Goal: Task Accomplishment & Management: Manage account settings

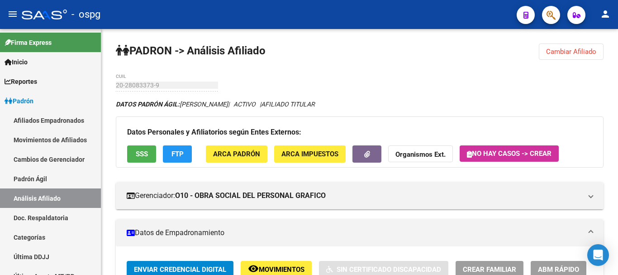
click at [592, 50] on span "Cambiar Afiliado" at bounding box center [571, 52] width 50 height 8
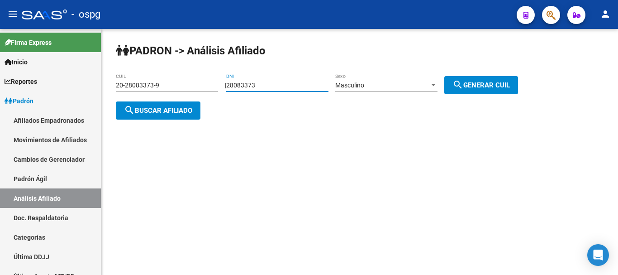
drag, startPoint x: 310, startPoint y: 84, endPoint x: 108, endPoint y: 84, distance: 202.3
click at [108, 84] on div "PADRON -> Análisis Afiliado 20-28083373-9 CUIL | 28083373 DNI Masculino Sexo se…" at bounding box center [359, 88] width 517 height 119
type input "23974992"
drag, startPoint x: 497, startPoint y: 82, endPoint x: 275, endPoint y: 110, distance: 223.6
click at [496, 82] on span "search Generar CUIL" at bounding box center [481, 85] width 57 height 8
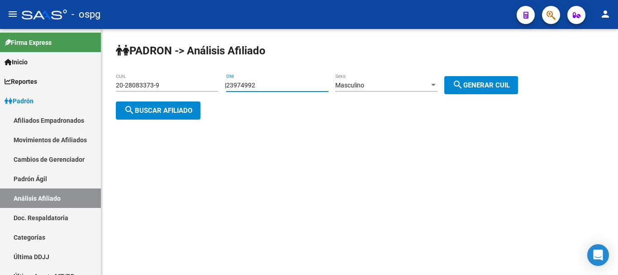
type input "20-23974992-6"
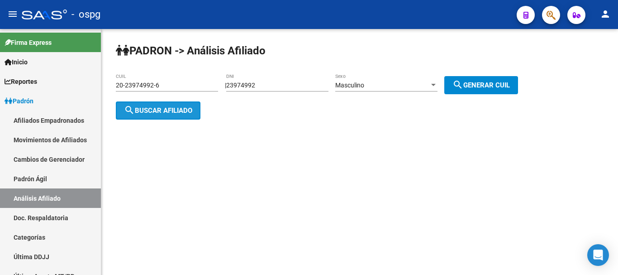
click at [120, 108] on button "search Buscar afiliado" at bounding box center [158, 110] width 85 height 18
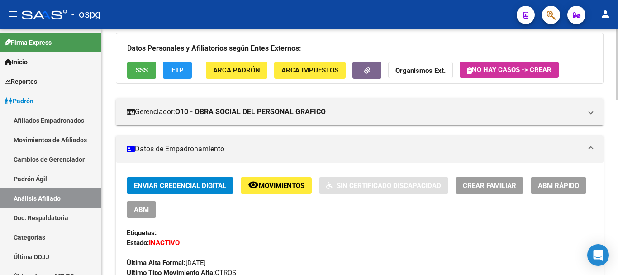
scroll to position [91, 0]
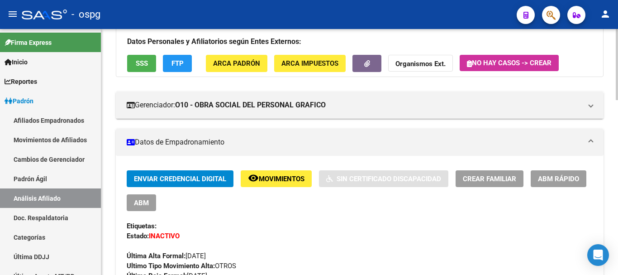
click at [181, 61] on span "FTP" at bounding box center [178, 64] width 12 height 8
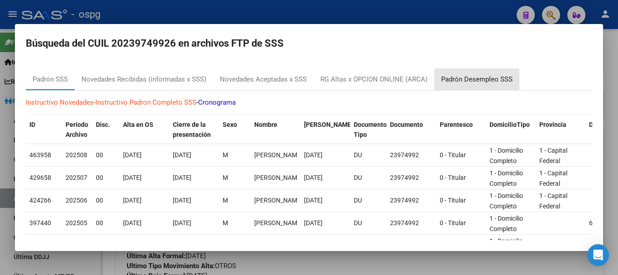
click at [477, 77] on div "Padrón Desempleo SSS" at bounding box center [477, 79] width 72 height 10
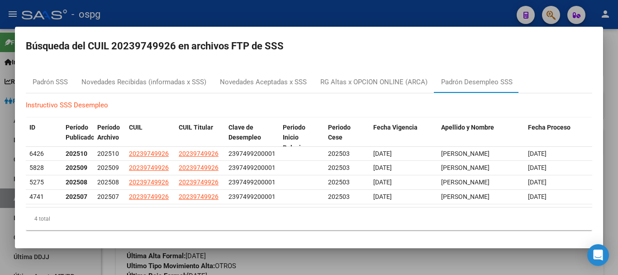
click at [176, 25] on div at bounding box center [309, 137] width 618 height 275
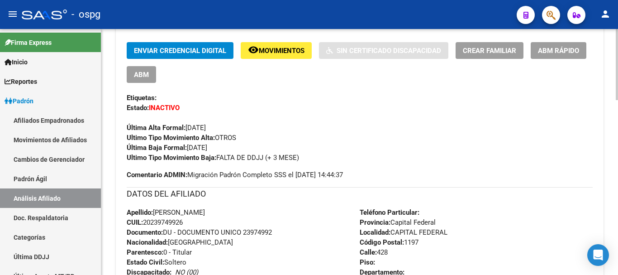
scroll to position [226, 0]
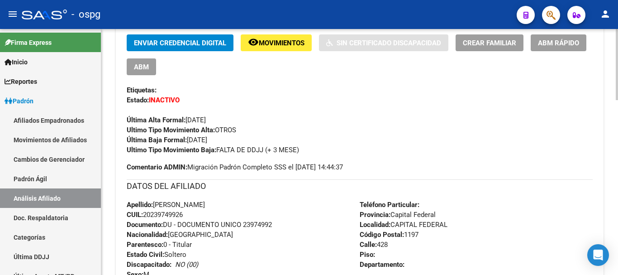
click at [278, 41] on span "Movimientos" at bounding box center [282, 43] width 46 height 8
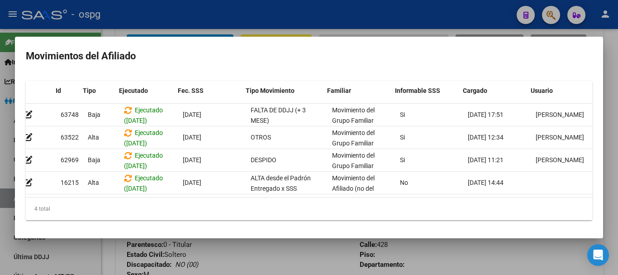
scroll to position [0, 0]
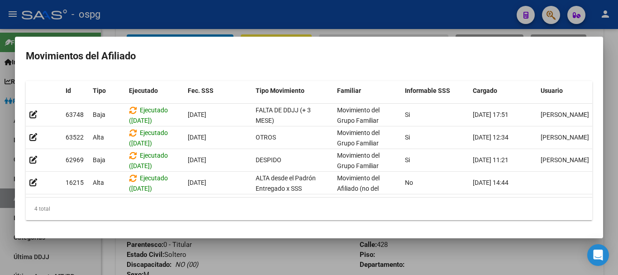
click at [181, 16] on div at bounding box center [309, 137] width 618 height 275
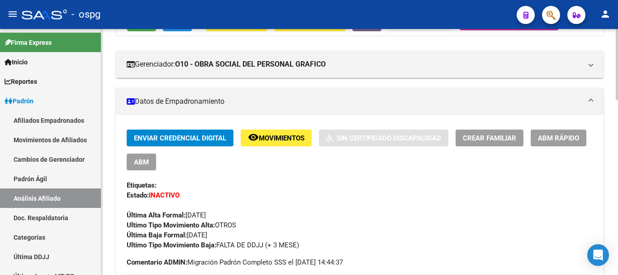
scroll to position [136, 0]
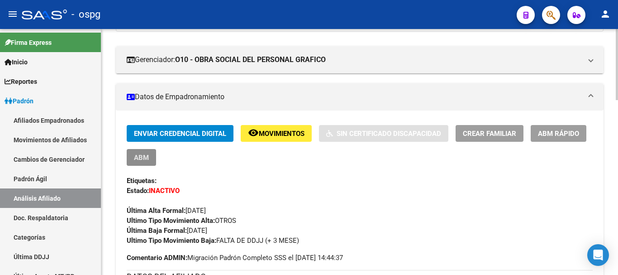
click at [146, 157] on span "ABM" at bounding box center [141, 157] width 15 height 8
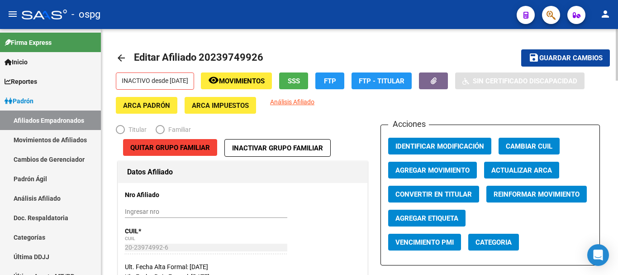
radio input "true"
type input "30-54954728-8"
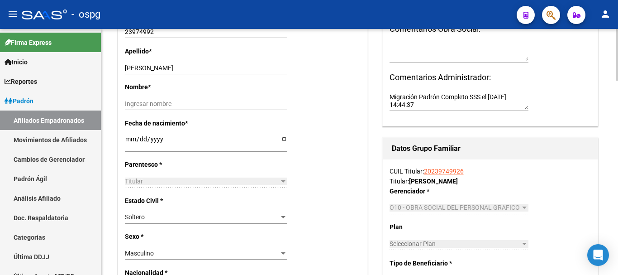
scroll to position [296, 0]
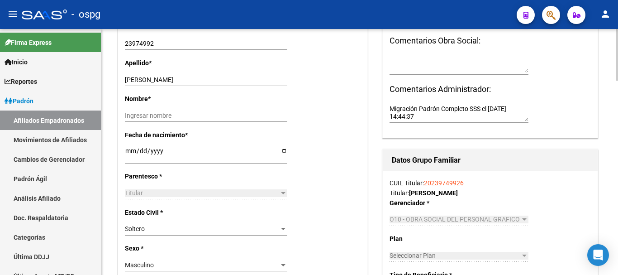
click at [502, 226] on div "O10 - OBRA SOCIAL DEL PERSONAL GRAFICO Seleccionar Gerenciador" at bounding box center [459, 223] width 139 height 20
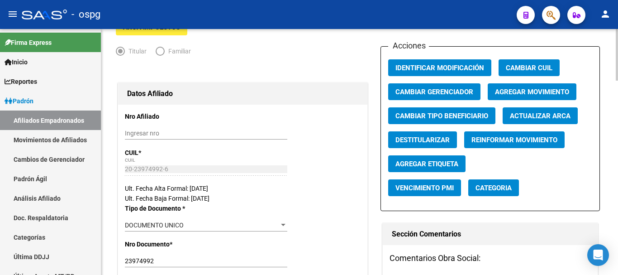
scroll to position [69, 0]
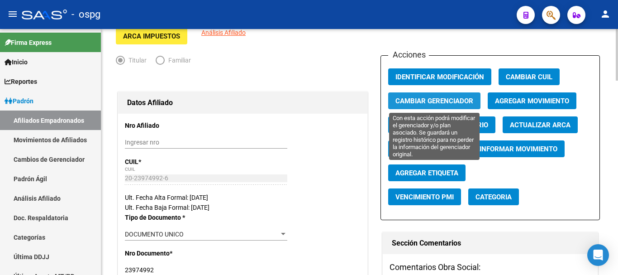
click at [444, 100] on span "Cambiar Gerenciador" at bounding box center [435, 101] width 78 height 8
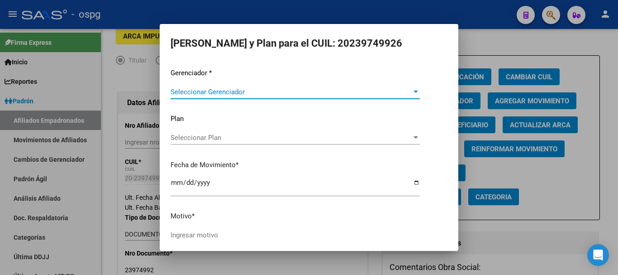
click at [394, 89] on span "Seleccionar Gerenciador" at bounding box center [291, 92] width 241 height 8
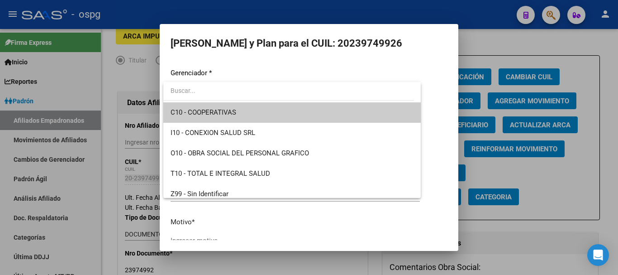
click at [394, 89] on input "dropdown search" at bounding box center [288, 90] width 251 height 19
click at [502, 38] on div at bounding box center [309, 137] width 618 height 275
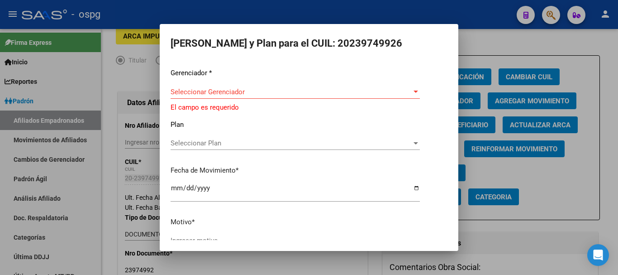
click at [498, 34] on div at bounding box center [309, 137] width 618 height 275
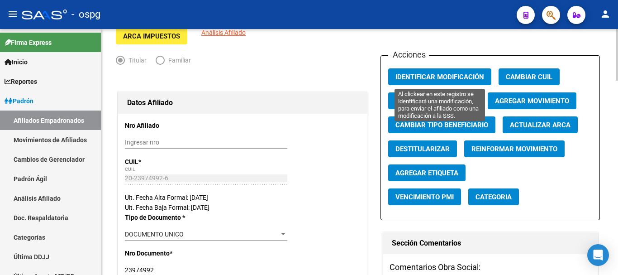
click at [440, 75] on span "Identificar Modificación" at bounding box center [440, 77] width 89 height 8
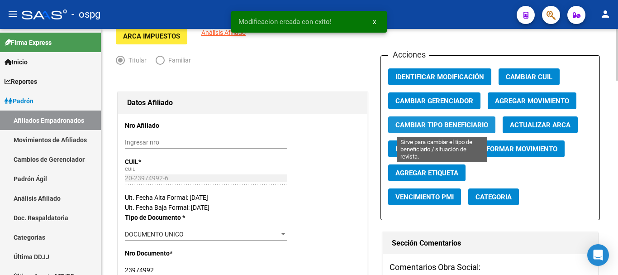
click at [468, 120] on button "Cambiar Tipo Beneficiario" at bounding box center [441, 124] width 107 height 17
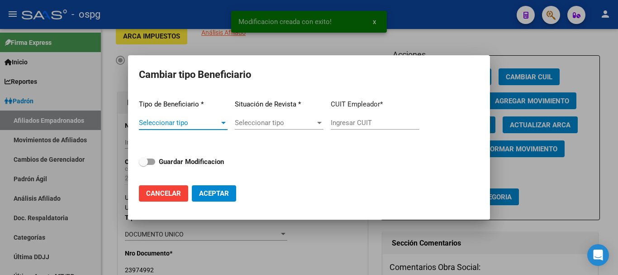
click at [220, 124] on div at bounding box center [223, 122] width 8 height 7
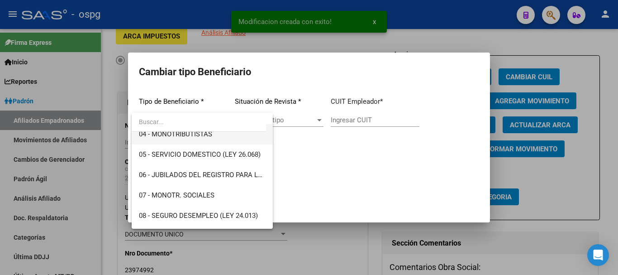
scroll to position [136, 0]
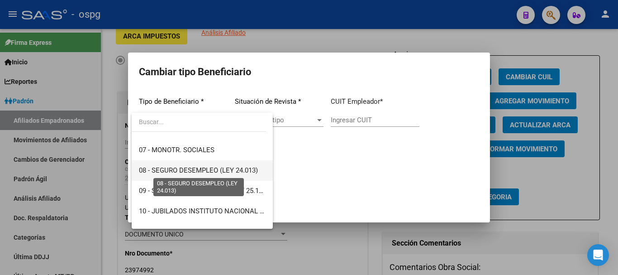
click at [233, 170] on span "08 - SEGURO DESEMPLEO (LEY 24.013)" at bounding box center [198, 170] width 119 height 8
type input "33-63761744-9"
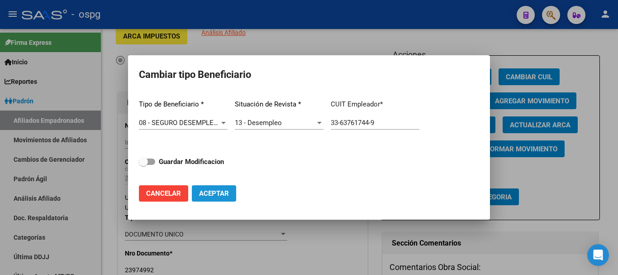
click at [211, 191] on span "Aceptar" at bounding box center [214, 193] width 30 height 8
type input "33-63761744-9"
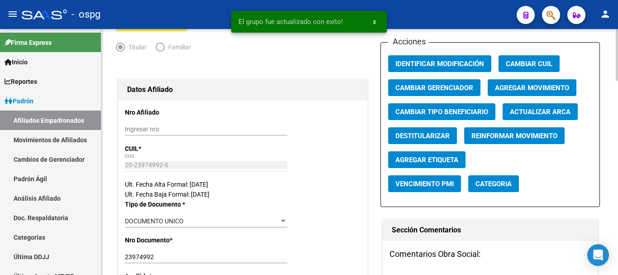
scroll to position [91, 0]
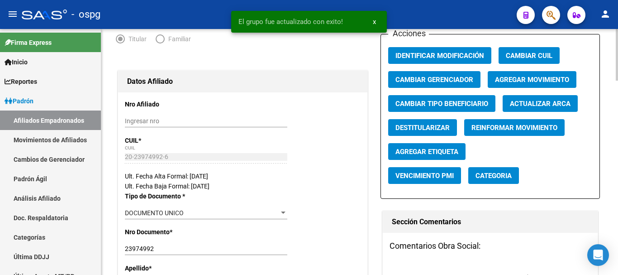
click at [517, 74] on button "Agregar Movimiento" at bounding box center [532, 79] width 89 height 17
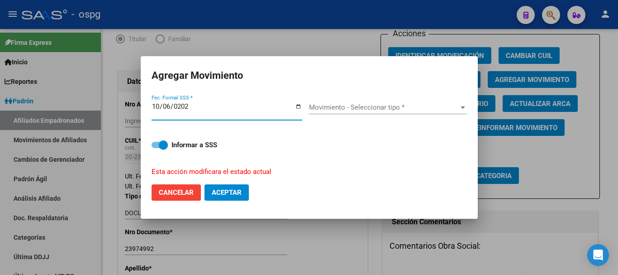
type input "[DATE]"
click at [343, 100] on div "Movimiento - Seleccionar tipo * Movimiento - Seleccionar tipo *" at bounding box center [388, 110] width 158 height 35
click at [343, 105] on span "Movimiento - Seleccionar tipo *" at bounding box center [384, 107] width 150 height 8
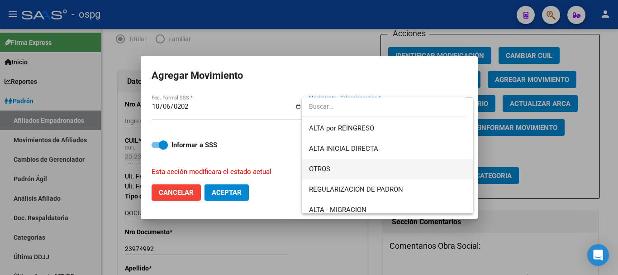
scroll to position [0, 0]
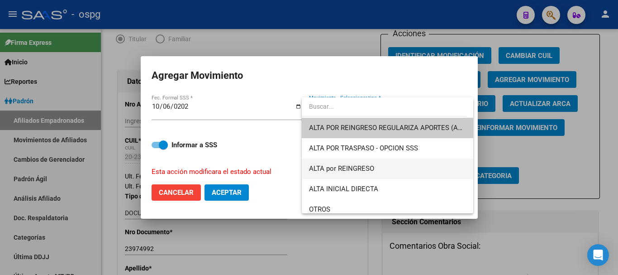
click at [408, 170] on span "ALTA por REINGRESO" at bounding box center [387, 168] width 157 height 20
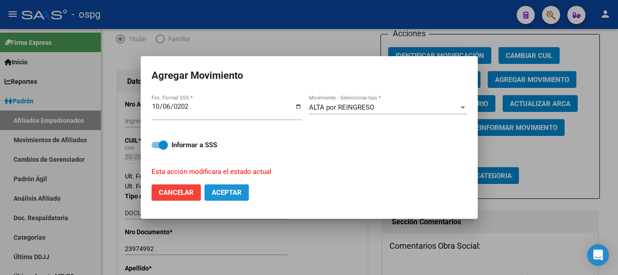
click at [229, 195] on span "Aceptar" at bounding box center [227, 192] width 30 height 8
checkbox input "false"
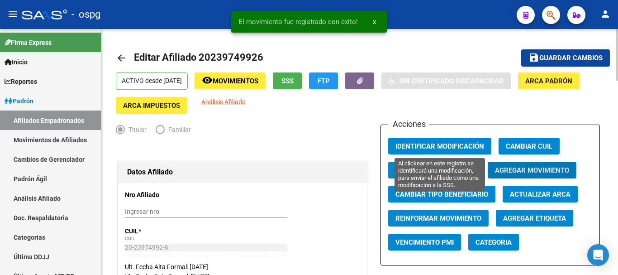
click at [432, 148] on span "Identificar Modificación" at bounding box center [440, 146] width 89 height 8
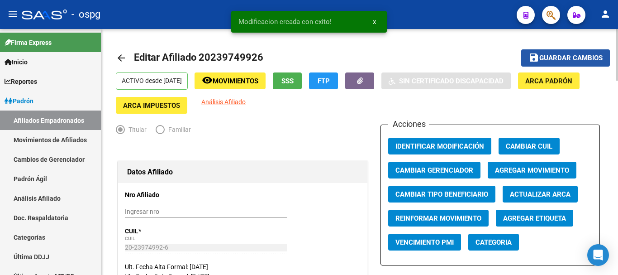
click at [574, 59] on span "Guardar cambios" at bounding box center [570, 58] width 63 height 8
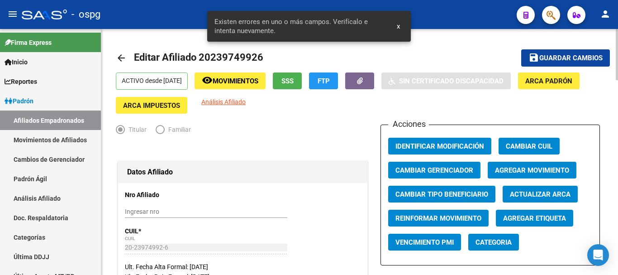
click at [126, 58] on mat-icon "arrow_back" at bounding box center [121, 57] width 11 height 11
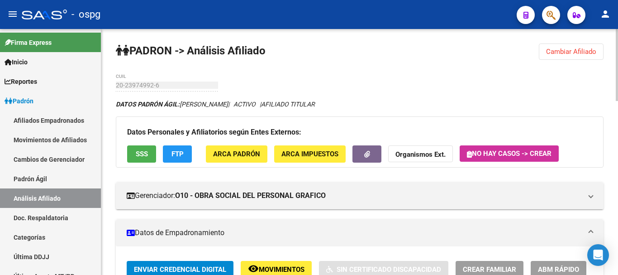
click at [618, 0] on html "menu - ospg person Firma Express Inicio Calendario SSS Instructivos Contacto OS…" at bounding box center [309, 137] width 618 height 275
drag, startPoint x: 570, startPoint y: 51, endPoint x: 472, endPoint y: 72, distance: 100.0
click at [569, 51] on span "Cambiar Afiliado" at bounding box center [571, 52] width 50 height 8
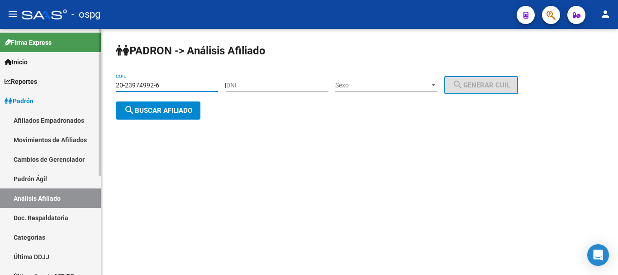
drag, startPoint x: 196, startPoint y: 84, endPoint x: 0, endPoint y: 87, distance: 196.4
click at [0, 87] on mat-sidenav-container "Firma Express Inicio Calendario SSS Instructivos Contacto OS Reportes Ingresos …" at bounding box center [309, 152] width 618 height 246
type input "20-35957353-8"
click at [151, 113] on span "search Buscar afiliado" at bounding box center [158, 110] width 68 height 8
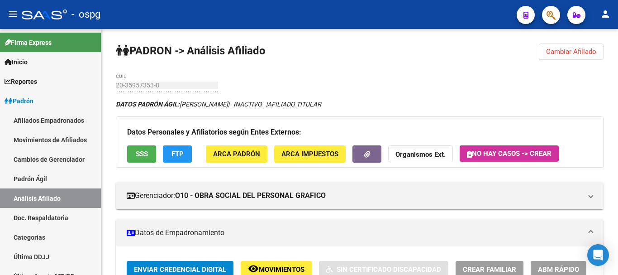
click at [187, 148] on button "FTP" at bounding box center [177, 153] width 29 height 17
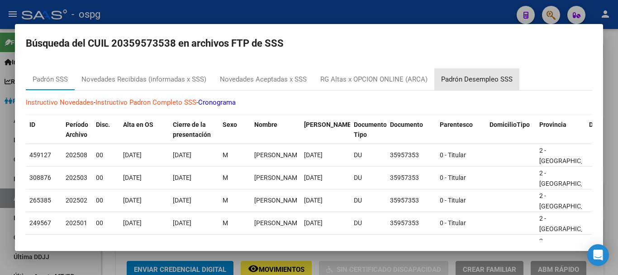
click at [513, 72] on div "Padrón Desempleo SSS" at bounding box center [476, 79] width 85 height 22
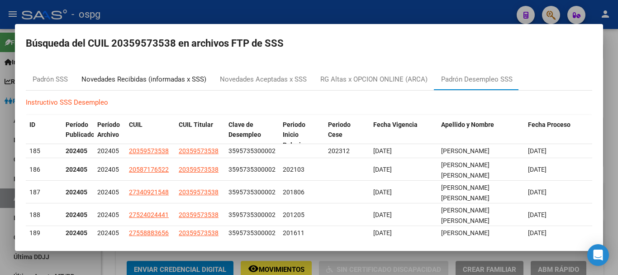
click at [172, 71] on div "Novedades Recibidas (informadas x SSS)" at bounding box center [144, 79] width 138 height 22
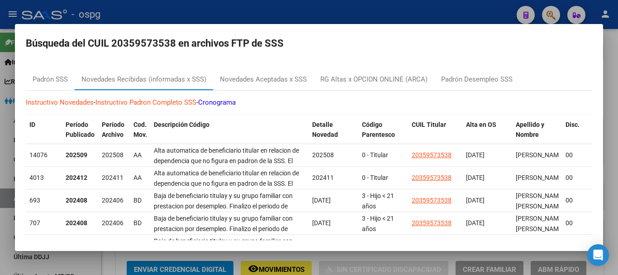
click at [266, 23] on div at bounding box center [309, 137] width 618 height 275
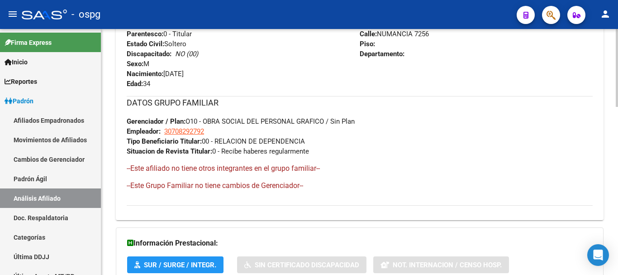
scroll to position [530, 0]
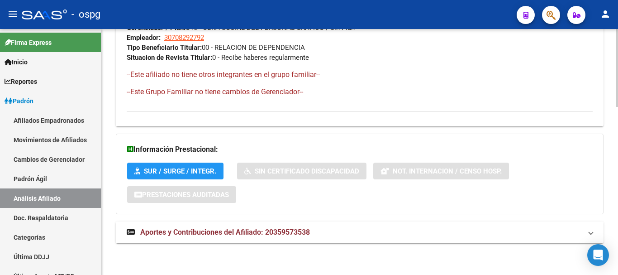
click at [273, 242] on mat-expansion-panel-header "Aportes y Contribuciones del Afiliado: 20359573538" at bounding box center [360, 232] width 488 height 22
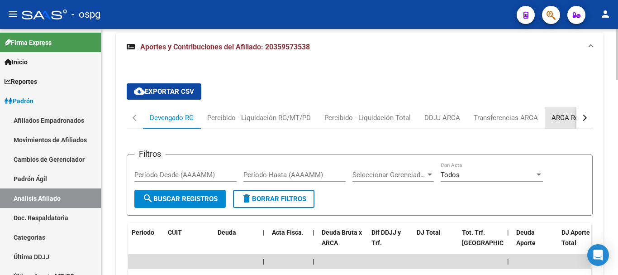
click at [565, 120] on div "ARCA Relaciones Laborales" at bounding box center [594, 118] width 85 height 10
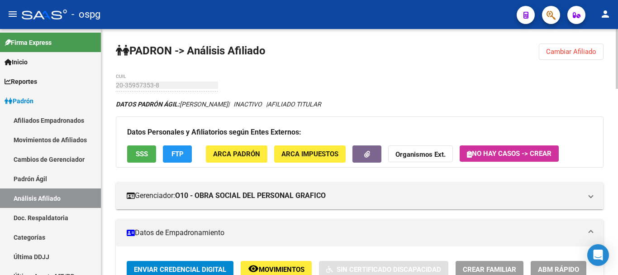
scroll to position [9, 0]
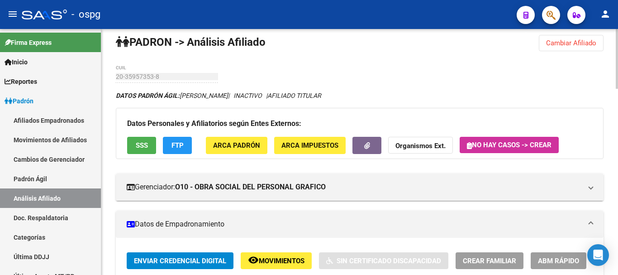
click at [618, 59] on div at bounding box center [617, 61] width 2 height 60
click at [556, 44] on span "Cambiar Afiliado" at bounding box center [571, 43] width 50 height 8
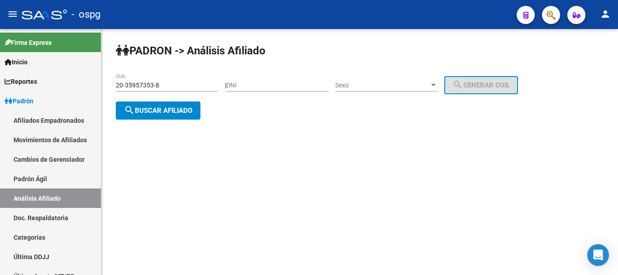
scroll to position [0, 0]
click at [268, 86] on input "DNI" at bounding box center [277, 85] width 102 height 8
type input "92510329"
click at [396, 82] on span "Sexo" at bounding box center [382, 85] width 94 height 8
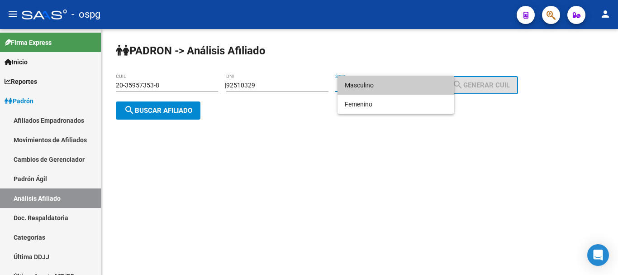
click at [390, 91] on span "Masculino" at bounding box center [396, 85] width 102 height 19
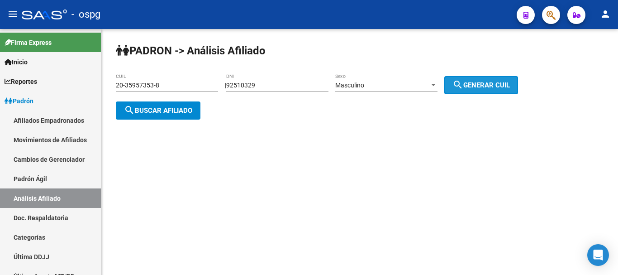
click at [463, 84] on mat-icon "search" at bounding box center [458, 84] width 11 height 11
type input "20-92510329-3"
click at [149, 114] on button "search Buscar afiliado" at bounding box center [158, 110] width 85 height 18
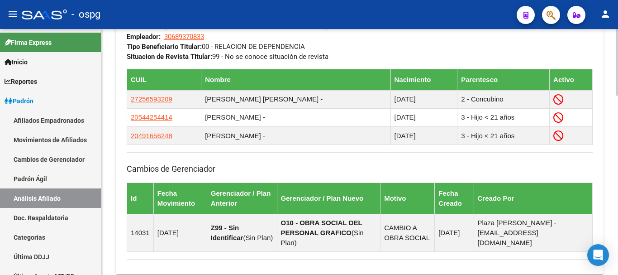
scroll to position [659, 0]
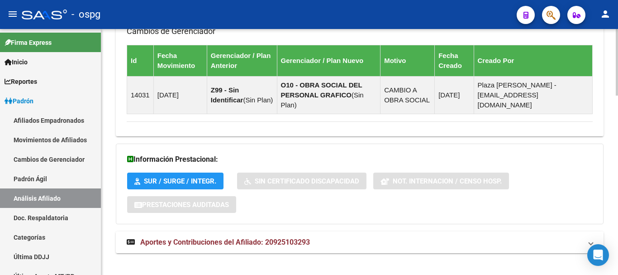
click at [280, 238] on span "Aportes y Contribuciones del Afiliado: 20925103293" at bounding box center [225, 242] width 170 height 9
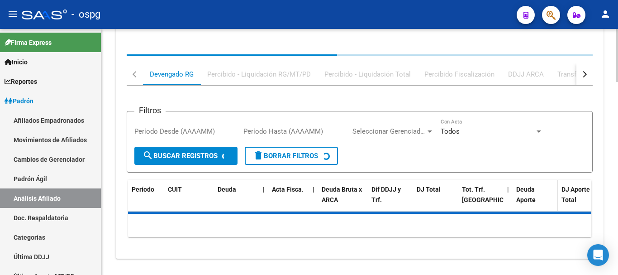
scroll to position [892, 0]
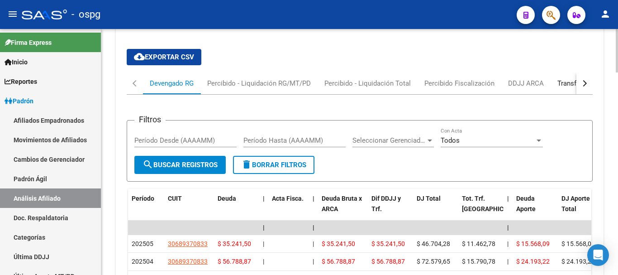
click at [568, 72] on div "Transferencias ARCA" at bounding box center [590, 83] width 78 height 22
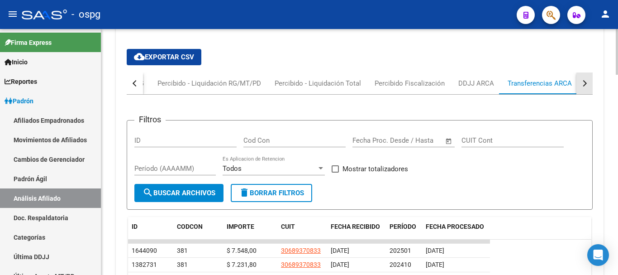
click at [578, 72] on button "button" at bounding box center [585, 83] width 16 height 22
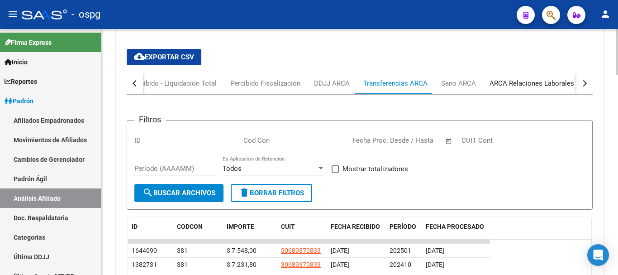
click at [551, 78] on div "ARCA Relaciones Laborales" at bounding box center [532, 83] width 85 height 10
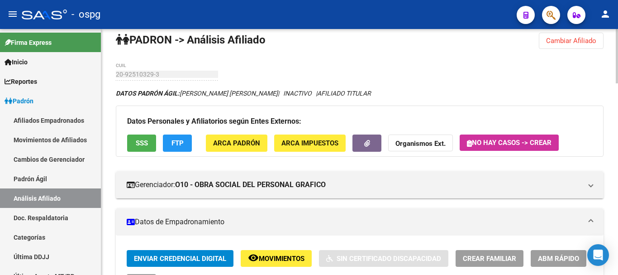
scroll to position [0, 0]
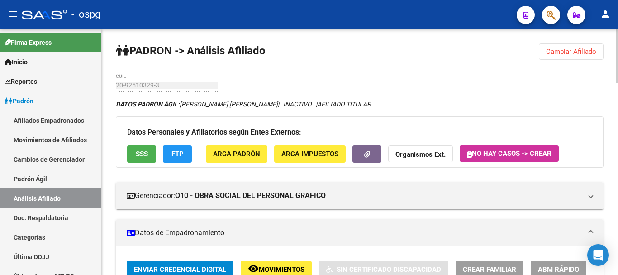
click at [617, 38] on div at bounding box center [617, 56] width 2 height 54
click at [554, 48] on span "Cambiar Afiliado" at bounding box center [571, 52] width 50 height 8
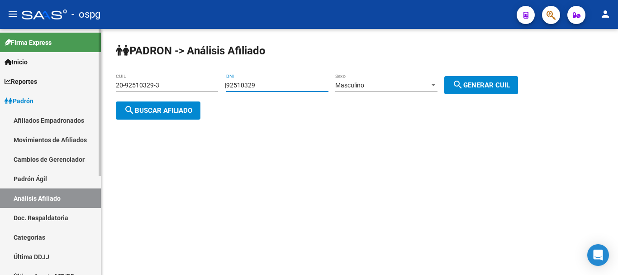
drag, startPoint x: 219, startPoint y: 76, endPoint x: 0, endPoint y: 76, distance: 219.0
click at [0, 76] on mat-sidenav-container "Firma Express Inicio Calendario SSS Instructivos Contacto OS Reportes Ingresos …" at bounding box center [309, 152] width 618 height 246
paste input "41150143"
type input "41150143"
click at [481, 86] on span "search Generar CUIL" at bounding box center [481, 85] width 57 height 8
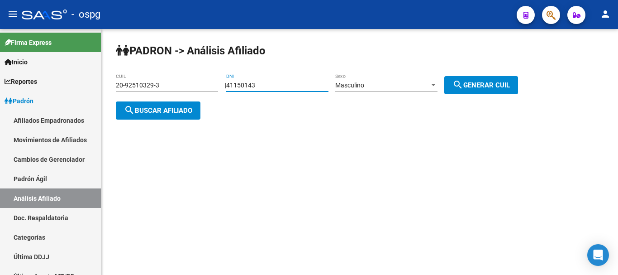
type input "20-41150143-5"
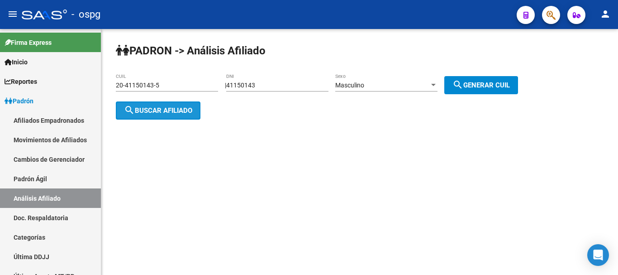
click at [182, 108] on span "search Buscar afiliado" at bounding box center [158, 110] width 68 height 8
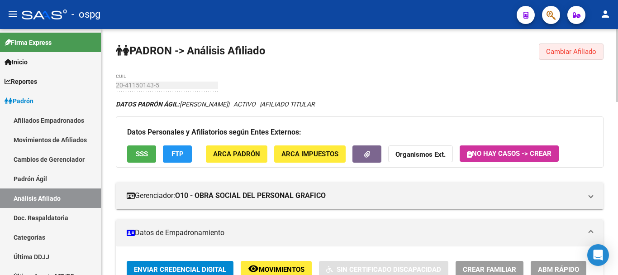
click at [573, 45] on button "Cambiar Afiliado" at bounding box center [571, 51] width 65 height 16
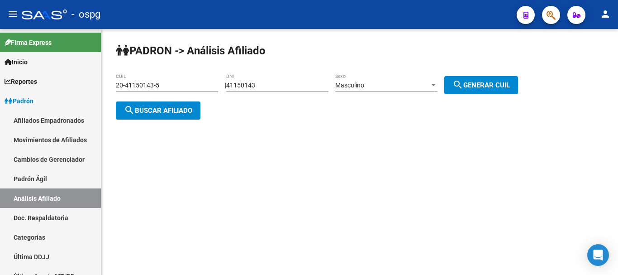
drag, startPoint x: 287, startPoint y: 81, endPoint x: 192, endPoint y: 86, distance: 94.7
click at [192, 86] on app-analisis-afiliado "PADRON -> Análisis Afiliado 20-41150143-5 CUIL | 41150143 DNI Masculino Sexo se…" at bounding box center [320, 97] width 409 height 33
drag, startPoint x: 272, startPoint y: 85, endPoint x: 193, endPoint y: 89, distance: 78.8
click at [193, 89] on app-analisis-afiliado "PADRON -> Análisis Afiliado 20-41150143-5 CUIL | 41150143 DNI Masculino Sexo se…" at bounding box center [320, 97] width 409 height 33
type input "35957353"
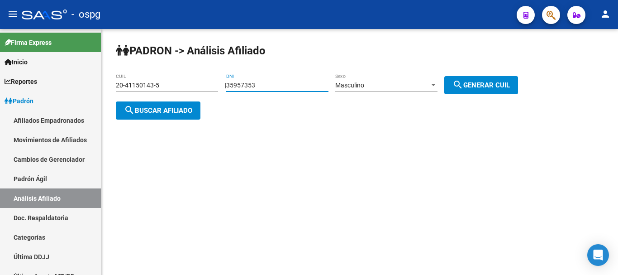
click at [377, 82] on div "Masculino" at bounding box center [382, 85] width 94 height 8
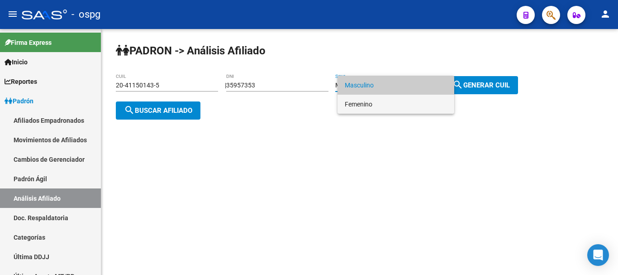
click at [377, 106] on span "Femenino" at bounding box center [396, 104] width 102 height 19
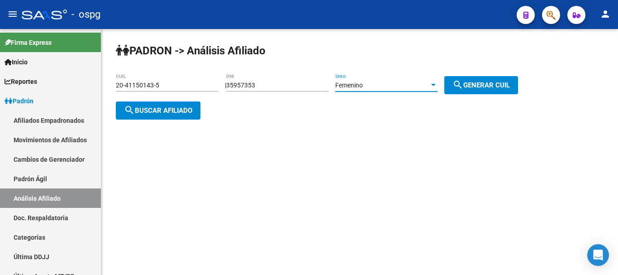
click at [483, 82] on span "search Generar CUIL" at bounding box center [481, 85] width 57 height 8
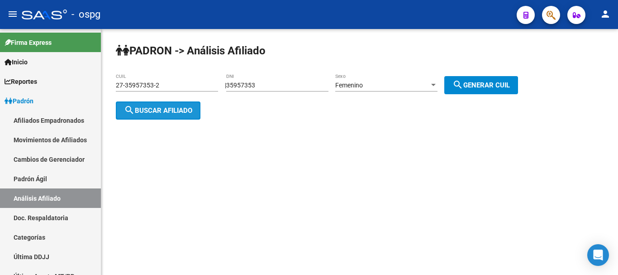
click at [177, 109] on span "search Buscar afiliado" at bounding box center [158, 110] width 68 height 8
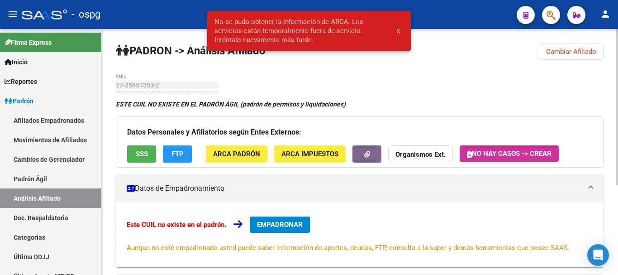
click at [575, 52] on span "Cambiar Afiliado" at bounding box center [571, 52] width 50 height 8
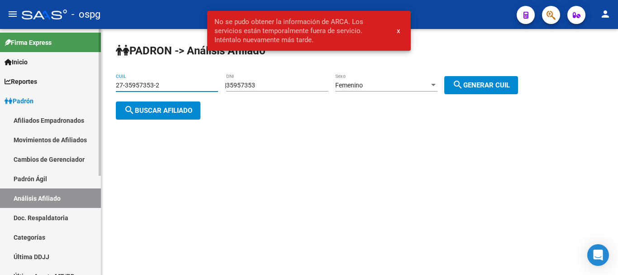
drag, startPoint x: 176, startPoint y: 89, endPoint x: 71, endPoint y: 91, distance: 105.5
click at [71, 91] on mat-sidenav-container "Firma Express Inicio Calendario SSS Instructivos Contacto OS Reportes Ingresos …" at bounding box center [309, 152] width 618 height 246
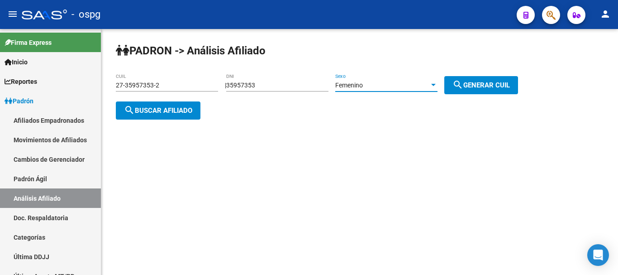
click at [400, 86] on div "Femenino" at bounding box center [382, 85] width 94 height 8
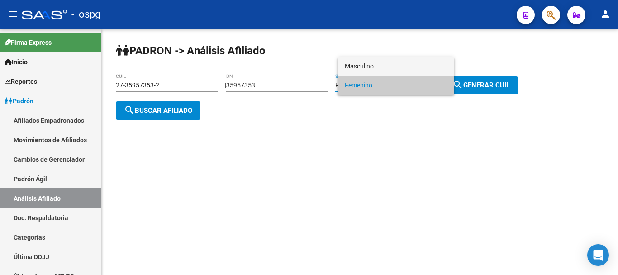
click at [394, 67] on span "Masculino" at bounding box center [396, 66] width 102 height 19
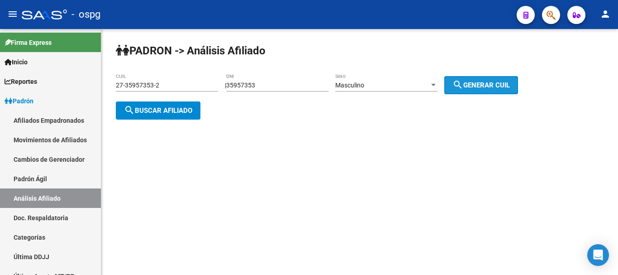
click at [463, 85] on mat-icon "search" at bounding box center [458, 84] width 11 height 11
type input "20-35957353-8"
click at [176, 106] on span "search Buscar afiliado" at bounding box center [158, 110] width 68 height 8
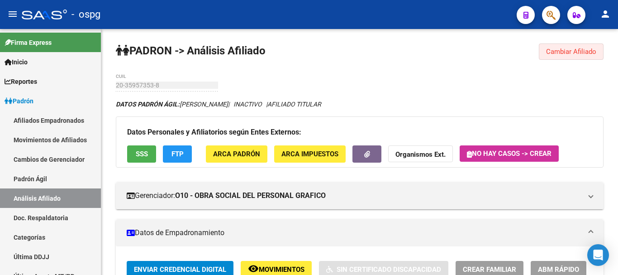
click at [564, 55] on span "Cambiar Afiliado" at bounding box center [571, 52] width 50 height 8
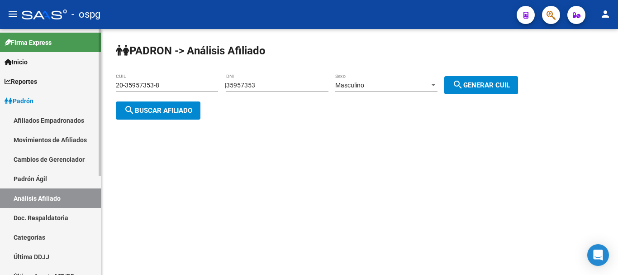
drag, startPoint x: 286, startPoint y: 92, endPoint x: 0, endPoint y: 92, distance: 285.6
click at [0, 92] on mat-sidenav-container "Firma Express Inicio Calendario SSS Instructivos Contacto OS Reportes Ingresos …" at bounding box center [309, 152] width 618 height 246
click at [298, 88] on input "35957353" at bounding box center [277, 85] width 102 height 8
drag, startPoint x: 298, startPoint y: 88, endPoint x: 95, endPoint y: 87, distance: 202.8
click at [95, 87] on mat-sidenav-container "Firma Express Inicio Calendario SSS Instructivos Contacto OS Reportes Ingresos …" at bounding box center [309, 152] width 618 height 246
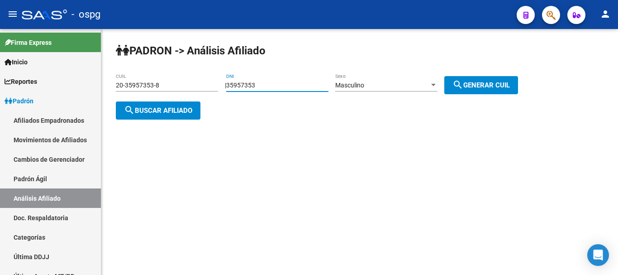
paste input "24122221"
type input "24122221"
drag, startPoint x: 473, startPoint y: 86, endPoint x: 382, endPoint y: 97, distance: 91.3
click at [473, 86] on span "search Generar CUIL" at bounding box center [481, 85] width 57 height 8
type input "20-24122221-8"
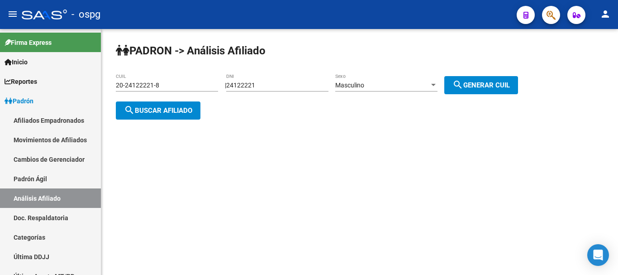
click at [161, 122] on div "PADRON -> Análisis Afiliado 20-24122221-8 CUIL | 24122221 DNI Masculino Sexo se…" at bounding box center [359, 88] width 517 height 119
click at [162, 116] on button "search Buscar afiliado" at bounding box center [158, 110] width 85 height 18
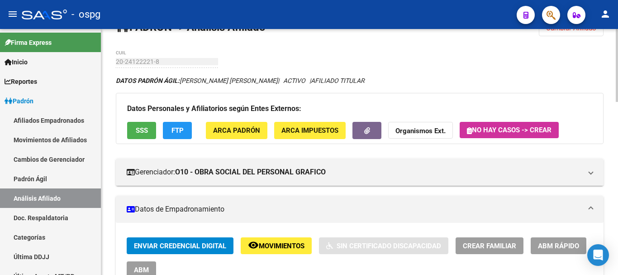
scroll to position [45, 0]
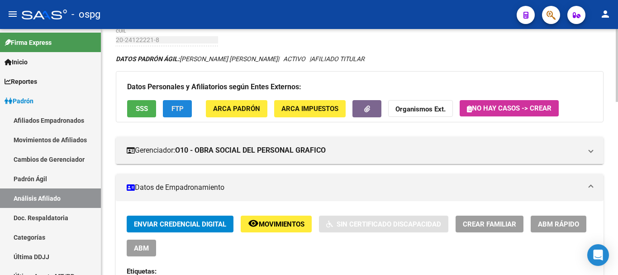
click at [180, 104] on button "FTP" at bounding box center [177, 108] width 29 height 17
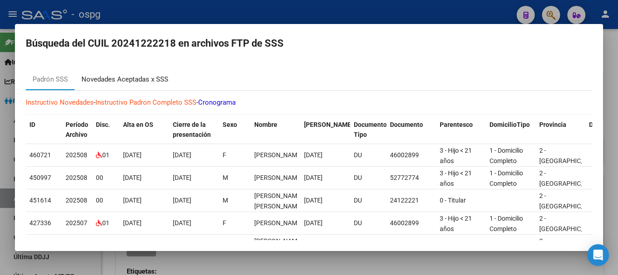
click at [124, 77] on div "Novedades Aceptadas x SSS" at bounding box center [124, 79] width 87 height 10
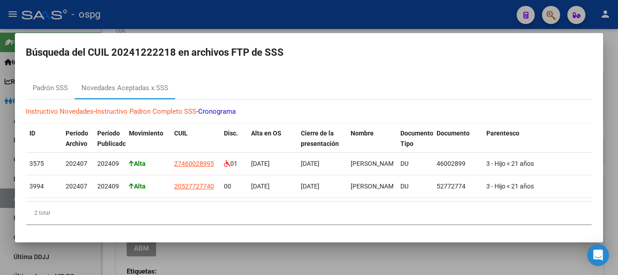
click at [322, 29] on div at bounding box center [309, 137] width 618 height 275
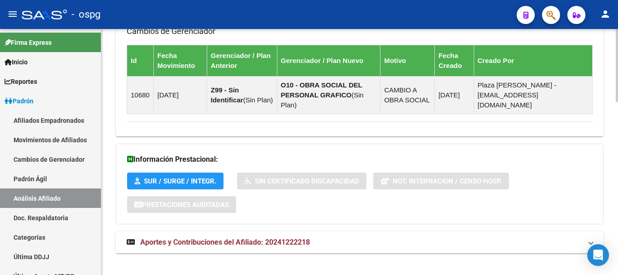
click at [300, 238] on span "Aportes y Contribuciones del Afiliado: 20241222218" at bounding box center [225, 242] width 170 height 9
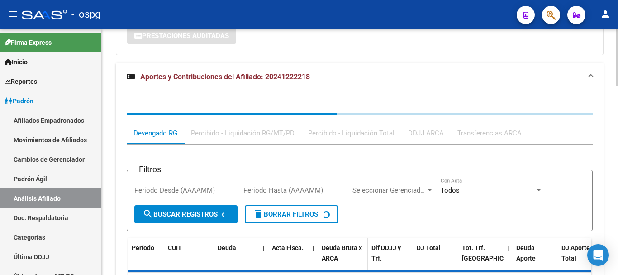
scroll to position [816, 0]
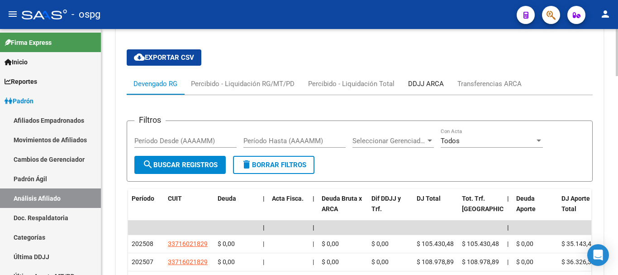
click at [420, 73] on div "DDJJ ARCA" at bounding box center [425, 84] width 49 height 22
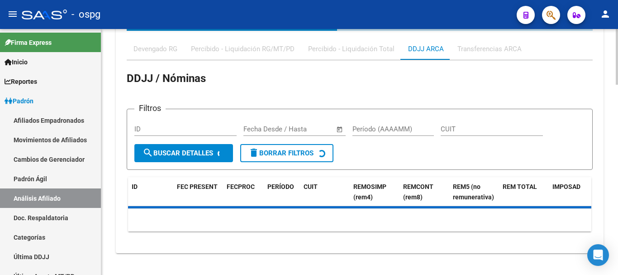
scroll to position [850, 0]
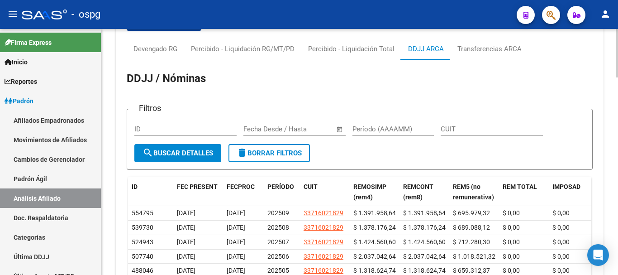
click at [425, 44] on div "DDJJ ARCA" at bounding box center [426, 49] width 36 height 10
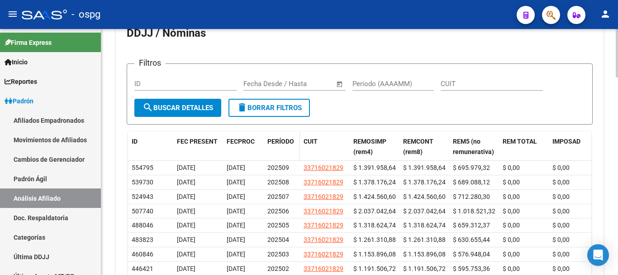
click at [278, 138] on span "PERÍODO" at bounding box center [280, 141] width 27 height 7
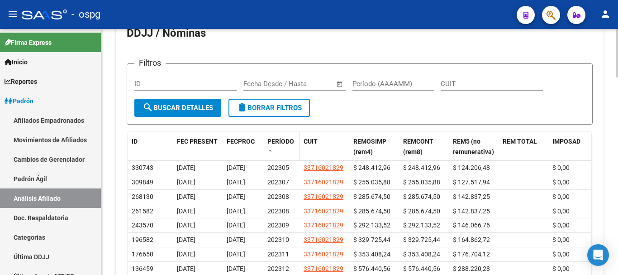
click at [278, 138] on span "PERÍODO" at bounding box center [280, 141] width 27 height 7
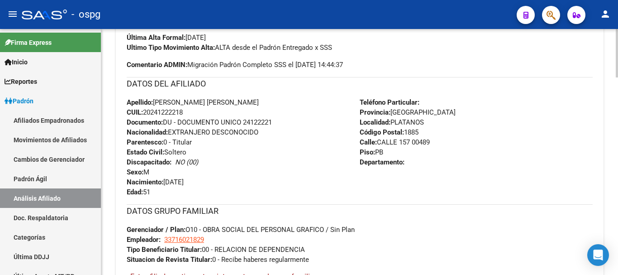
scroll to position [534, 0]
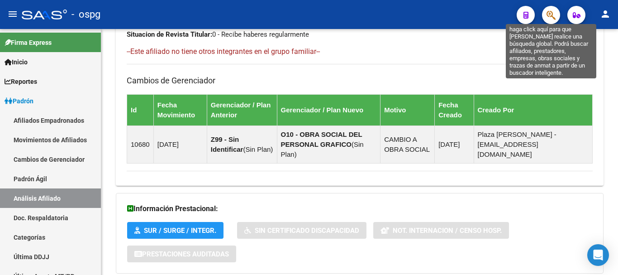
click at [550, 14] on icon "button" at bounding box center [551, 15] width 9 height 10
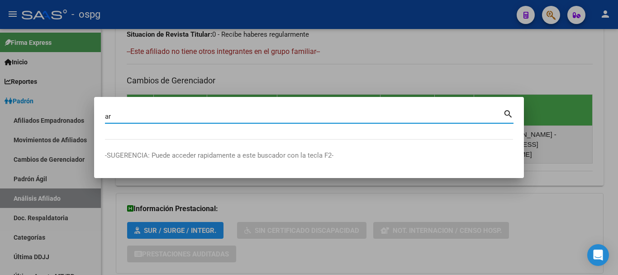
type input "a"
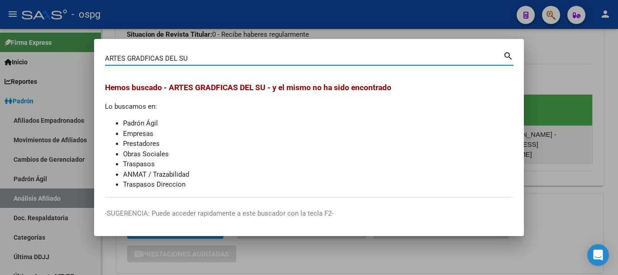
click at [145, 59] on input "ARTES GRADFICAS DEL SU" at bounding box center [304, 58] width 398 height 8
type input "ARTES GRAFICAS DEL SU"
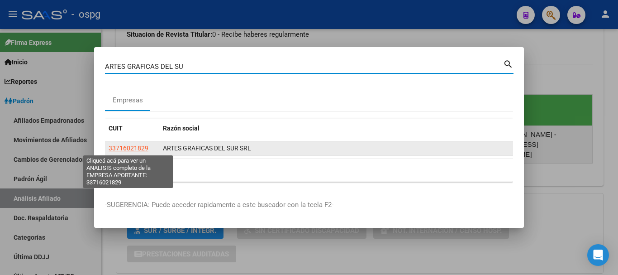
click at [135, 148] on span "33716021829" at bounding box center [129, 147] width 40 height 7
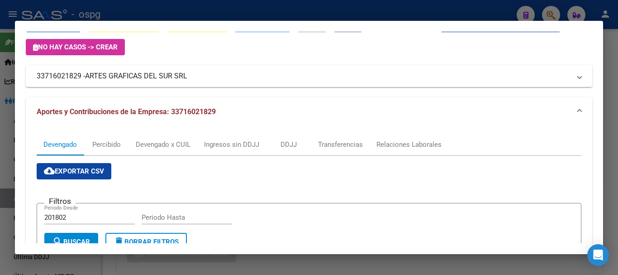
scroll to position [0, 0]
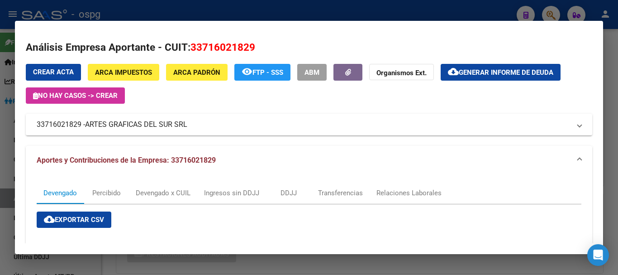
drag, startPoint x: 191, startPoint y: 48, endPoint x: 258, endPoint y: 46, distance: 67.0
click at [258, 46] on h2 "Análisis Empresa Aportante - CUIT: 33716021829" at bounding box center [309, 47] width 567 height 15
copy span "33716021829"
click at [505, 10] on div at bounding box center [309, 137] width 618 height 275
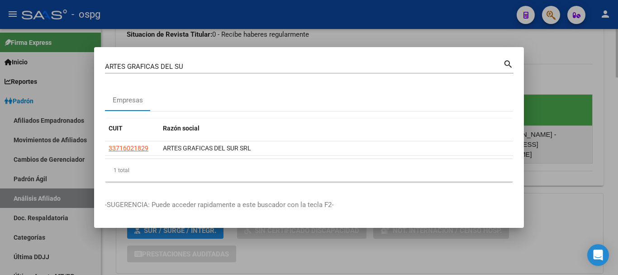
drag, startPoint x: 548, startPoint y: 60, endPoint x: 549, endPoint y: 54, distance: 6.0
click at [547, 58] on div at bounding box center [309, 137] width 618 height 275
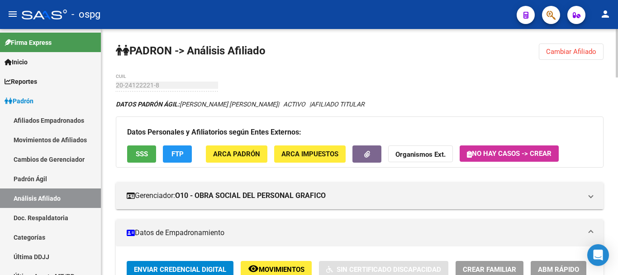
click at [567, 45] on button "Cambiar Afiliado" at bounding box center [571, 51] width 65 height 16
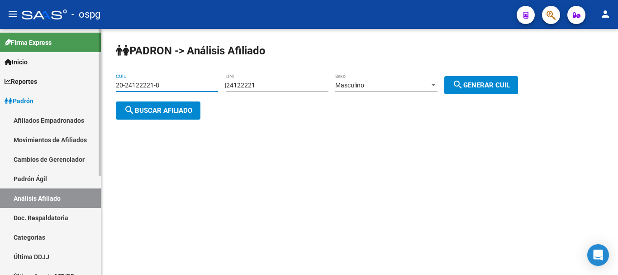
drag, startPoint x: 203, startPoint y: 82, endPoint x: 39, endPoint y: 94, distance: 164.2
click at [41, 93] on mat-sidenav-container "Firma Express Inicio Calendario SSS Instructivos Contacto OS Reportes Ingresos …" at bounding box center [309, 152] width 618 height 246
paste input "14355605-1"
type input "20-14355605-1"
click at [159, 118] on button "search Buscar afiliado" at bounding box center [158, 110] width 85 height 18
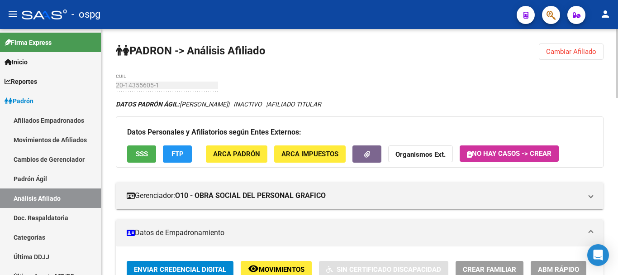
click at [181, 152] on span "FTP" at bounding box center [178, 154] width 12 height 8
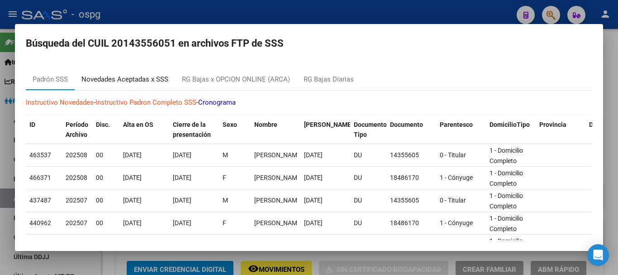
click at [117, 79] on div "Novedades Aceptadas x SSS" at bounding box center [124, 79] width 87 height 10
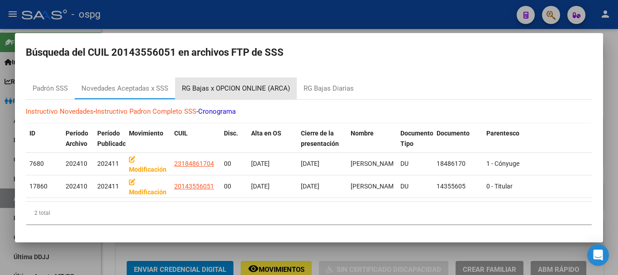
click at [246, 83] on div "RG Bajas x OPCION ONLINE (ARCA)" at bounding box center [236, 88] width 108 height 10
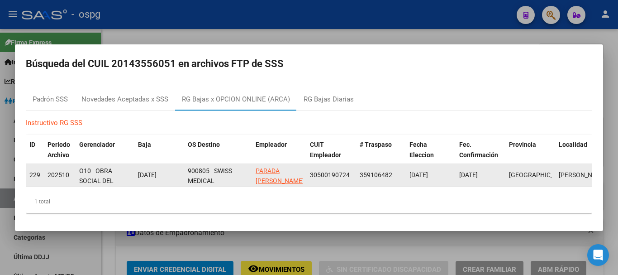
scroll to position [0, 0]
drag, startPoint x: 215, startPoint y: 165, endPoint x: 218, endPoint y: 180, distance: 15.7
click at [218, 180] on div "900805 - SWISS MEDICAL" at bounding box center [218, 174] width 61 height 19
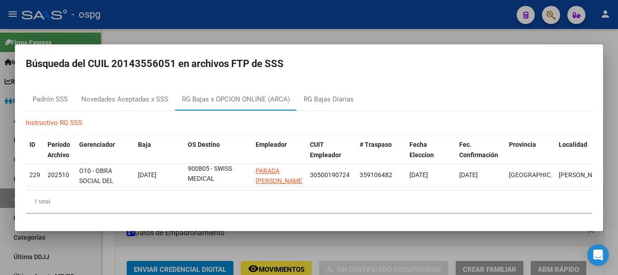
click at [432, 44] on mat-dialog-container "Búsqueda del CUIL 20143556051 en archivos FTP de SSS Padrón SSS Novedades Acept…" at bounding box center [309, 137] width 588 height 186
click at [529, 34] on div at bounding box center [309, 137] width 618 height 275
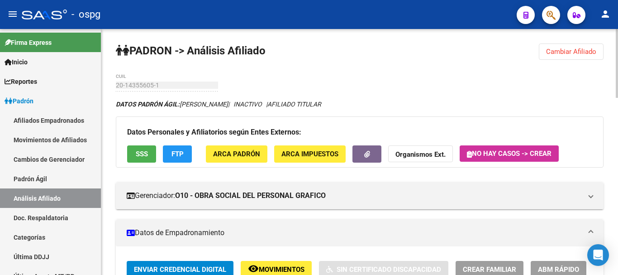
click at [573, 47] on button "Cambiar Afiliado" at bounding box center [571, 51] width 65 height 16
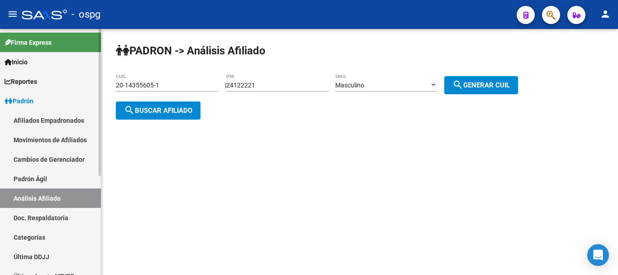
drag, startPoint x: 303, startPoint y: 88, endPoint x: 0, endPoint y: 109, distance: 304.0
click at [0, 109] on mat-sidenav-container "Firma Express Inicio Calendario SSS Instructivos Contacto OS Reportes Ingresos …" at bounding box center [309, 152] width 618 height 246
type input "17605999"
click at [514, 79] on button "search Generar CUIL" at bounding box center [481, 85] width 74 height 18
type input "20-17605999-1"
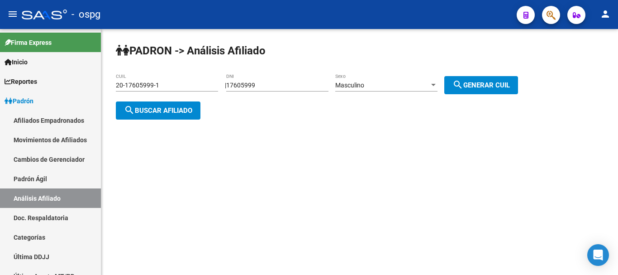
click at [168, 112] on span "search Buscar afiliado" at bounding box center [158, 110] width 68 height 8
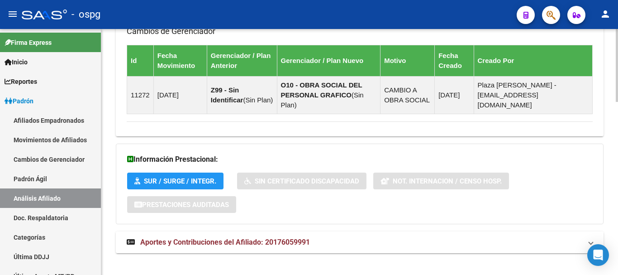
click at [386, 231] on mat-expansion-panel-header "Aportes y Contribuciones del Afiliado: 20176059991" at bounding box center [360, 242] width 488 height 22
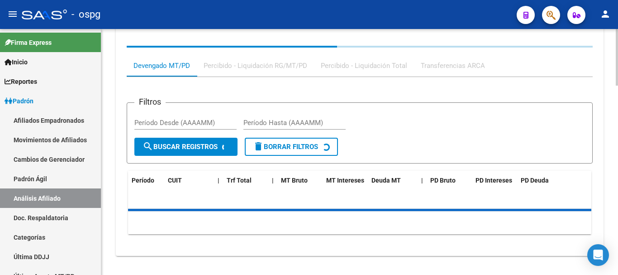
scroll to position [815, 0]
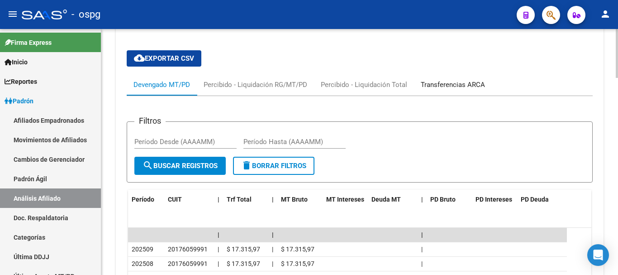
click at [453, 80] on div "Transferencias ARCA" at bounding box center [453, 85] width 64 height 10
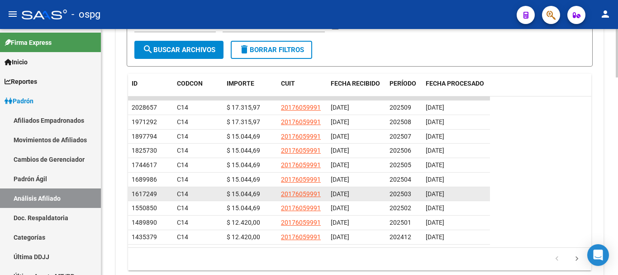
scroll to position [940, 0]
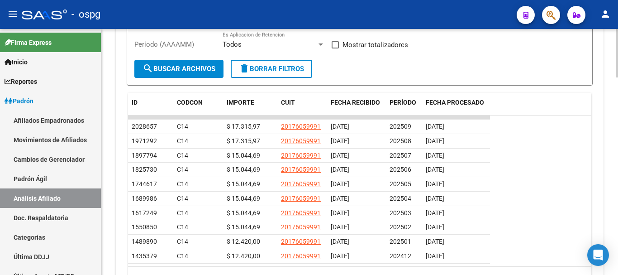
drag, startPoint x: 260, startPoint y: 115, endPoint x: 494, endPoint y: 114, distance: 234.0
click at [494, 119] on datatable-row-wrapper "2028657 C14 $ 17.315,97 20176059991 [DATE] 202509 [DATE]" at bounding box center [359, 126] width 463 height 14
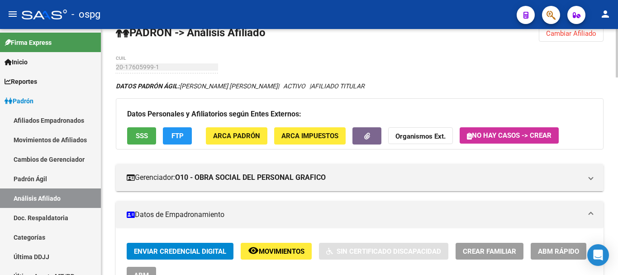
scroll to position [0, 0]
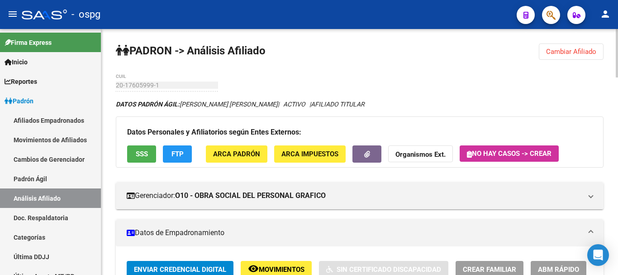
click at [547, 54] on span "Cambiar Afiliado" at bounding box center [571, 52] width 50 height 8
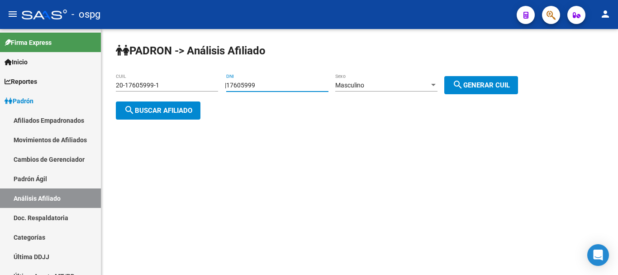
drag, startPoint x: 288, startPoint y: 85, endPoint x: 153, endPoint y: 5, distance: 157.0
click at [156, 81] on app-analisis-afiliado "PADRON -> Análisis Afiliado 20-17605999-1 CUIL | 17605999 DNI Masculino Sexo se…" at bounding box center [320, 97] width 409 height 33
type input "12325557"
click at [350, 78] on div "Masculino Sexo" at bounding box center [386, 82] width 102 height 18
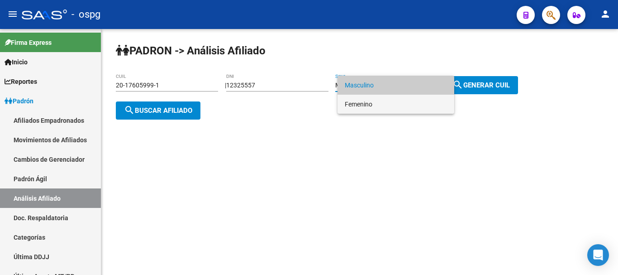
click at [363, 105] on span "Femenino" at bounding box center [396, 104] width 102 height 19
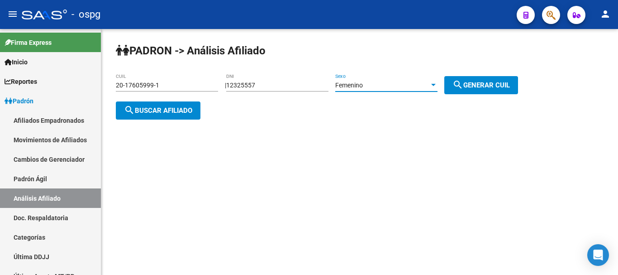
click at [482, 76] on button "search Generar CUIL" at bounding box center [481, 85] width 74 height 18
type input "27-12325557-2"
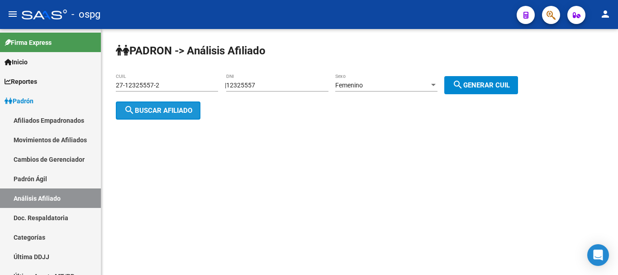
click at [163, 110] on span "search Buscar afiliado" at bounding box center [158, 110] width 68 height 8
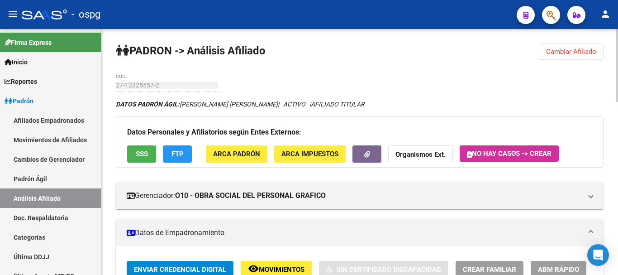
click at [570, 48] on span "Cambiar Afiliado" at bounding box center [571, 52] width 50 height 8
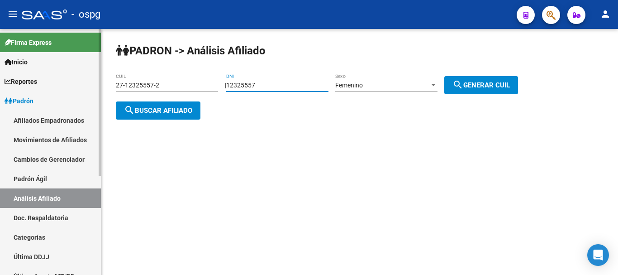
drag, startPoint x: 301, startPoint y: 84, endPoint x: 83, endPoint y: 72, distance: 218.1
click at [85, 73] on mat-sidenav-container "Firma Express Inicio Calendario SSS Instructivos Contacto OS Reportes Ingresos …" at bounding box center [309, 152] width 618 height 246
type input "22454797"
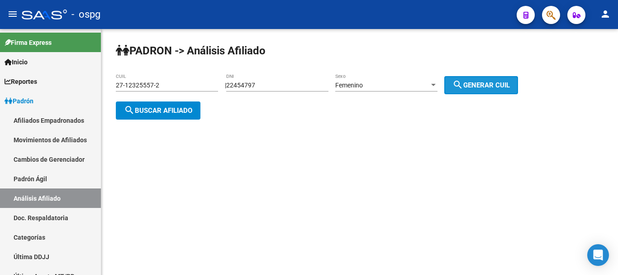
click at [503, 85] on span "search Generar CUIL" at bounding box center [481, 85] width 57 height 8
type input "27-22454797-3"
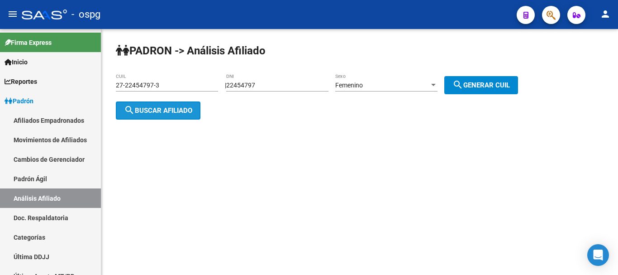
click at [155, 114] on button "search Buscar afiliado" at bounding box center [158, 110] width 85 height 18
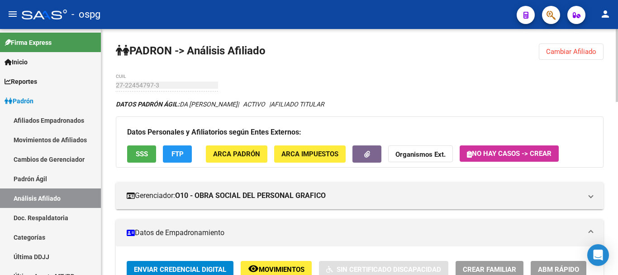
click at [585, 46] on button "Cambiar Afiliado" at bounding box center [571, 51] width 65 height 16
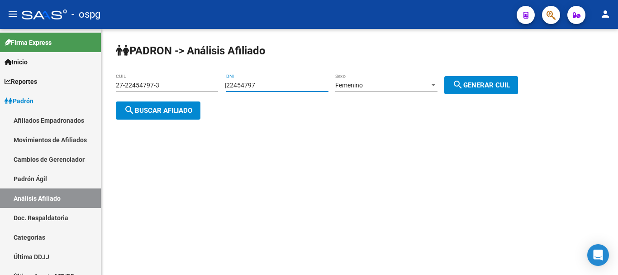
drag, startPoint x: 291, startPoint y: 88, endPoint x: 122, endPoint y: 90, distance: 169.3
click at [122, 90] on app-analisis-afiliado "PADRON -> Análisis Afiliado 27-22454797-3 CUIL | 22454797 DNI Femenino Sexo sea…" at bounding box center [320, 97] width 409 height 33
paste input "45239034"
type input "45239034"
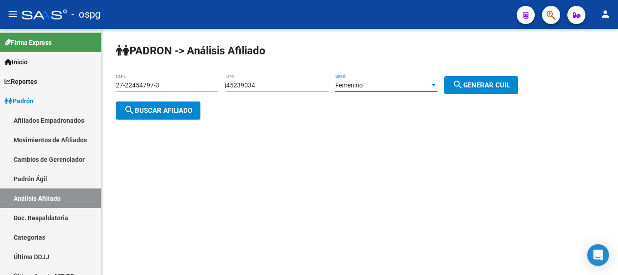
click at [363, 82] on span "Femenino" at bounding box center [349, 84] width 28 height 7
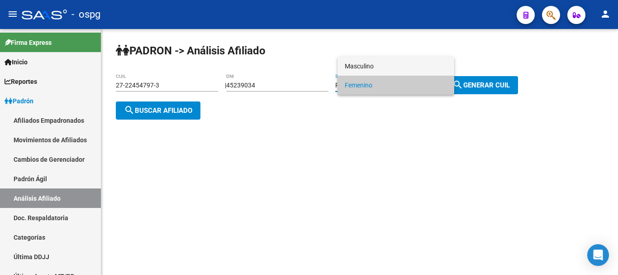
click at [382, 69] on span "Masculino" at bounding box center [396, 66] width 102 height 19
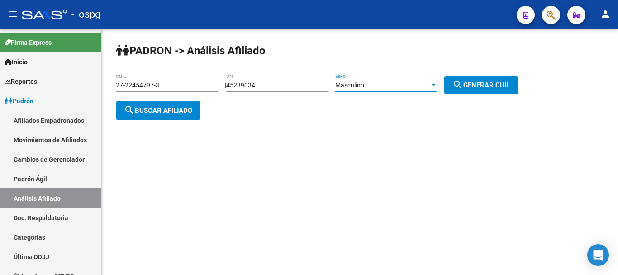
click at [486, 82] on span "search Generar CUIL" at bounding box center [481, 85] width 57 height 8
click at [155, 108] on span "search Buscar afiliado" at bounding box center [158, 110] width 68 height 8
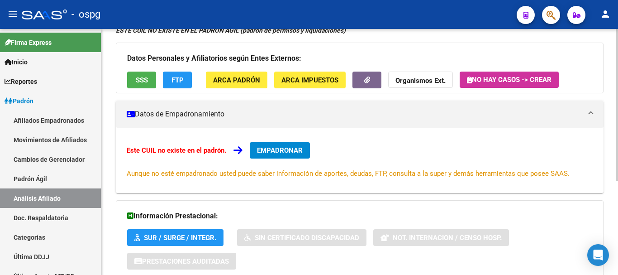
scroll to position [91, 0]
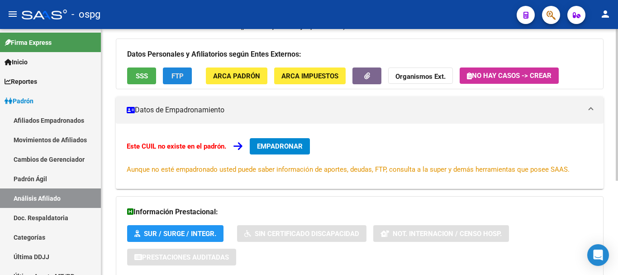
click at [168, 78] on button "FTP" at bounding box center [177, 75] width 29 height 17
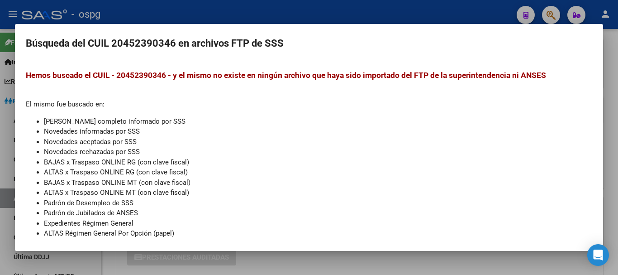
drag, startPoint x: 390, startPoint y: 10, endPoint x: 373, endPoint y: 10, distance: 16.3
click at [389, 10] on div at bounding box center [309, 137] width 618 height 275
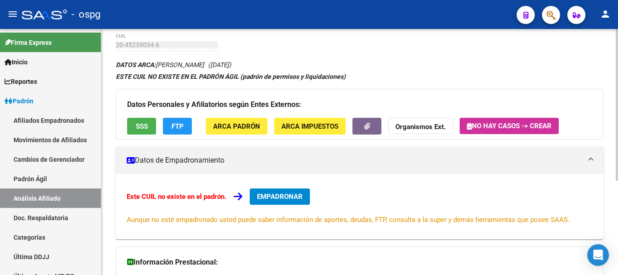
scroll to position [0, 0]
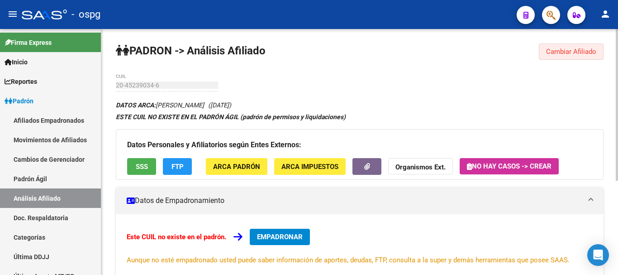
click at [553, 44] on button "Cambiar Afiliado" at bounding box center [571, 51] width 65 height 16
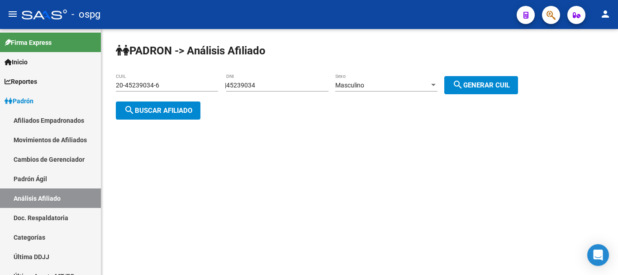
drag, startPoint x: 281, startPoint y: 80, endPoint x: 234, endPoint y: 85, distance: 46.9
click at [234, 85] on div "| 45239034 DNI Masculino Sexo search Generar CUIL" at bounding box center [375, 84] width 300 height 7
drag, startPoint x: 206, startPoint y: 79, endPoint x: 129, endPoint y: 90, distance: 78.1
click at [129, 90] on div "20-45239034-6 CUIL" at bounding box center [167, 82] width 102 height 18
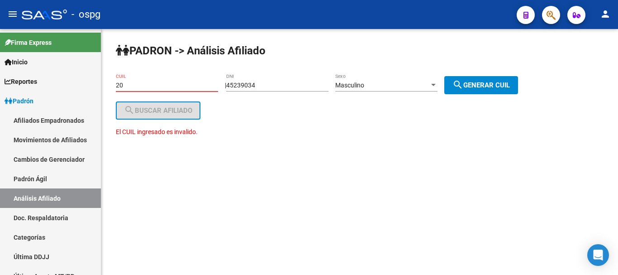
type input "2"
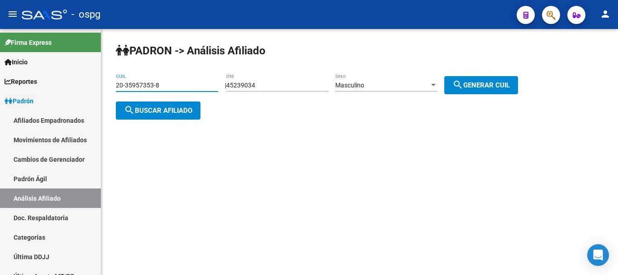
type input "20-35957353-8"
click at [164, 113] on span "search Buscar afiliado" at bounding box center [158, 110] width 68 height 8
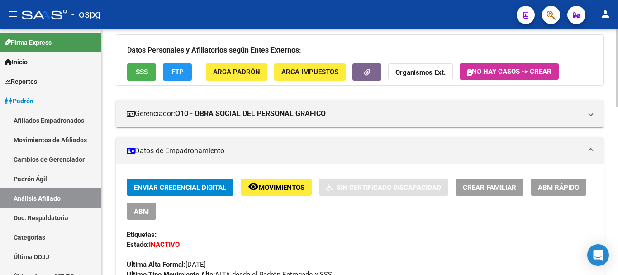
scroll to position [91, 0]
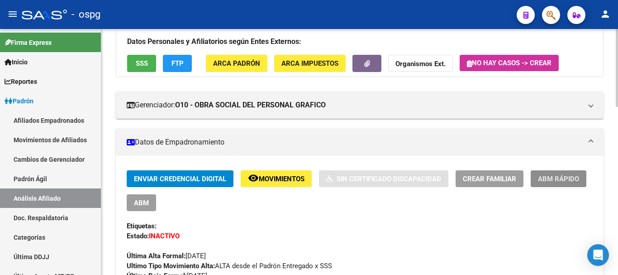
click at [558, 173] on button "ABM Rápido" at bounding box center [559, 178] width 56 height 17
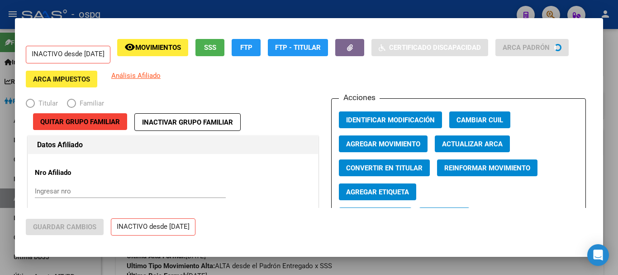
radio input "true"
type input "30-70829279-2"
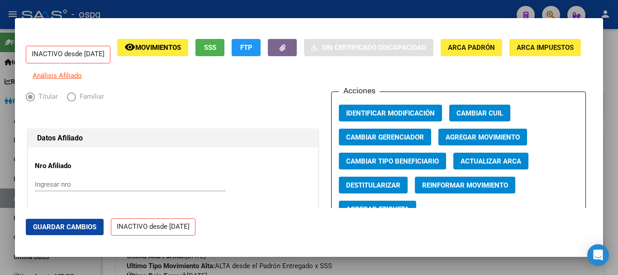
click at [497, 139] on span "Agregar Movimiento" at bounding box center [483, 137] width 74 height 8
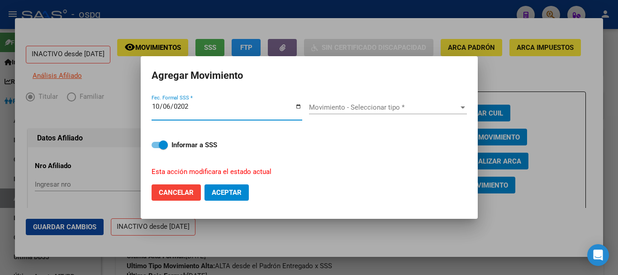
type input "[DATE]"
click at [388, 115] on div "Movimiento - Seleccionar tipo * Movimiento - Seleccionar tipo *" at bounding box center [388, 111] width 158 height 22
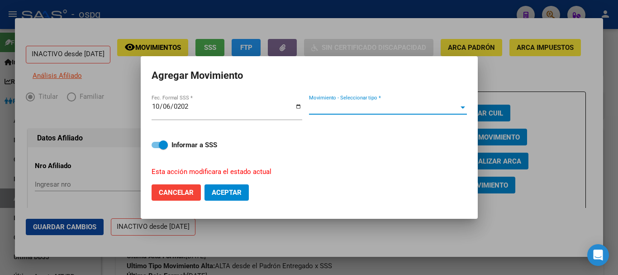
click at [401, 106] on span "Movimiento - Seleccionar tipo *" at bounding box center [384, 107] width 150 height 8
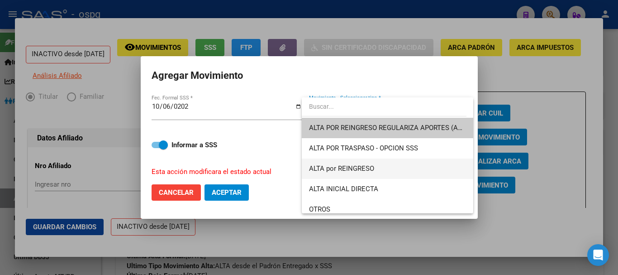
click at [401, 168] on span "ALTA por REINGRESO" at bounding box center [387, 168] width 157 height 20
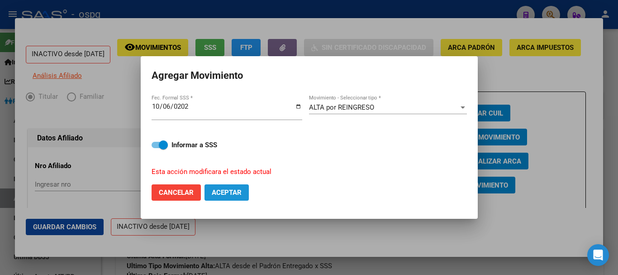
click at [245, 187] on button "Aceptar" at bounding box center [227, 192] width 44 height 16
checkbox input "false"
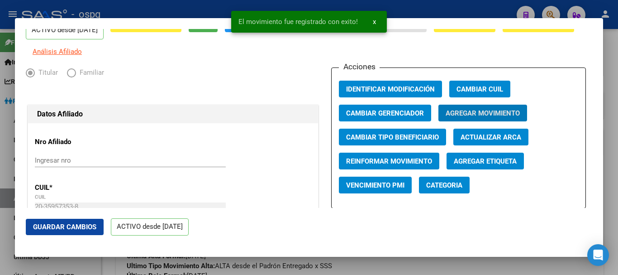
scroll to position [45, 0]
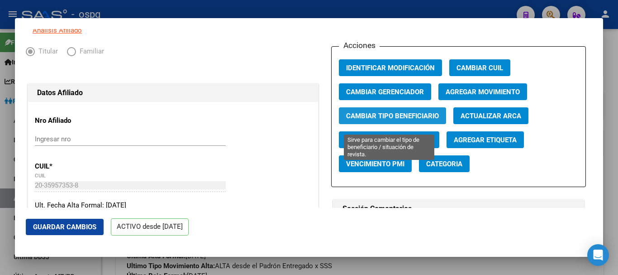
click at [407, 120] on span "Cambiar Tipo Beneficiario" at bounding box center [392, 116] width 93 height 8
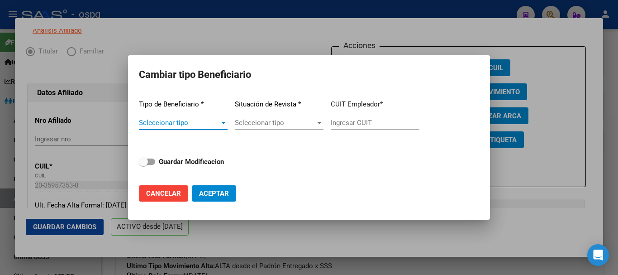
click at [402, 22] on div at bounding box center [309, 137] width 618 height 275
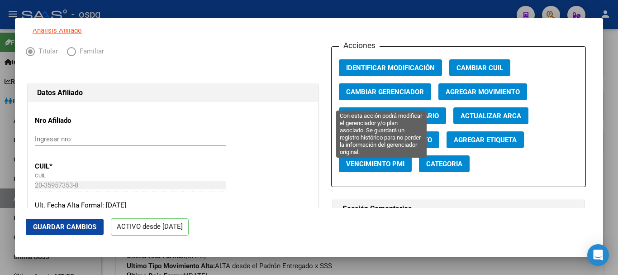
click at [391, 94] on span "Cambiar Gerenciador" at bounding box center [385, 91] width 78 height 8
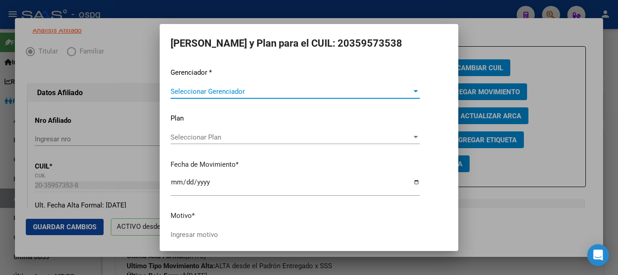
scroll to position [0, 0]
click at [491, 32] on div at bounding box center [309, 137] width 618 height 275
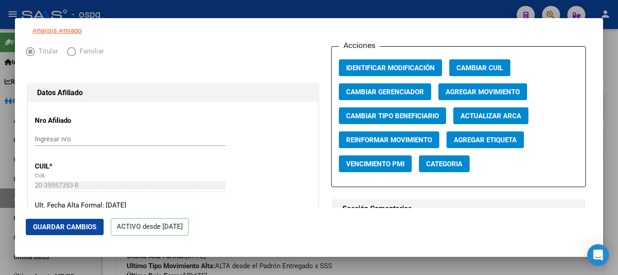
click at [462, 7] on div at bounding box center [309, 137] width 618 height 275
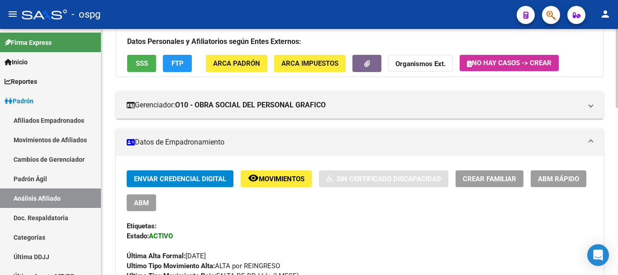
click at [147, 199] on span "ABM" at bounding box center [141, 203] width 15 height 8
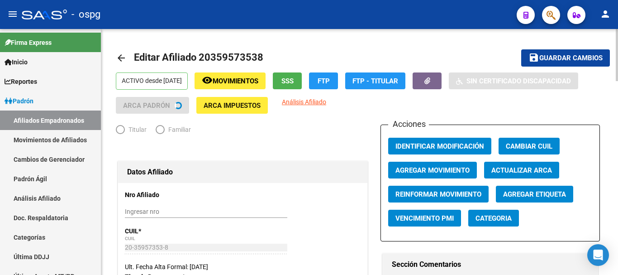
radio input "true"
type input "30-70829279-2"
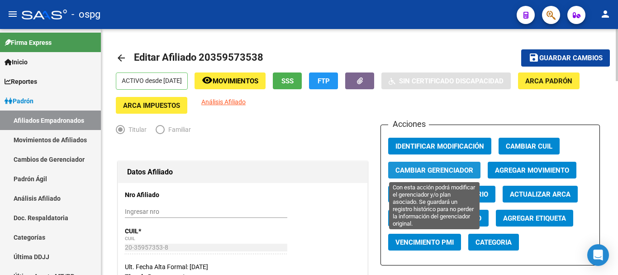
click at [459, 169] on span "Cambiar Gerenciador" at bounding box center [435, 170] width 78 height 8
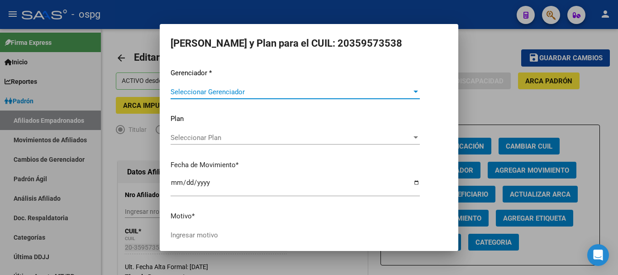
click at [246, 90] on span "Seleccionar Gerenciador" at bounding box center [291, 92] width 241 height 8
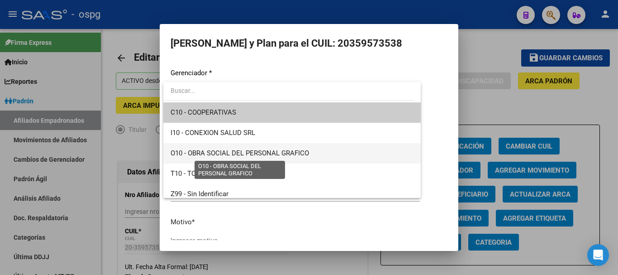
click at [251, 155] on span "O10 - OBRA SOCIAL DEL PERSONAL GRAFICO" at bounding box center [240, 153] width 138 height 8
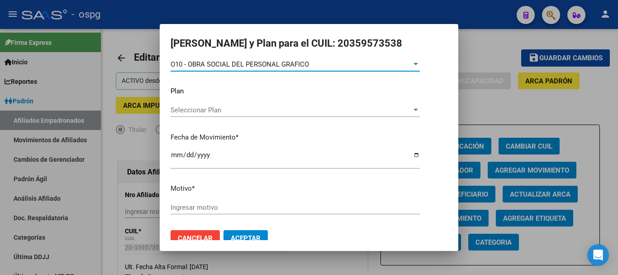
scroll to position [41, 0]
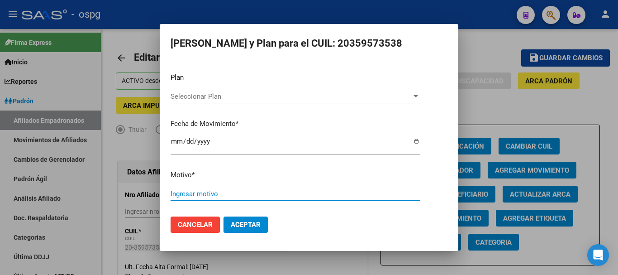
click at [217, 190] on input "Ingresar motivo" at bounding box center [295, 194] width 249 height 8
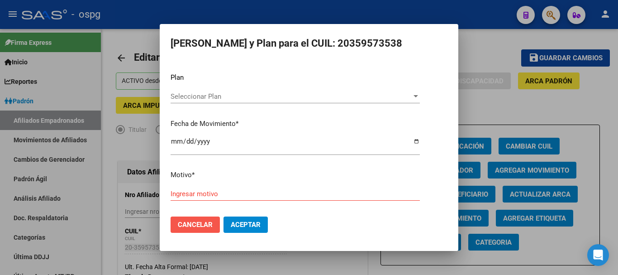
click at [200, 227] on span "Cancelar" at bounding box center [195, 224] width 35 height 8
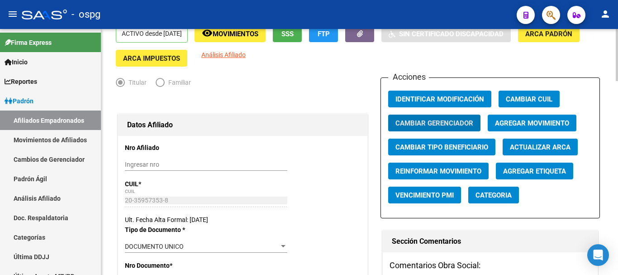
scroll to position [45, 0]
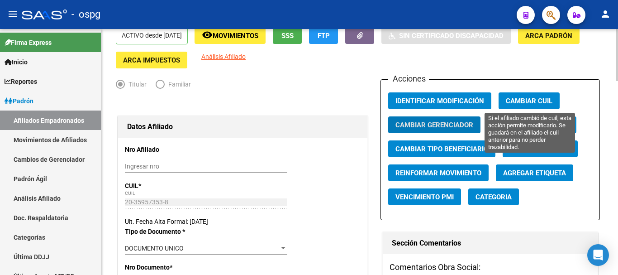
click at [525, 100] on span "Cambiar CUIL" at bounding box center [529, 101] width 47 height 8
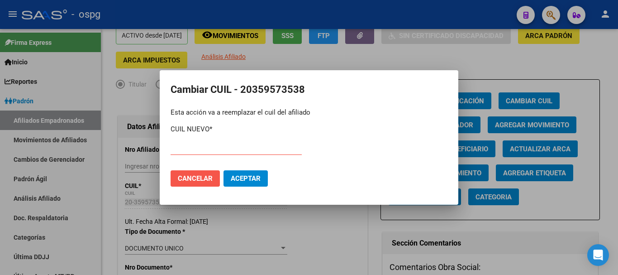
click at [210, 179] on span "Cancelar" at bounding box center [195, 178] width 35 height 8
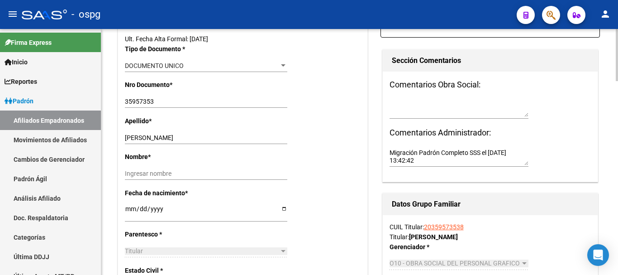
scroll to position [317, 0]
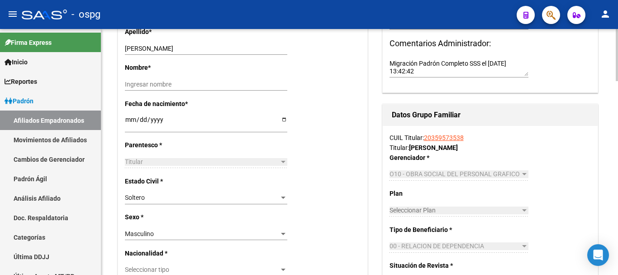
click at [509, 164] on div "CUIL Titular: 20359573538 Titular: [PERSON_NAME] * O10 - OBRA SOCIAL DEL PERSON…" at bounding box center [490, 245] width 215 height 239
click at [443, 138] on link "20359573538" at bounding box center [444, 137] width 40 height 7
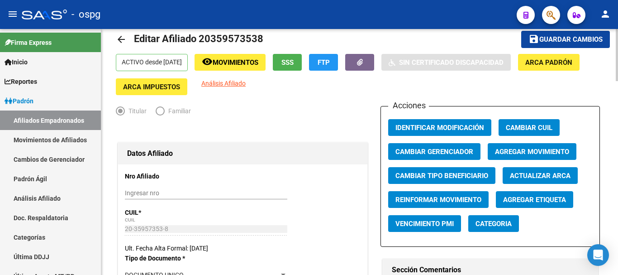
scroll to position [0, 0]
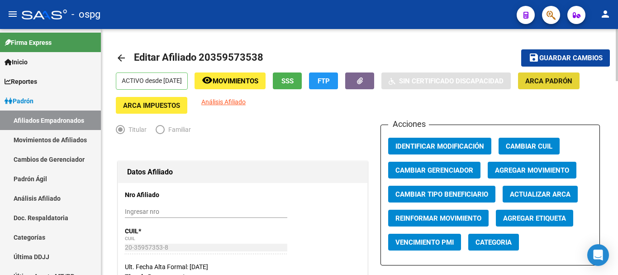
click at [572, 82] on span "ARCA Padrón" at bounding box center [548, 81] width 47 height 8
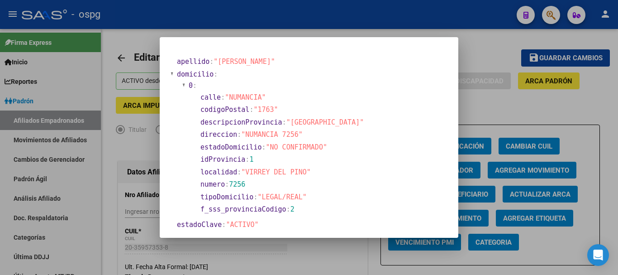
click at [501, 105] on div at bounding box center [309, 137] width 618 height 275
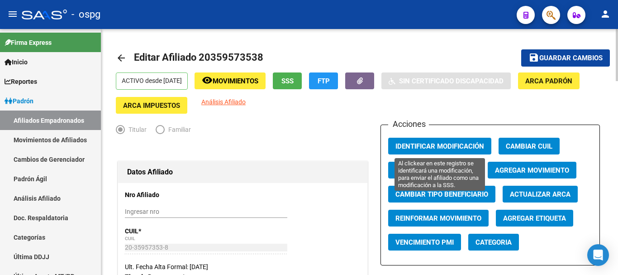
scroll to position [45, 0]
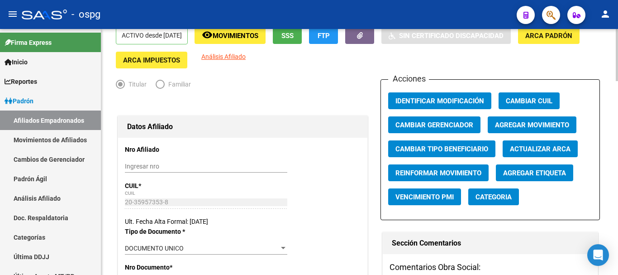
click at [528, 121] on span "Agregar Movimiento" at bounding box center [532, 125] width 74 height 8
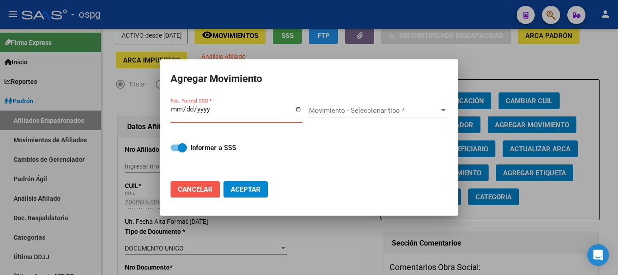
click at [199, 186] on span "Cancelar" at bounding box center [195, 189] width 35 height 8
checkbox input "false"
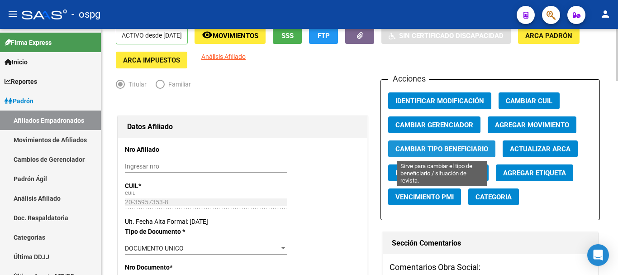
click at [432, 145] on span "Cambiar Tipo Beneficiario" at bounding box center [442, 149] width 93 height 8
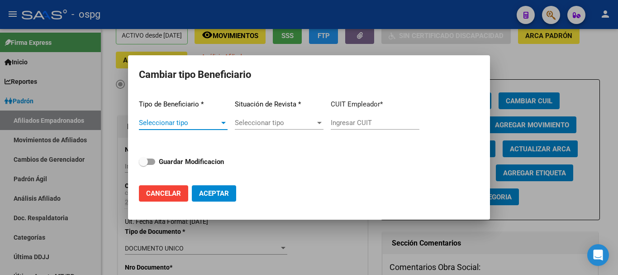
click at [196, 125] on span "Seleccionar tipo" at bounding box center [179, 123] width 81 height 8
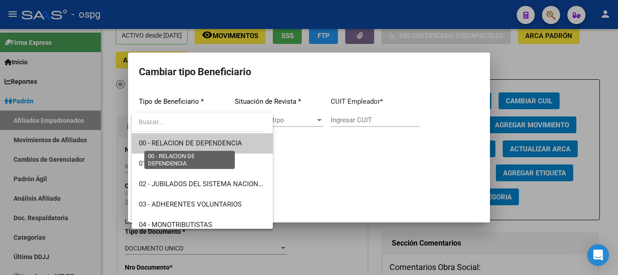
click at [199, 143] on span "00 - RELACION DE DEPENDENCIA" at bounding box center [190, 143] width 103 height 8
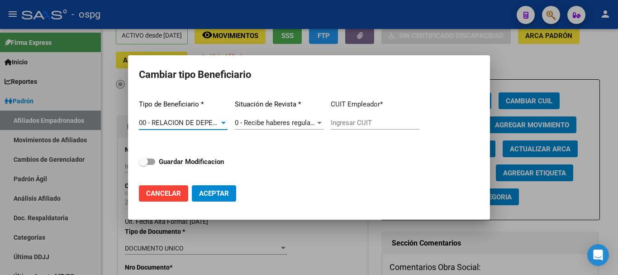
type input "30-70829279-2"
click at [338, 124] on input "30-70829279-2" at bounding box center [375, 123] width 89 height 8
click at [221, 189] on button "Aceptar" at bounding box center [214, 193] width 44 height 16
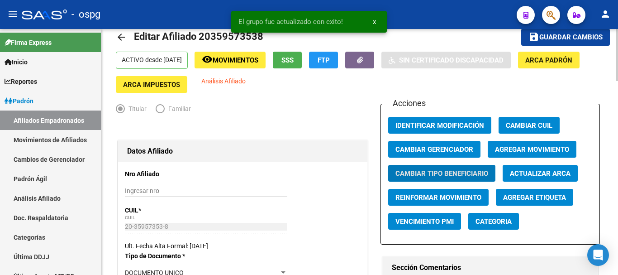
scroll to position [0, 0]
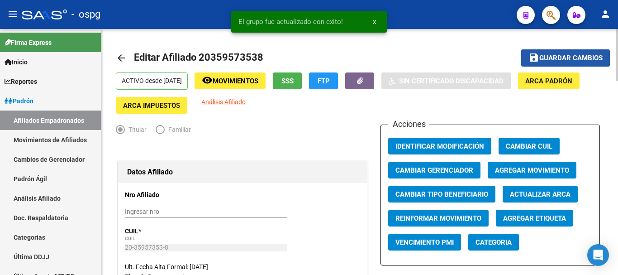
click at [554, 56] on span "Guardar cambios" at bounding box center [570, 58] width 63 height 8
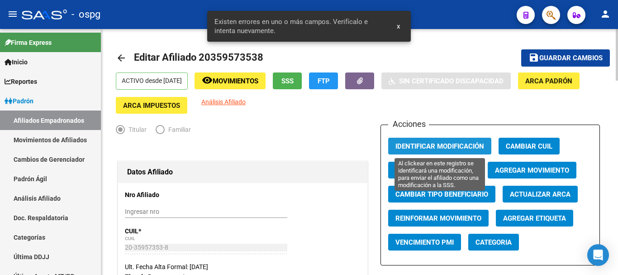
click at [402, 148] on span "Identificar Modificación" at bounding box center [440, 146] width 89 height 8
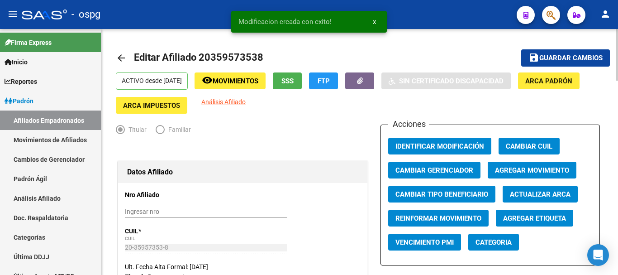
click at [542, 69] on mat-toolbar-row "save Guardar cambios" at bounding box center [558, 57] width 104 height 29
click at [545, 58] on span "Guardar cambios" at bounding box center [570, 58] width 63 height 8
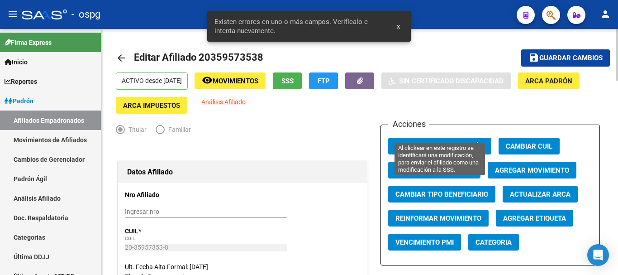
scroll to position [272, 0]
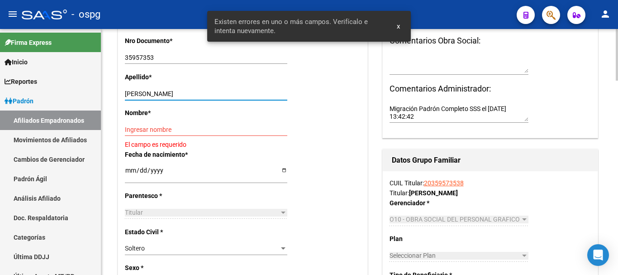
drag, startPoint x: 153, startPoint y: 92, endPoint x: 301, endPoint y: 85, distance: 147.7
click at [301, 85] on div "Apellido * [PERSON_NAME] apellido" at bounding box center [243, 90] width 236 height 36
type input "[PERSON_NAME]"
click at [240, 124] on div "Ingresar nombre" at bounding box center [206, 129] width 162 height 13
paste input "[PERSON_NAME]"
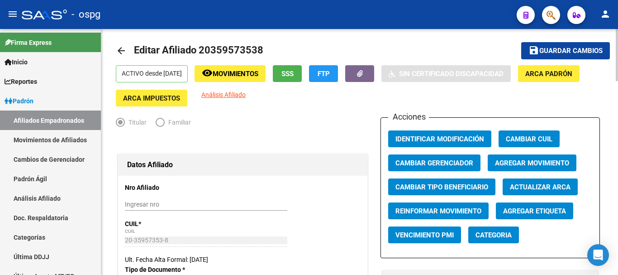
scroll to position [0, 0]
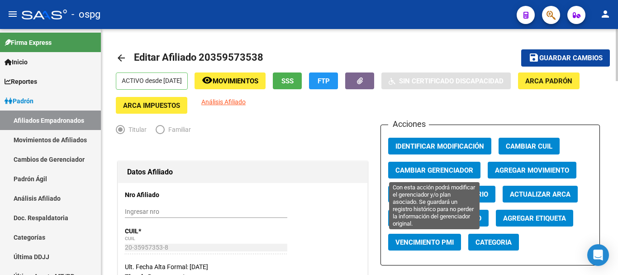
type input "[PERSON_NAME]"
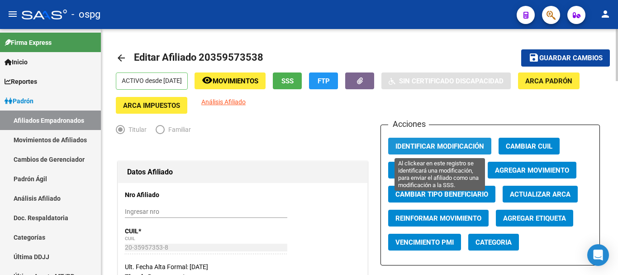
click at [437, 148] on span "Identificar Modificación" at bounding box center [440, 146] width 89 height 8
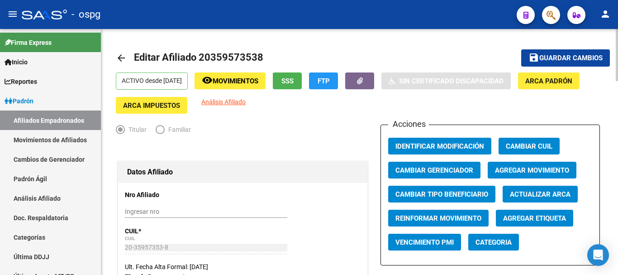
click at [558, 53] on button "save Guardar cambios" at bounding box center [565, 57] width 89 height 17
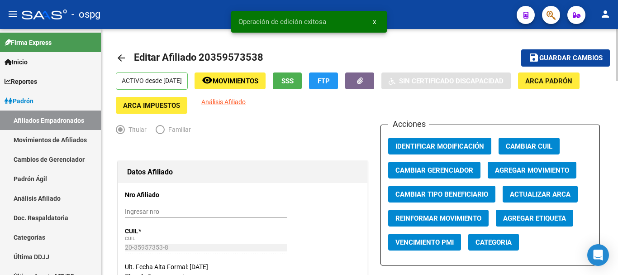
click at [543, 61] on span "Guardar cambios" at bounding box center [570, 58] width 63 height 8
click at [118, 58] on mat-icon "arrow_back" at bounding box center [121, 57] width 11 height 11
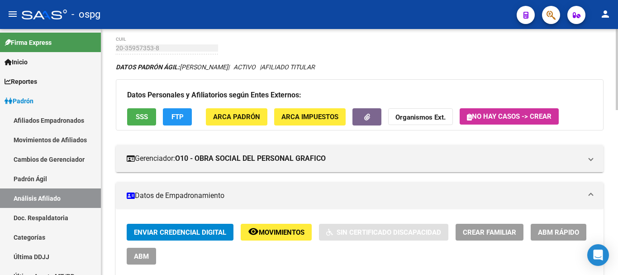
scroll to position [136, 0]
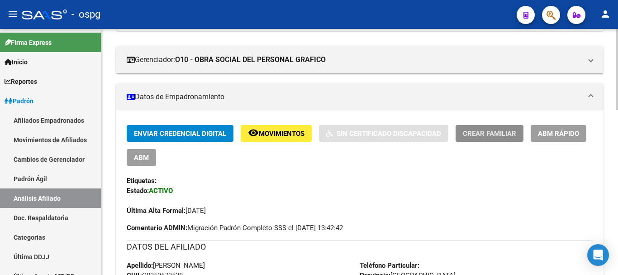
click at [476, 135] on span "Crear Familiar" at bounding box center [489, 133] width 53 height 8
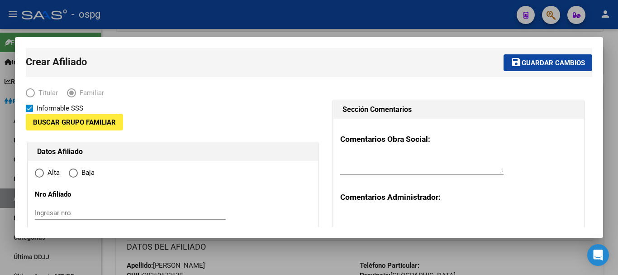
type input "30-70829279-2"
type input "VIRREY DEL PINO"
type input "1763"
type input "NUMANCIA 7256"
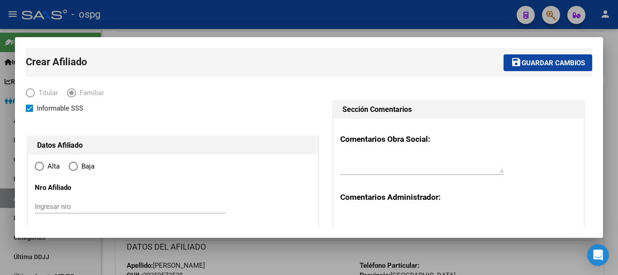
radio input "true"
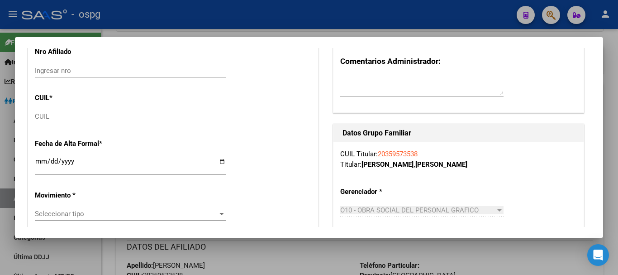
type input "30-70829279-2"
click at [72, 113] on input "CUIL" at bounding box center [130, 116] width 191 height 8
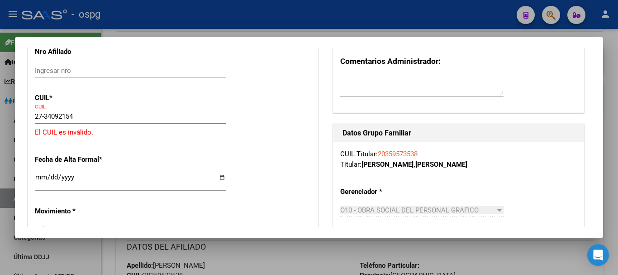
type input "27-34092154-8"
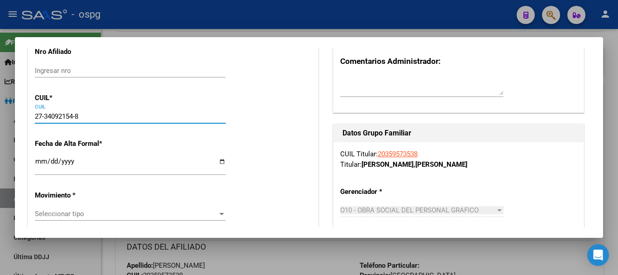
type input "34092154"
type input "SOSA"
type input "[PERSON_NAME]"
type input "[DATE]"
type input "VIRREY DEL PINO"
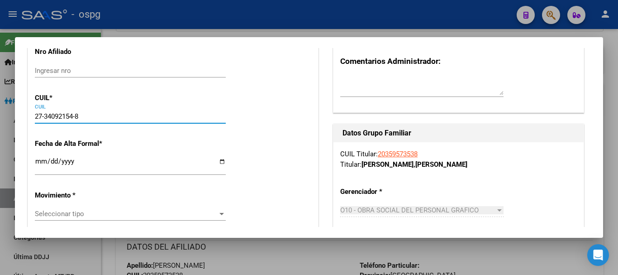
type input "NUMANCIA"
type input "7256"
type input "27-34092154-8"
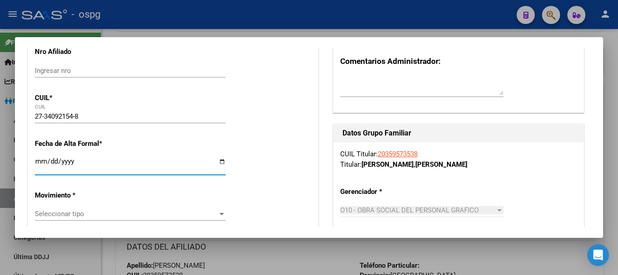
click at [40, 164] on input "Ingresar fecha" at bounding box center [130, 164] width 191 height 14
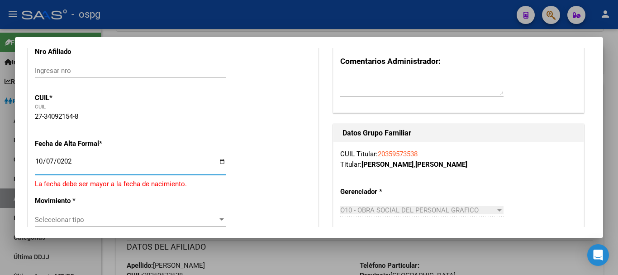
type input "[DATE]"
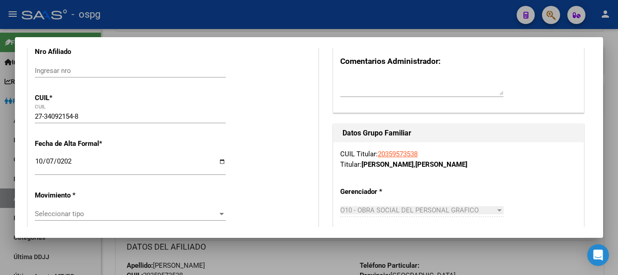
click at [91, 208] on div "Seleccionar tipo Seleccionar tipo" at bounding box center [130, 214] width 191 height 14
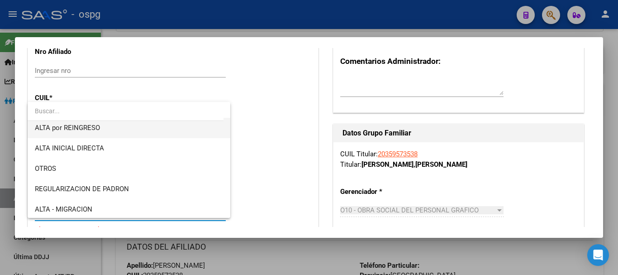
scroll to position [91, 0]
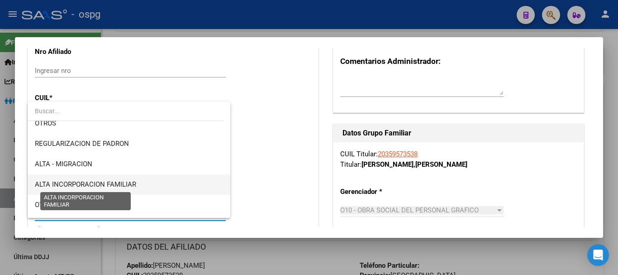
click at [113, 181] on span "ALTA INCORPORACION FAMILIAR" at bounding box center [85, 184] width 101 height 8
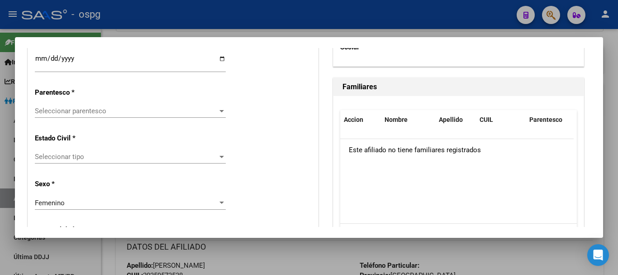
scroll to position [588, 0]
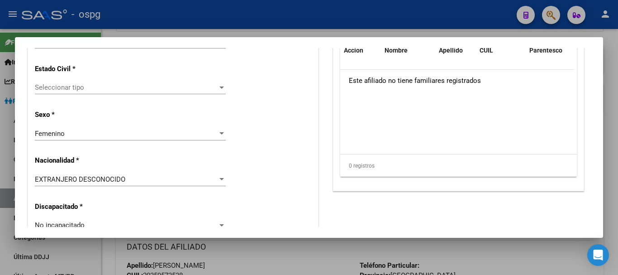
click at [73, 88] on span "Seleccionar tipo" at bounding box center [126, 87] width 183 height 8
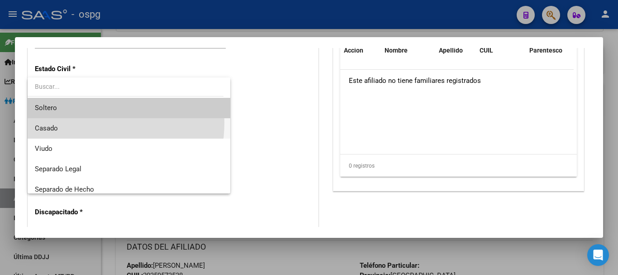
click at [81, 122] on span "Casado" at bounding box center [129, 128] width 188 height 20
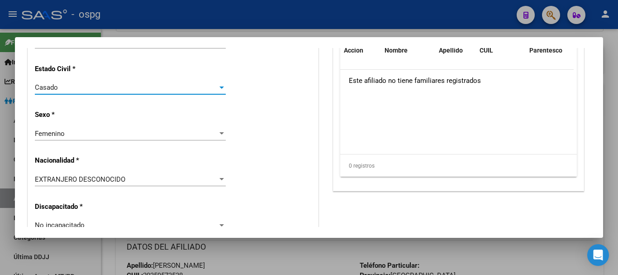
scroll to position [634, 0]
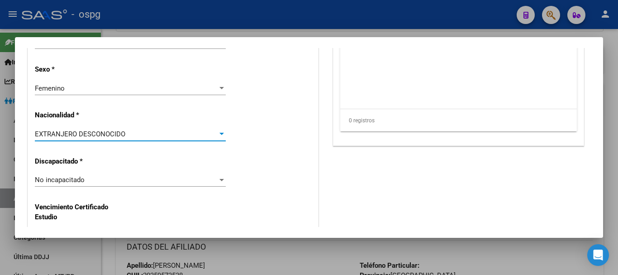
click at [93, 130] on span "EXTRANJERO DESCONOCIDO" at bounding box center [80, 134] width 91 height 8
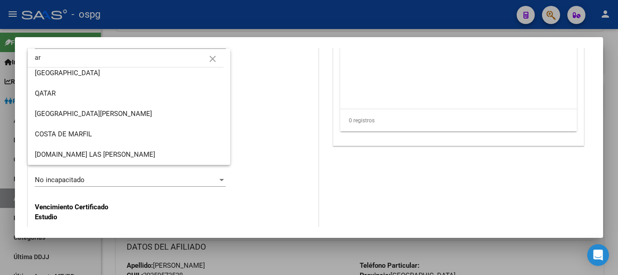
scroll to position [0, 0]
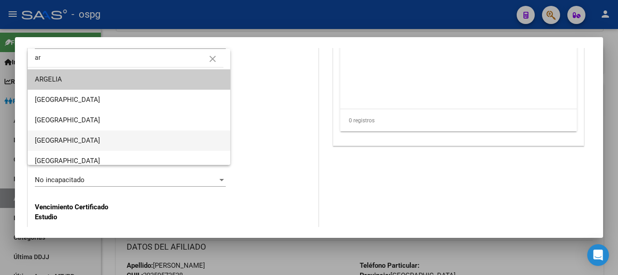
type input "ar"
click at [74, 145] on span "[GEOGRAPHIC_DATA]" at bounding box center [129, 140] width 188 height 20
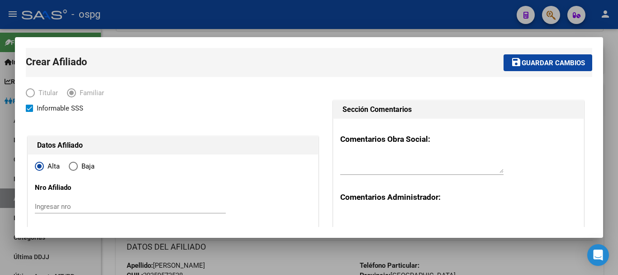
click at [537, 57] on button "save Guardar cambios" at bounding box center [548, 62] width 89 height 17
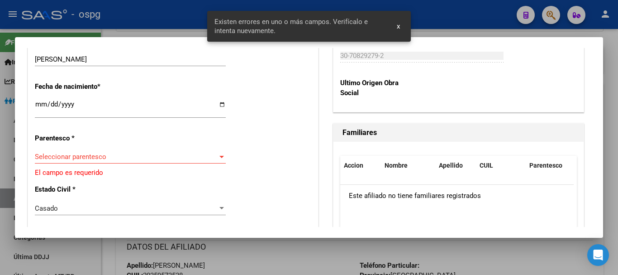
scroll to position [498, 0]
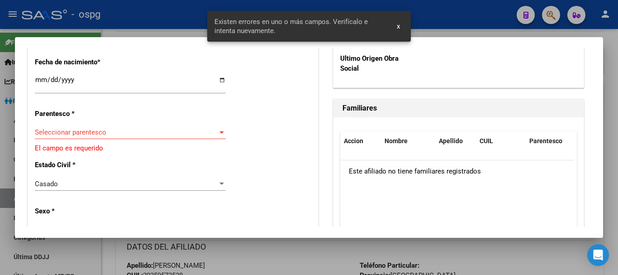
click at [136, 137] on div "Seleccionar parentesco Seleccionar parentesco" at bounding box center [130, 132] width 191 height 14
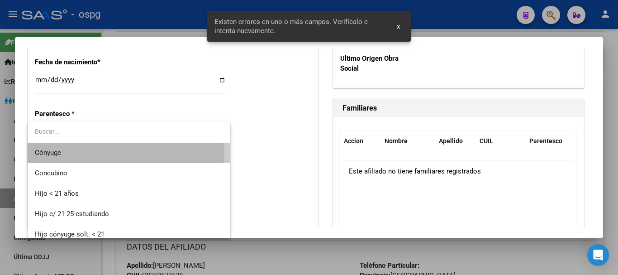
click at [114, 151] on span "Cónyuge" at bounding box center [129, 153] width 188 height 20
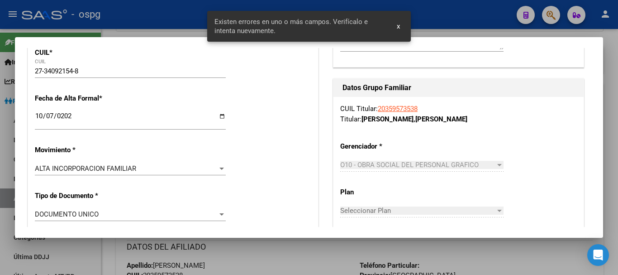
scroll to position [0, 0]
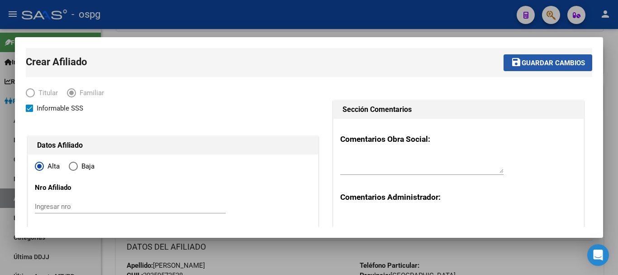
click at [530, 65] on span "Guardar cambios" at bounding box center [553, 63] width 63 height 8
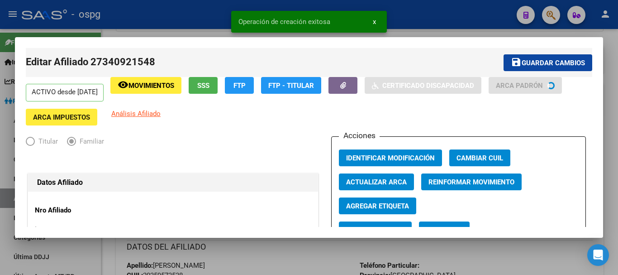
click at [463, 22] on div at bounding box center [309, 137] width 618 height 275
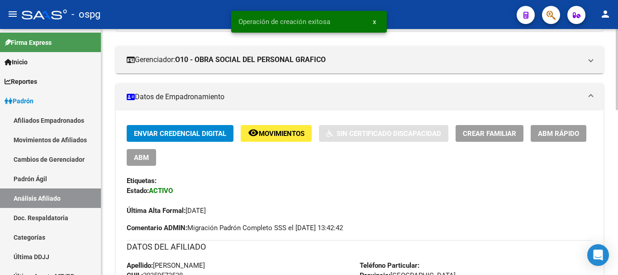
click at [506, 127] on button "Crear Familiar" at bounding box center [490, 133] width 68 height 17
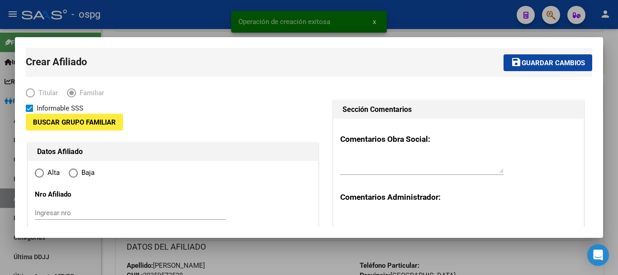
type input "30-70829279-2"
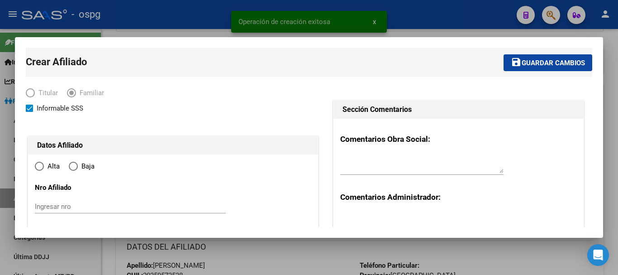
type input "VIRREY DEL PINO"
type input "1763"
type input "NUMANCIA 7256"
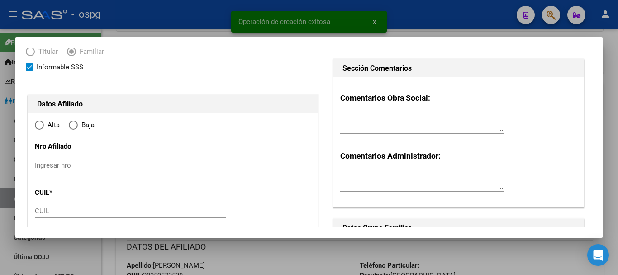
scroll to position [91, 0]
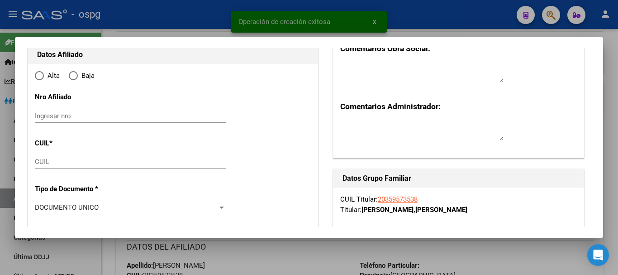
radio input "true"
click at [90, 160] on input "CUIL" at bounding box center [130, 161] width 191 height 8
type input "30-70829279-2"
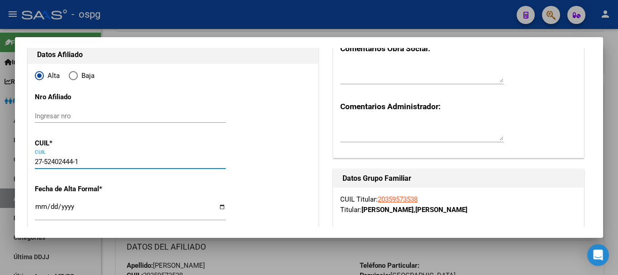
type input "27-52402444-1"
type input "52402444"
type input "[PERSON_NAME] [PERSON_NAME]"
type input "[DATE]"
type input "VIRREY DEL PINO"
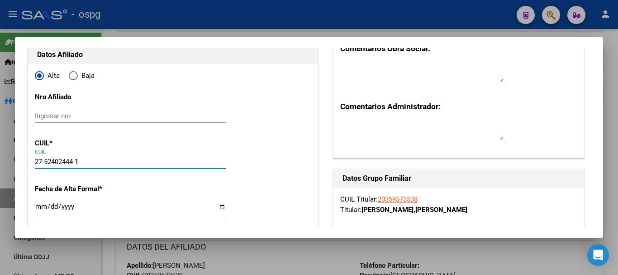
type input "LUMANCIA"
type input "7256"
click at [40, 207] on input "Ingresar fecha" at bounding box center [130, 210] width 191 height 14
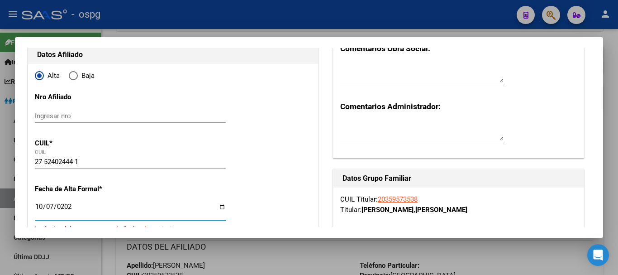
type input "[DATE]"
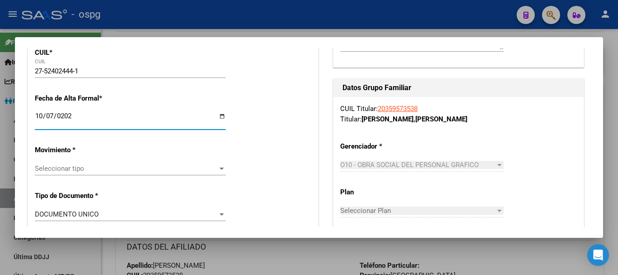
scroll to position [226, 0]
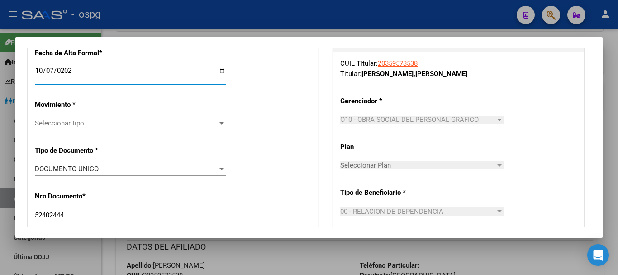
click at [96, 119] on span "Seleccionar tipo" at bounding box center [126, 123] width 183 height 8
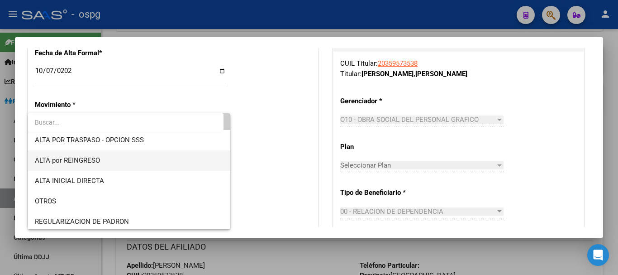
scroll to position [45, 0]
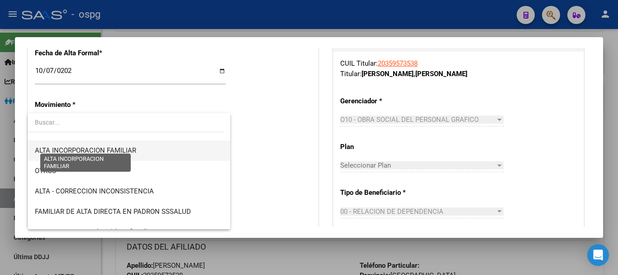
click at [98, 153] on span "ALTA INCORPORACION FAMILIAR" at bounding box center [85, 150] width 101 height 8
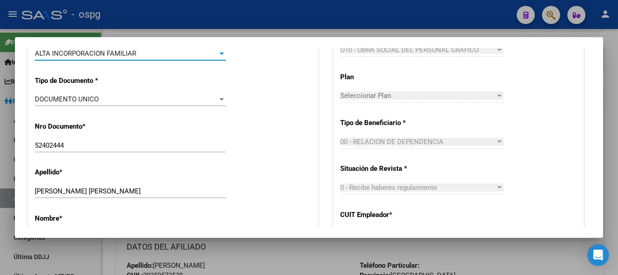
scroll to position [317, 0]
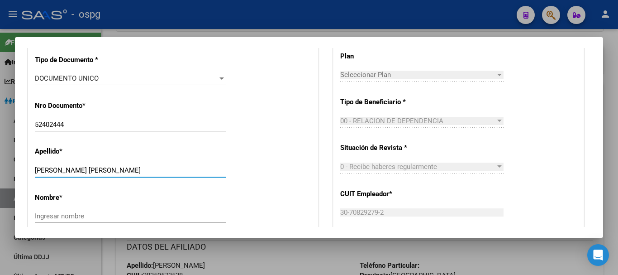
drag, startPoint x: 84, startPoint y: 169, endPoint x: 173, endPoint y: 170, distance: 89.6
click at [173, 170] on input "[PERSON_NAME] [PERSON_NAME]" at bounding box center [130, 170] width 191 height 8
type input "[PERSON_NAME] [PERSON_NAME]"
click at [129, 201] on div "Nombre * Ingresar nombre" at bounding box center [173, 209] width 277 height 46
click at [105, 210] on div "Ingresar nombre" at bounding box center [130, 216] width 191 height 14
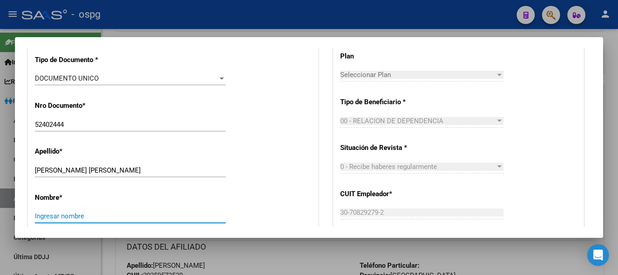
paste input "[PERSON_NAME]"
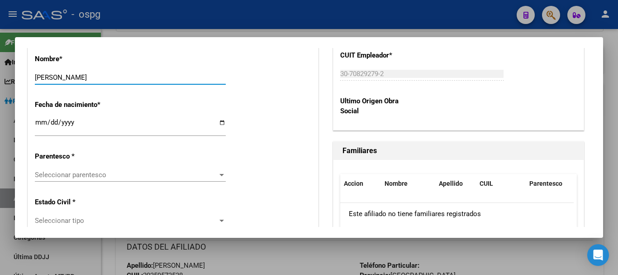
scroll to position [543, 0]
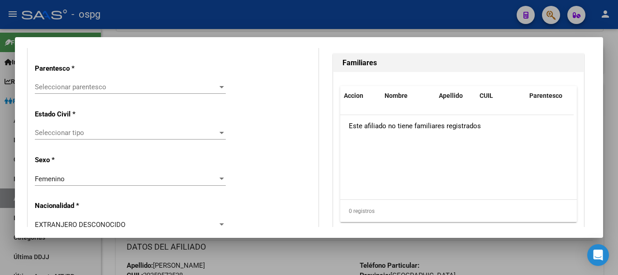
type input "[PERSON_NAME]"
click at [67, 88] on span "Seleccionar parentesco" at bounding box center [126, 87] width 183 height 8
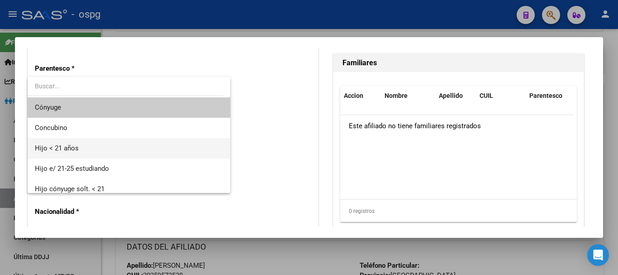
click at [79, 139] on span "Hijo < 21 años" at bounding box center [129, 148] width 188 height 20
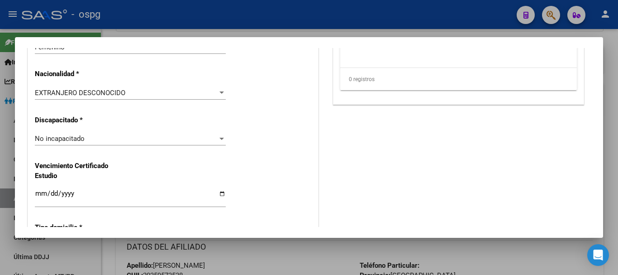
scroll to position [679, 0]
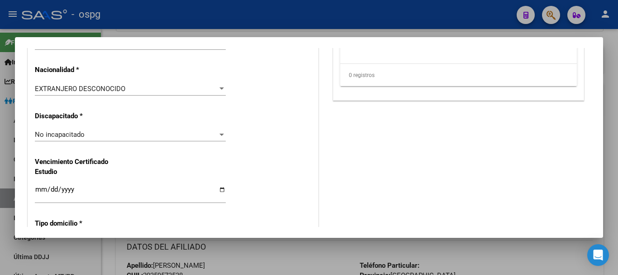
click at [80, 93] on div "EXTRANJERO DESCONOCIDO Seleccionar tipo" at bounding box center [130, 89] width 191 height 14
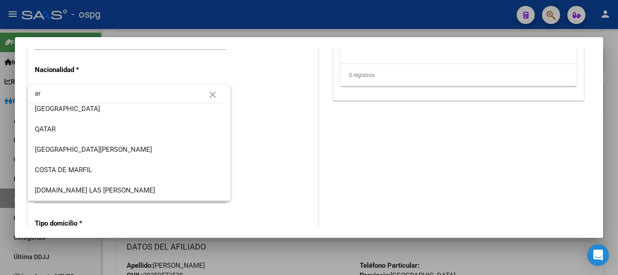
scroll to position [0, 0]
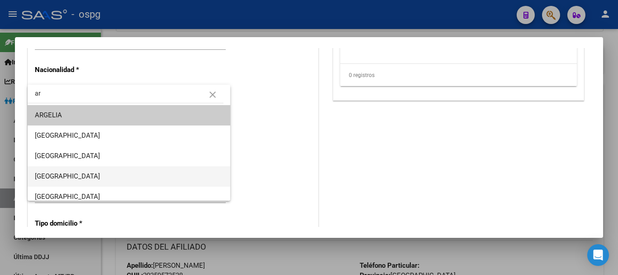
type input "ar"
click at [68, 171] on span "[GEOGRAPHIC_DATA]" at bounding box center [129, 176] width 188 height 20
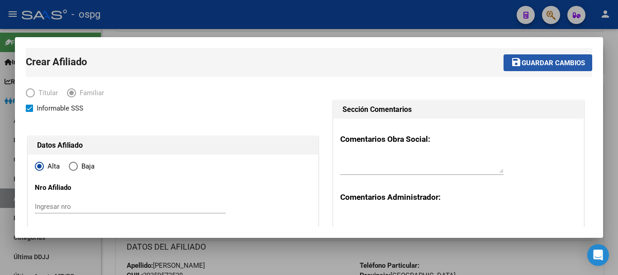
click at [572, 57] on button "save Guardar cambios" at bounding box center [548, 62] width 89 height 17
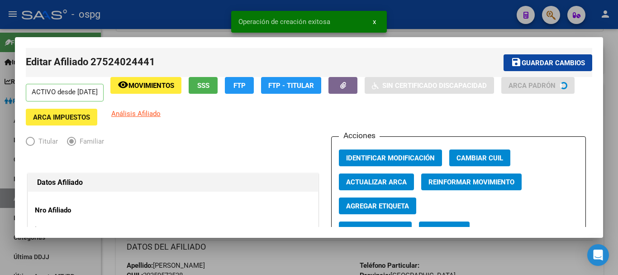
click at [452, 17] on div at bounding box center [309, 137] width 618 height 275
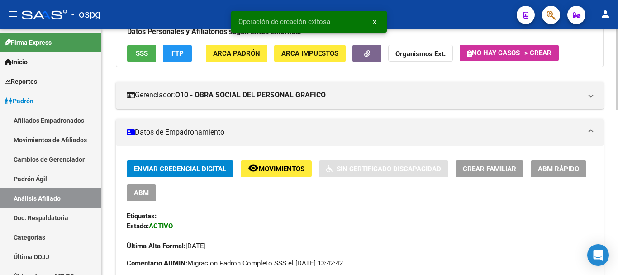
scroll to position [45, 0]
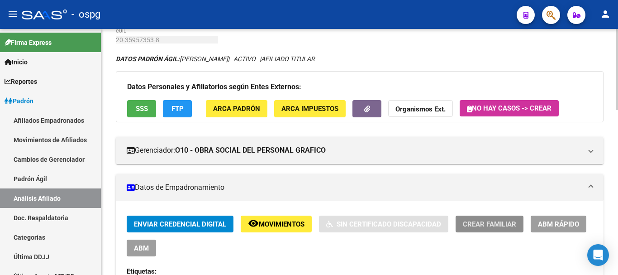
click at [467, 224] on span "Crear Familiar" at bounding box center [489, 224] width 53 height 8
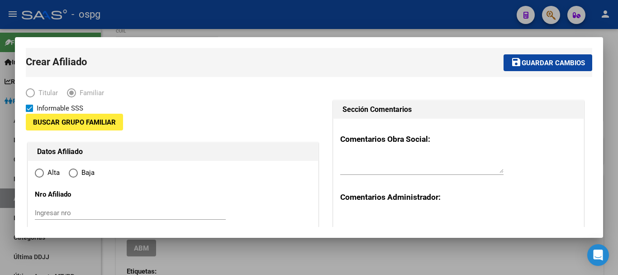
type input "30-70829279-2"
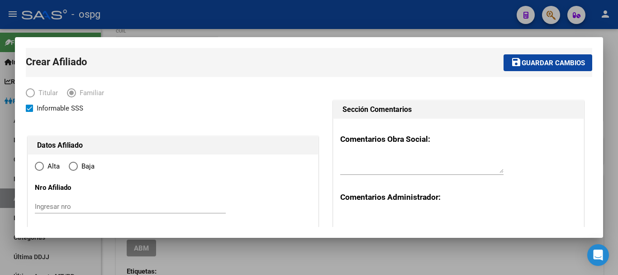
type input "VIRREY DEL PINO"
type input "1763"
type input "NUMANCIA 7256"
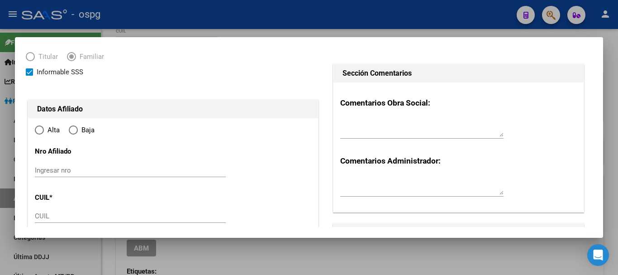
scroll to position [91, 0]
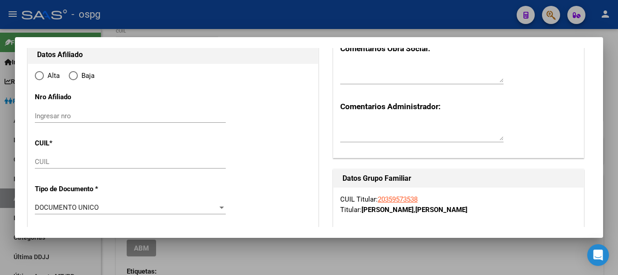
radio input "true"
click at [110, 163] on input "CUIL" at bounding box center [130, 161] width 191 height 8
type input "30-70829279-2"
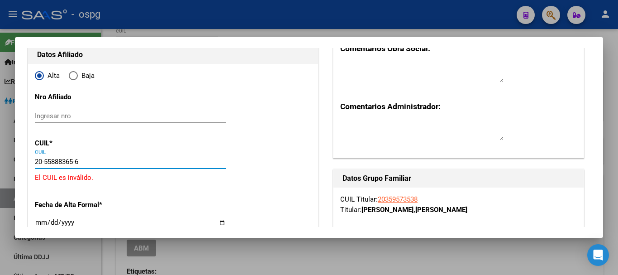
click at [42, 161] on input "20-55888365-6" at bounding box center [130, 161] width 191 height 8
type input "27-55888365-6"
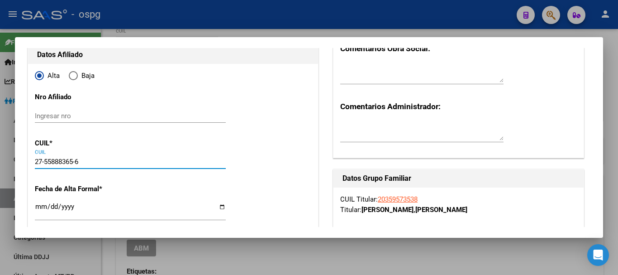
type input "55888365"
type input "[PERSON_NAME]"
type input "[DATE]"
type input "VIRREY DEL PINO"
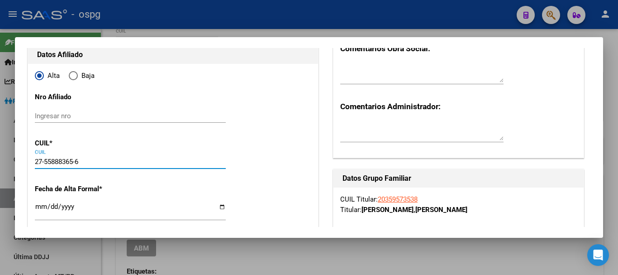
type input "NUMANCIA"
type input "7256"
type input "27-55888365-6"
click at [36, 208] on input "Ingresar fecha" at bounding box center [130, 210] width 191 height 14
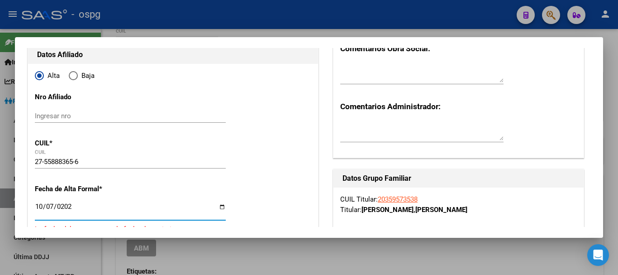
type input "[DATE]"
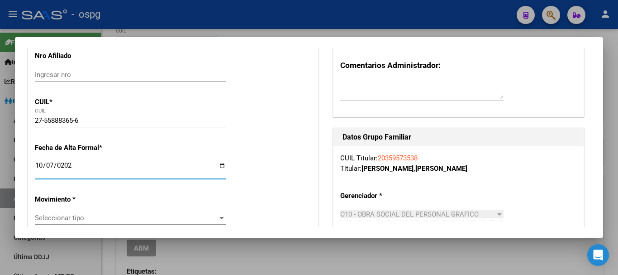
scroll to position [181, 0]
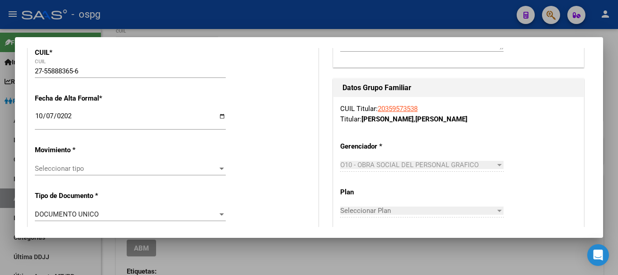
click at [139, 174] on div "Seleccionar tipo Seleccionar tipo" at bounding box center [130, 169] width 191 height 14
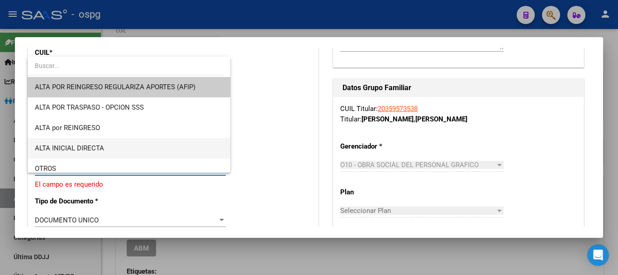
scroll to position [45, 0]
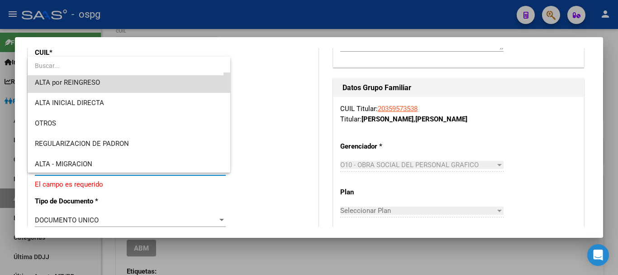
click at [129, 80] on span "ALTA por REINGRESO" at bounding box center [129, 82] width 188 height 20
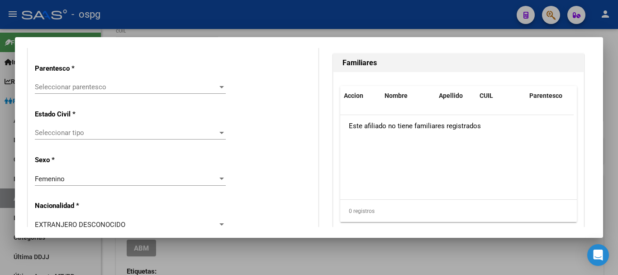
scroll to position [588, 0]
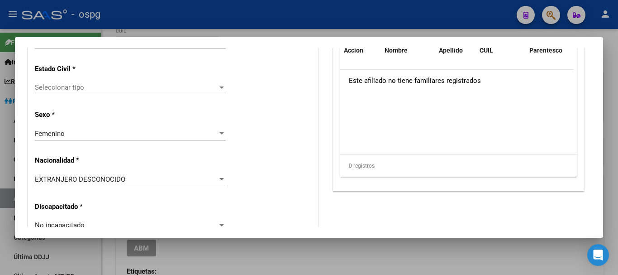
click at [157, 184] on div "EXTRANJERO DESCONOCIDO Seleccionar tipo" at bounding box center [130, 179] width 191 height 14
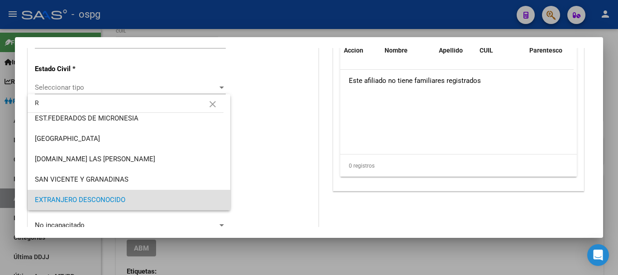
scroll to position [0, 0]
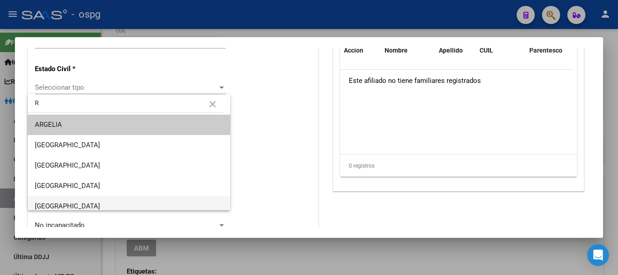
type input "R"
click at [170, 196] on span "[GEOGRAPHIC_DATA]" at bounding box center [129, 206] width 188 height 20
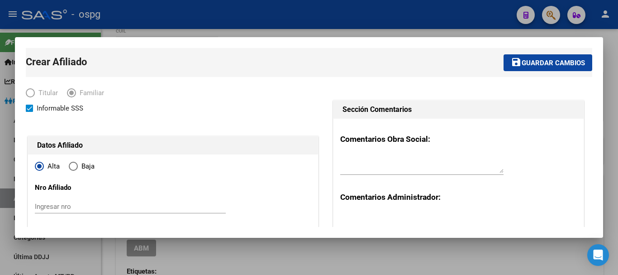
click at [567, 62] on span "Guardar cambios" at bounding box center [553, 63] width 63 height 8
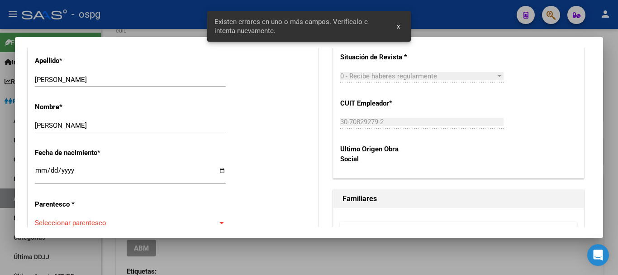
scroll to position [453, 0]
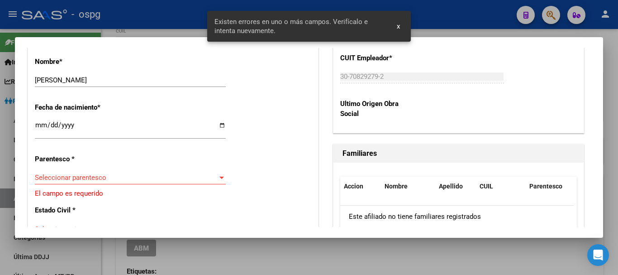
click at [119, 172] on div "Seleccionar parentesco Seleccionar parentesco" at bounding box center [130, 178] width 191 height 14
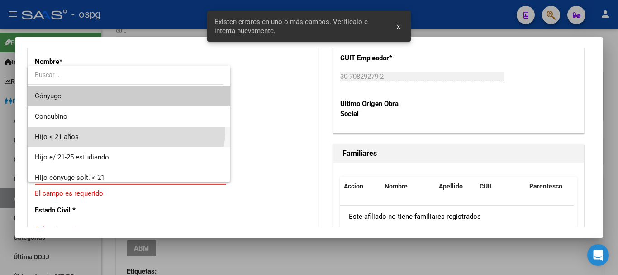
click at [111, 129] on span "Hijo < 21 años" at bounding box center [129, 137] width 188 height 20
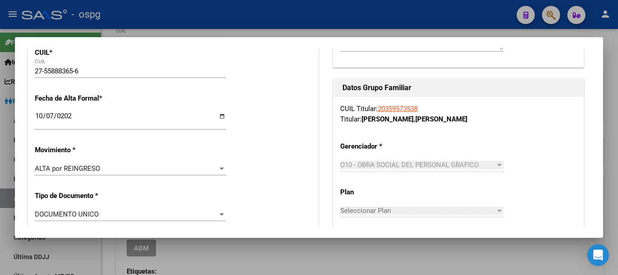
scroll to position [0, 0]
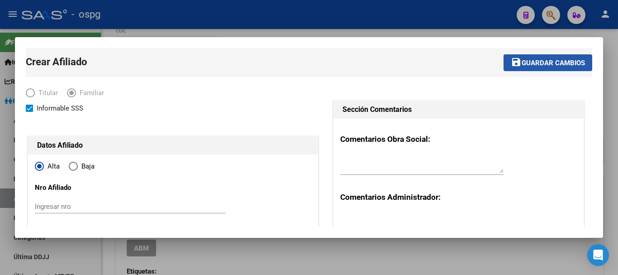
click at [532, 62] on span "Guardar cambios" at bounding box center [553, 63] width 63 height 8
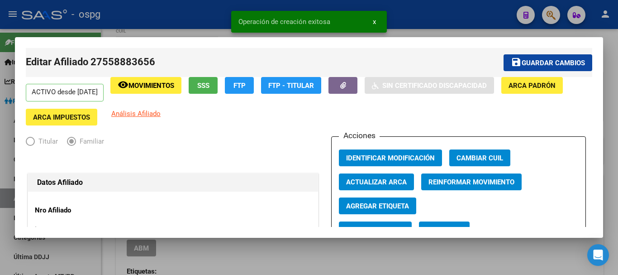
click at [439, 20] on div at bounding box center [309, 137] width 618 height 275
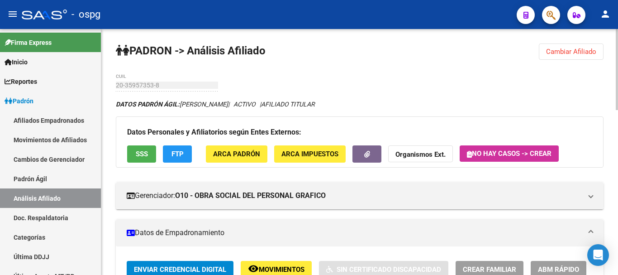
click at [574, 49] on span "Cambiar Afiliado" at bounding box center [571, 52] width 50 height 8
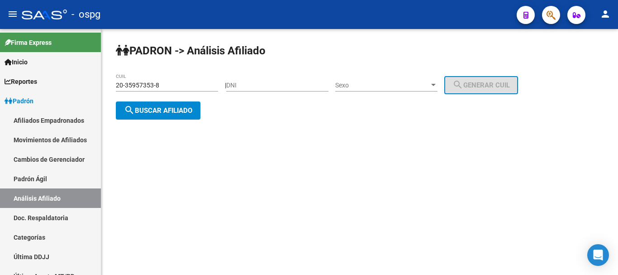
click at [168, 108] on span "search Buscar afiliado" at bounding box center [158, 110] width 68 height 8
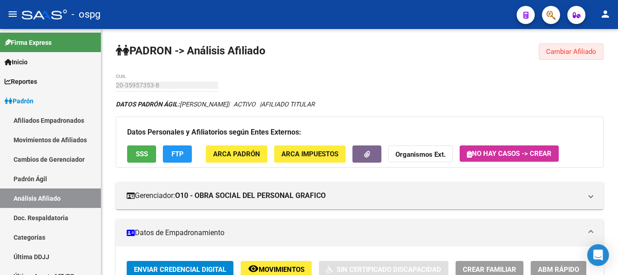
click at [584, 54] on span "Cambiar Afiliado" at bounding box center [571, 52] width 50 height 8
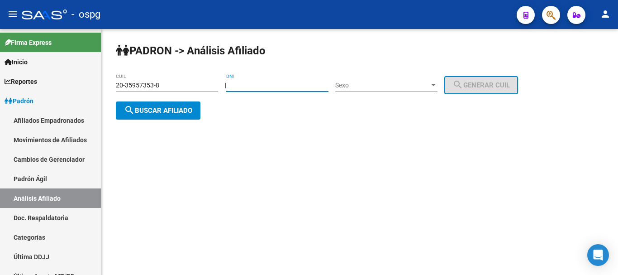
click at [285, 82] on input "DNI" at bounding box center [277, 85] width 102 height 8
paste input "23106556"
type input "23106556"
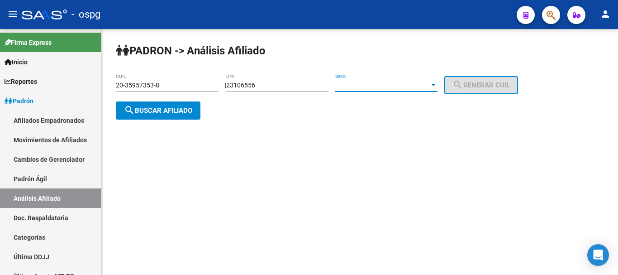
click at [362, 85] on span "Sexo" at bounding box center [382, 85] width 94 height 8
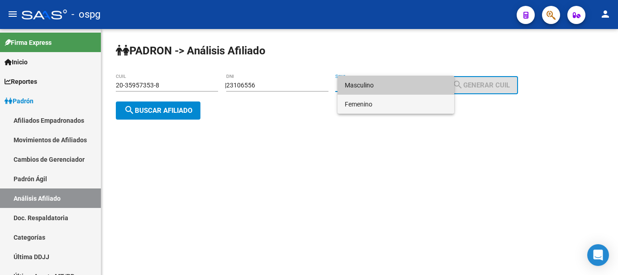
click at [368, 99] on span "Femenino" at bounding box center [396, 104] width 102 height 19
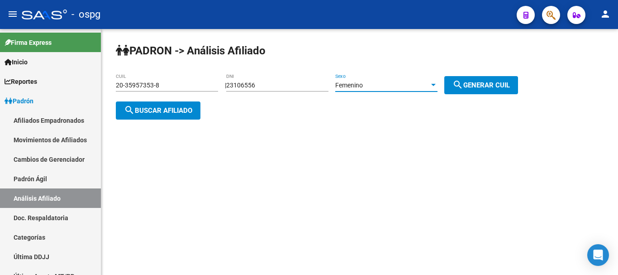
click at [477, 88] on span "search Generar CUIL" at bounding box center [481, 85] width 57 height 8
type input "27-23106556-9"
click at [168, 106] on span "search Buscar afiliado" at bounding box center [158, 110] width 68 height 8
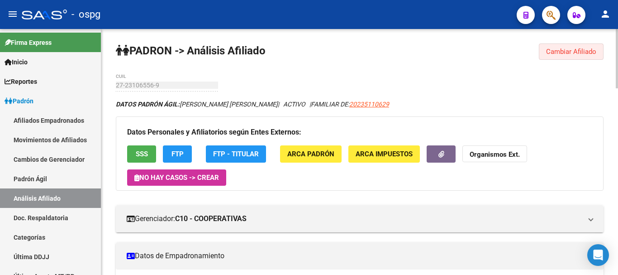
click at [573, 48] on span "Cambiar Afiliado" at bounding box center [571, 52] width 50 height 8
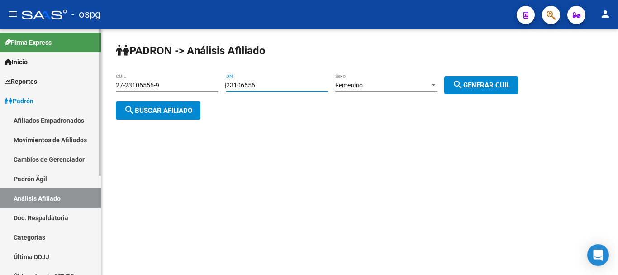
drag, startPoint x: 303, startPoint y: 88, endPoint x: 0, endPoint y: 96, distance: 302.9
click at [0, 94] on mat-sidenav-container "Firma Express Inicio Calendario SSS Instructivos Contacto OS Reportes Ingresos …" at bounding box center [309, 152] width 618 height 246
type input "35957353"
click at [356, 83] on span "Femenino" at bounding box center [349, 84] width 28 height 7
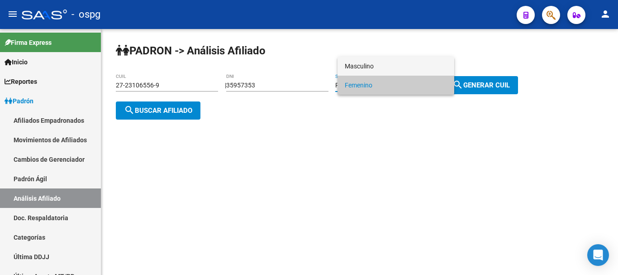
click at [372, 65] on span "Masculino" at bounding box center [396, 66] width 102 height 19
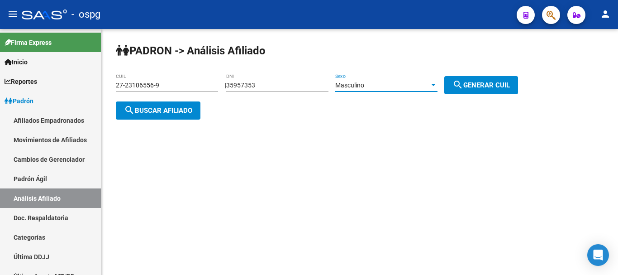
click at [474, 79] on button "search Generar CUIL" at bounding box center [481, 85] width 74 height 18
type input "20-35957353-8"
click at [142, 106] on span "search Buscar afiliado" at bounding box center [158, 110] width 68 height 8
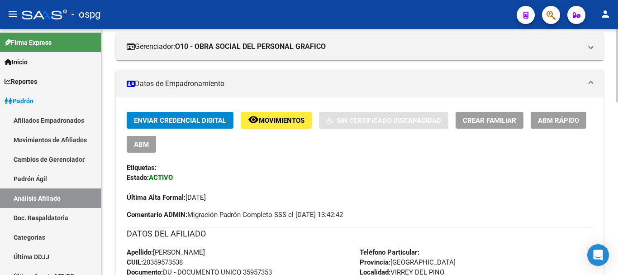
scroll to position [136, 0]
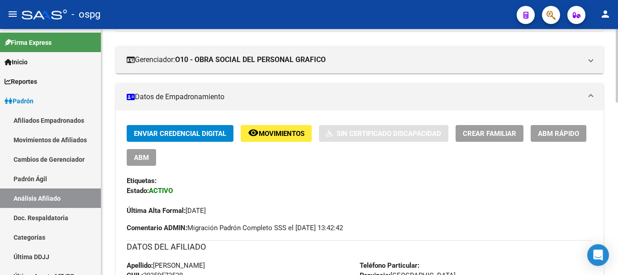
click at [475, 133] on span "Crear Familiar" at bounding box center [489, 133] width 53 height 8
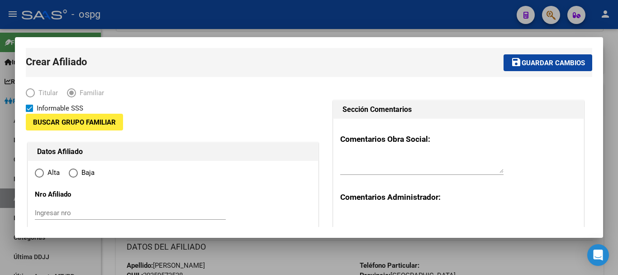
type input "VIRREY DEL PINO"
type input "1763"
type input "NUMANCIA 7256"
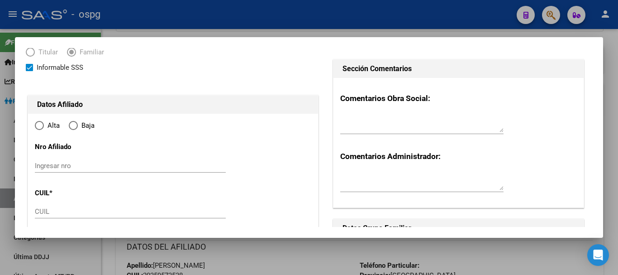
scroll to position [91, 0]
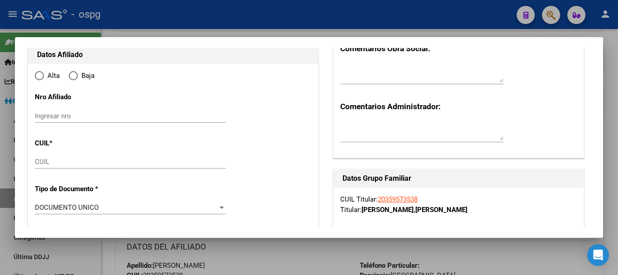
radio input "true"
type input "30-70829279-2"
click at [82, 157] on div "CUIL" at bounding box center [130, 162] width 191 height 14
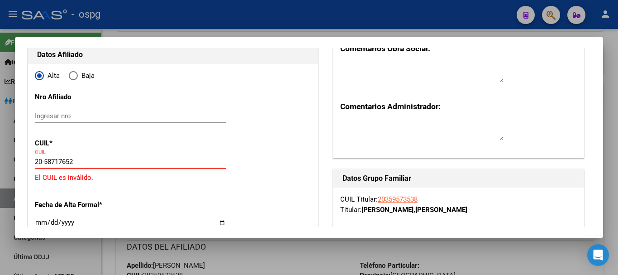
type input "20-58717652-2"
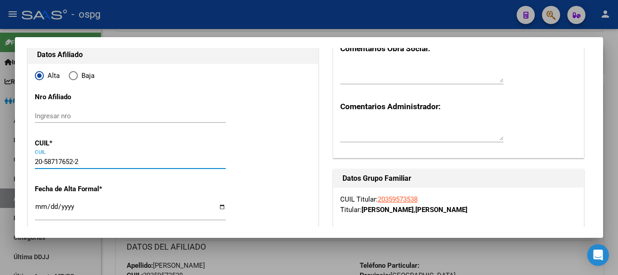
type input "58717652"
type input "[PERSON_NAME]"
type input "[DATE]"
type input "VIRREY DEL PINO"
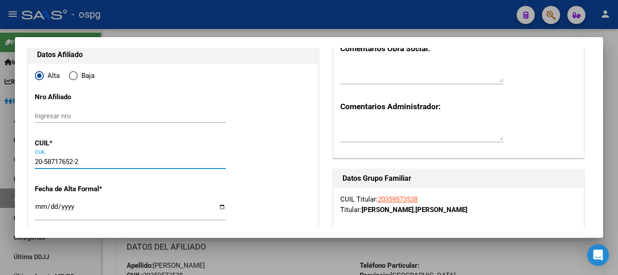
type input "NUMANCIA"
type input "7256"
type input "20-58717652-2"
click at [44, 209] on input "Ingresar fecha" at bounding box center [130, 210] width 191 height 14
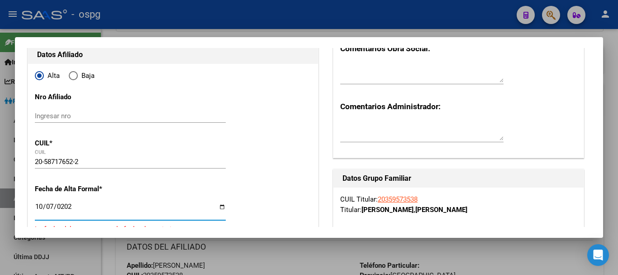
type input "[DATE]"
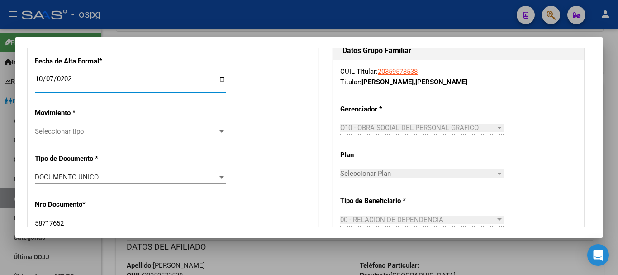
scroll to position [272, 0]
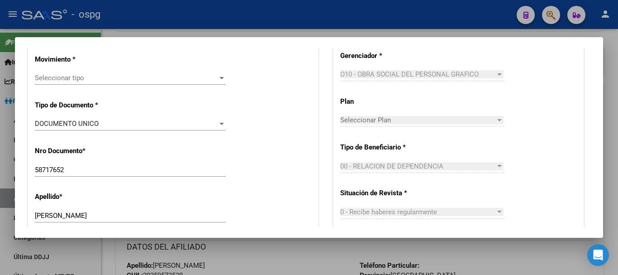
click at [111, 73] on div "Seleccionar tipo Seleccionar tipo" at bounding box center [130, 78] width 191 height 14
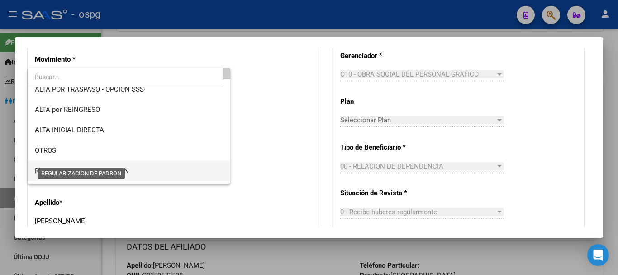
scroll to position [45, 0]
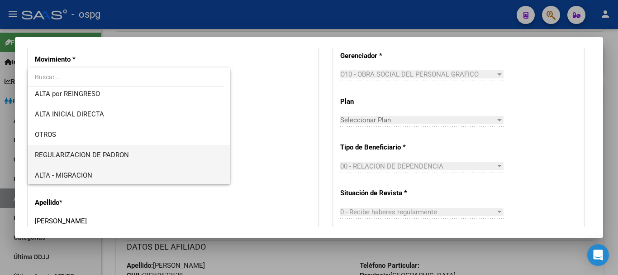
drag, startPoint x: 114, startPoint y: 155, endPoint x: 112, endPoint y: 171, distance: 15.9
click at [112, 171] on div "ALTA POR REINGRESO REGULARIZA APORTES (AFIP) ALTA POR TRASPASO - OPCION SSS ALT…" at bounding box center [129, 126] width 203 height 116
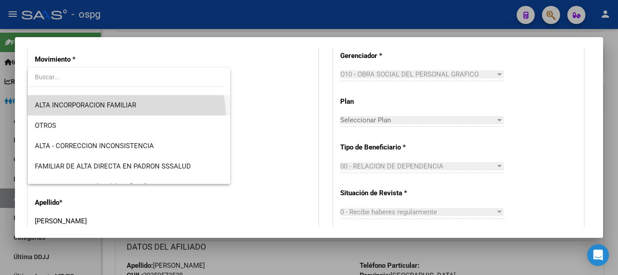
click at [123, 115] on span "ALTA INCORPORACION FAMILIAR" at bounding box center [129, 105] width 188 height 20
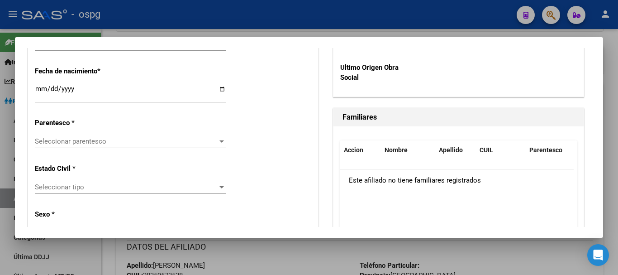
scroll to position [543, 0]
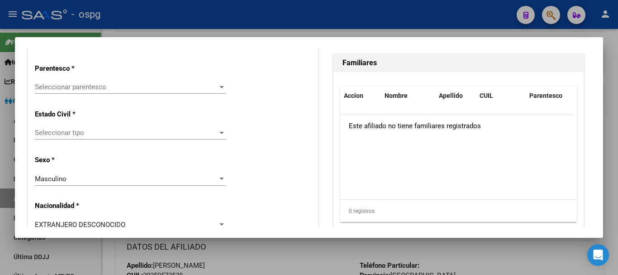
click at [109, 83] on span "Seleccionar parentesco" at bounding box center [126, 87] width 183 height 8
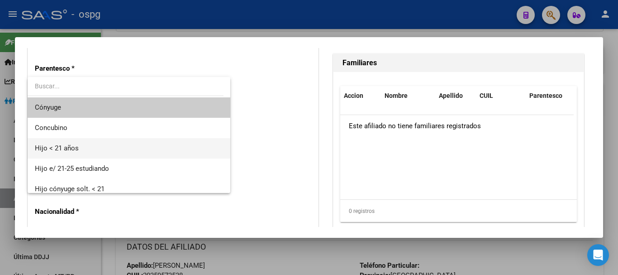
click at [94, 144] on span "Hijo < 21 años" at bounding box center [129, 148] width 188 height 20
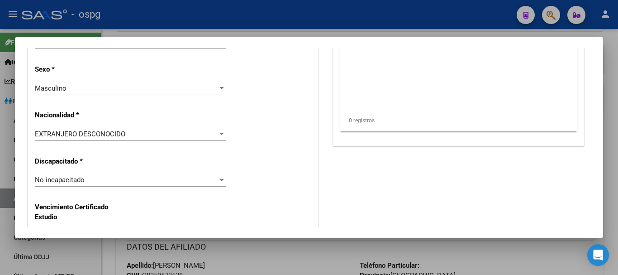
scroll to position [679, 0]
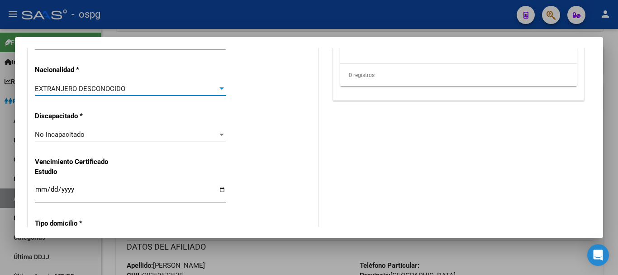
click at [95, 90] on span "EXTRANJERO DESCONOCIDO" at bounding box center [80, 89] width 91 height 8
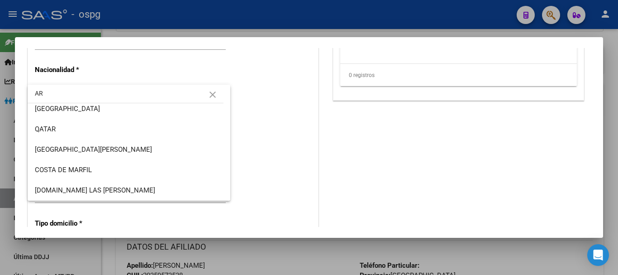
scroll to position [0, 0]
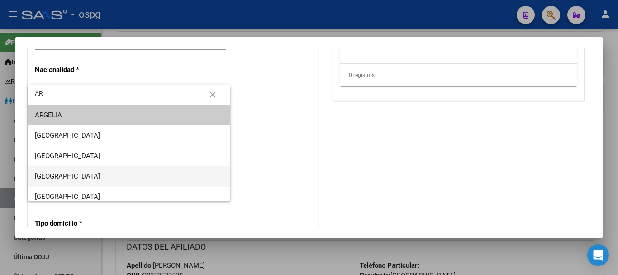
type input "AR"
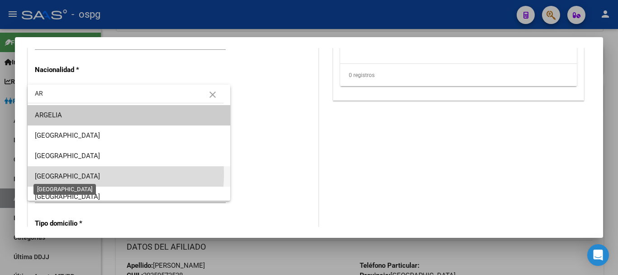
click at [68, 174] on span "[GEOGRAPHIC_DATA]" at bounding box center [67, 176] width 65 height 8
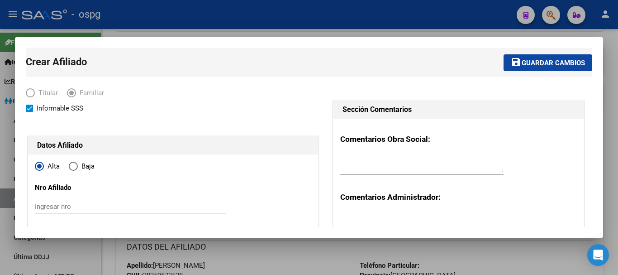
click at [530, 65] on span "Guardar cambios" at bounding box center [553, 63] width 63 height 8
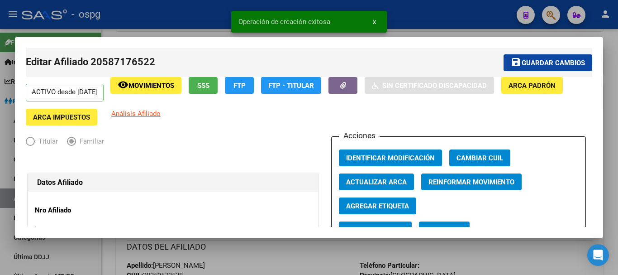
click at [435, 13] on div at bounding box center [309, 137] width 618 height 275
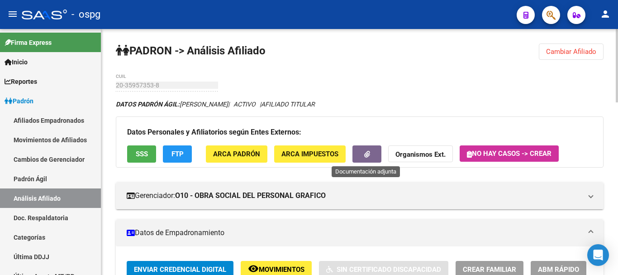
click at [364, 154] on icon "button" at bounding box center [367, 154] width 6 height 7
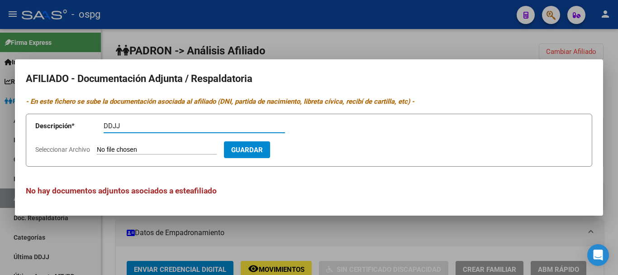
type input "DDJJ"
click at [72, 149] on span "Seleccionar Archivo" at bounding box center [62, 149] width 55 height 7
click at [97, 149] on input "Seleccionar Archivo" at bounding box center [157, 150] width 120 height 9
type input "C:\fakepath\ddjj [PERSON_NAME] (1).pdf"
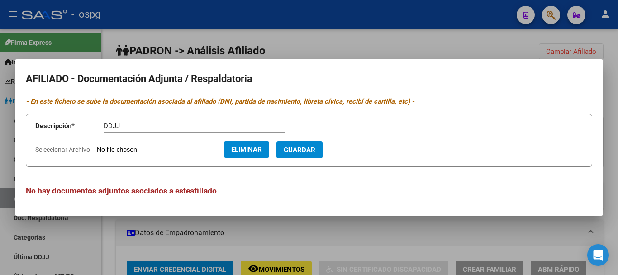
click at [321, 154] on button "Guardar" at bounding box center [300, 149] width 46 height 17
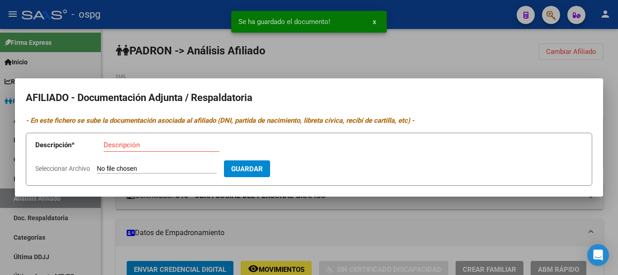
click at [173, 123] on icon "- En este fichero se sube la documentación asociada al afiliado (DNI, partida d…" at bounding box center [220, 120] width 389 height 8
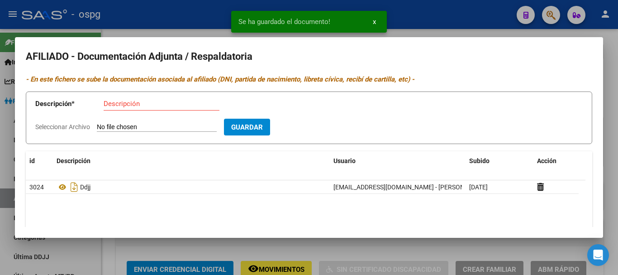
click at [157, 137] on form "Descripción * Descripción Seleccionar Archivo Guardar" at bounding box center [309, 117] width 567 height 53
click at [129, 105] on input "Descripción" at bounding box center [162, 104] width 116 height 8
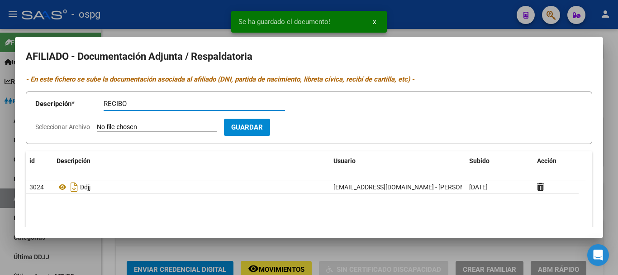
type input "RECIBO"
click at [55, 125] on span "Seleccionar Archivo" at bounding box center [62, 126] width 55 height 7
click at [97, 125] on input "Seleccionar Archivo" at bounding box center [157, 127] width 120 height 9
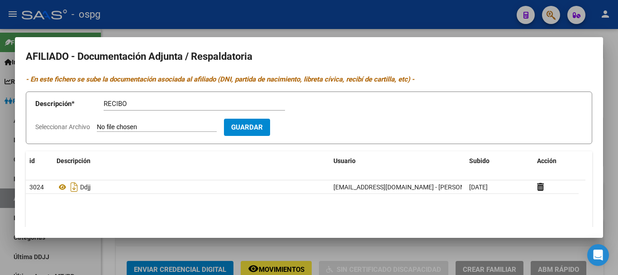
type input "C:\fakepath\Recibo_astorga.pdf"
click at [323, 120] on button "Guardar" at bounding box center [300, 127] width 46 height 17
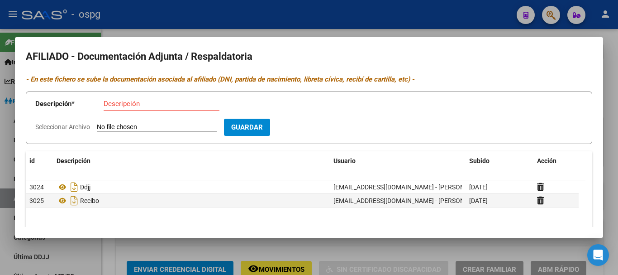
click at [132, 108] on div "Descripción" at bounding box center [162, 104] width 116 height 14
type input "AF"
click at [43, 126] on span "Seleccionar Archivo" at bounding box center [62, 126] width 55 height 7
click at [97, 126] on input "Seleccionar Archivo" at bounding box center [157, 127] width 120 height 9
type input "C:\fakepath\Documento sin título (1).docx"
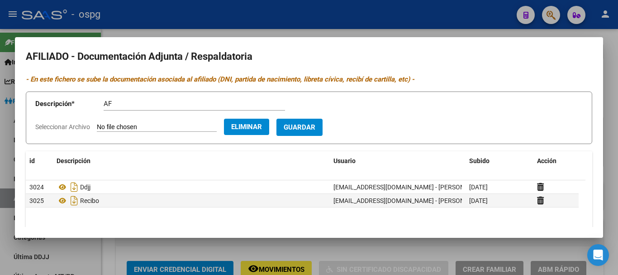
click at [315, 127] on span "Guardar" at bounding box center [300, 128] width 32 height 8
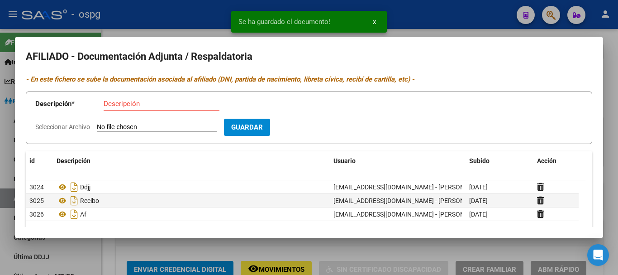
click at [438, 18] on div at bounding box center [309, 137] width 618 height 275
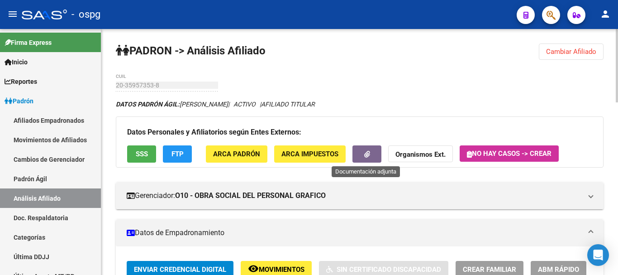
click at [372, 156] on button "button" at bounding box center [367, 153] width 29 height 17
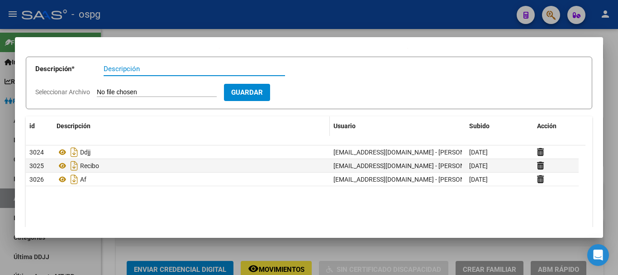
scroll to position [67, 0]
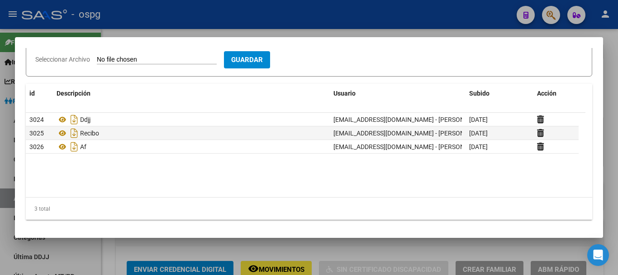
drag, startPoint x: 281, startPoint y: 17, endPoint x: 273, endPoint y: 11, distance: 10.0
click at [279, 13] on div at bounding box center [309, 137] width 618 height 275
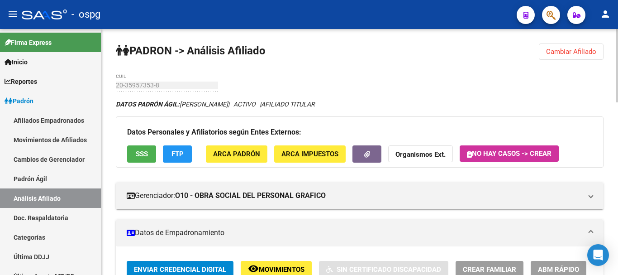
drag, startPoint x: 609, startPoint y: 59, endPoint x: 588, endPoint y: 56, distance: 20.7
click at [587, 55] on span "Cambiar Afiliado" at bounding box center [571, 52] width 50 height 8
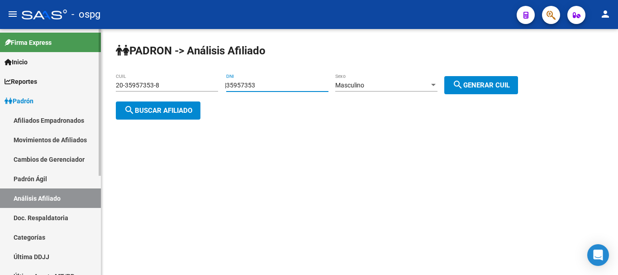
drag, startPoint x: 294, startPoint y: 83, endPoint x: 0, endPoint y: 91, distance: 293.8
click at [0, 91] on mat-sidenav-container "Firma Express Inicio Calendario SSS Instructivos Contacto OS Reportes Ingresos …" at bounding box center [309, 152] width 618 height 246
type input "25804827"
click at [485, 86] on span "search Generar CUIL" at bounding box center [481, 85] width 57 height 8
type input "20-25804827-0"
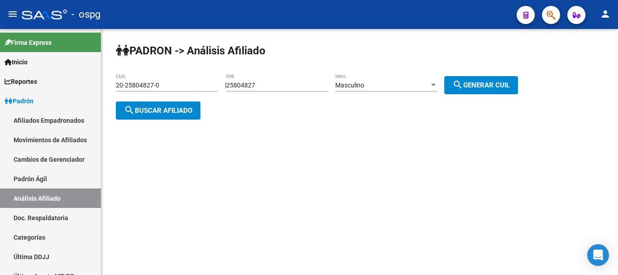
click at [128, 109] on mat-icon "search" at bounding box center [129, 110] width 11 height 11
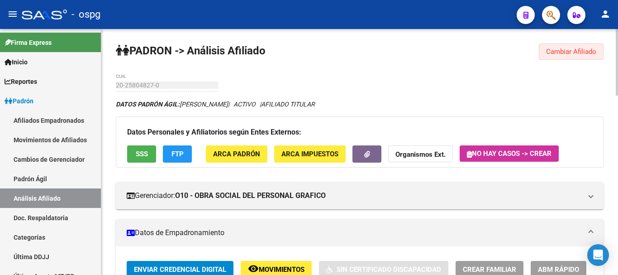
click at [573, 51] on span "Cambiar Afiliado" at bounding box center [571, 52] width 50 height 8
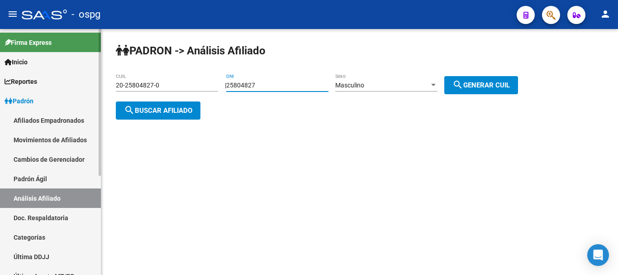
drag, startPoint x: 306, startPoint y: 84, endPoint x: 90, endPoint y: 102, distance: 217.5
click at [90, 102] on mat-sidenav-container "Firma Express Inicio Calendario SSS Instructivos Contacto OS Reportes Ingresos …" at bounding box center [309, 152] width 618 height 246
paste input "number"
drag, startPoint x: 287, startPoint y: 84, endPoint x: 33, endPoint y: 91, distance: 253.5
click at [31, 106] on mat-sidenav-container "Firma Express Inicio Calendario SSS Instructivos Contacto OS Reportes Ingresos …" at bounding box center [309, 152] width 618 height 246
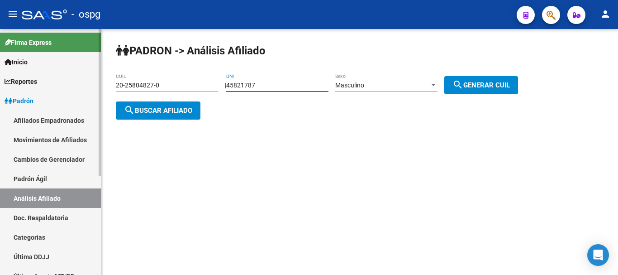
type input "45821787"
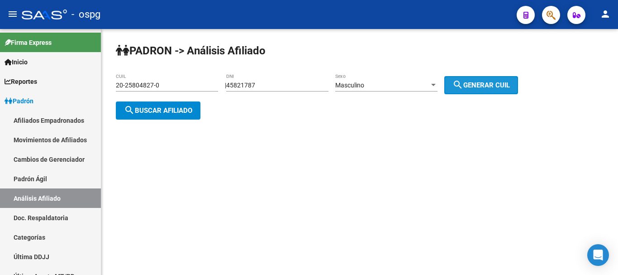
click at [487, 81] on span "search Generar CUIL" at bounding box center [481, 85] width 57 height 8
type input "20-45821787-5"
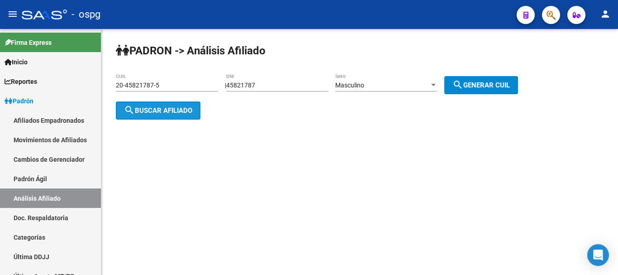
click at [192, 103] on button "search Buscar afiliado" at bounding box center [158, 110] width 85 height 18
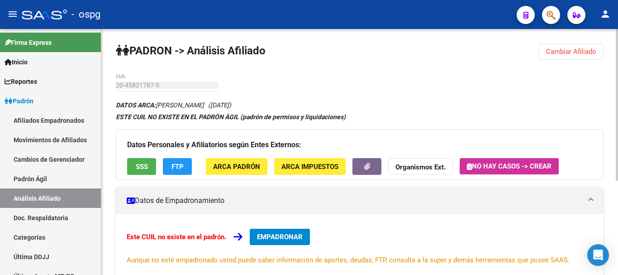
click at [178, 170] on span "FTP" at bounding box center [178, 166] width 12 height 8
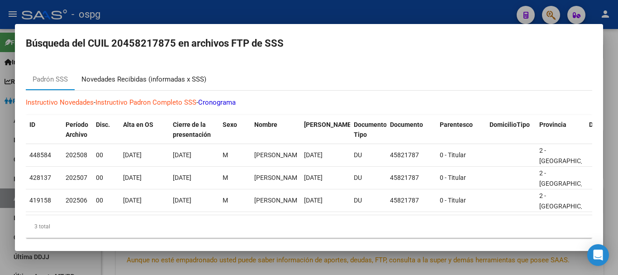
click at [148, 74] on div "Novedades Recibidas (informadas x SSS)" at bounding box center [143, 79] width 125 height 10
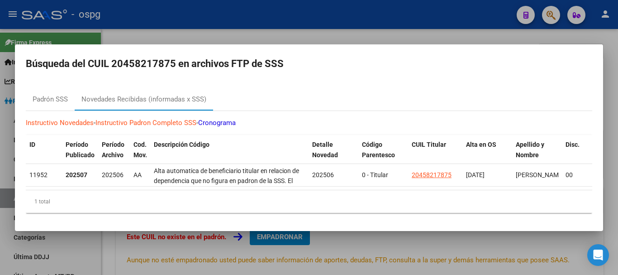
click at [381, 15] on div at bounding box center [309, 137] width 618 height 275
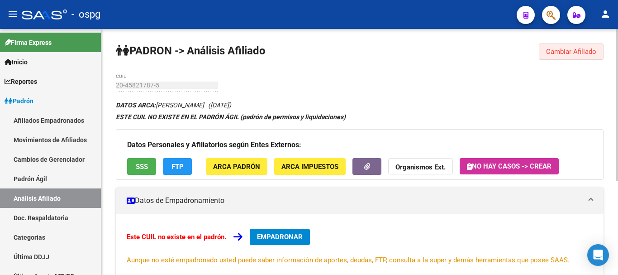
click at [557, 46] on button "Cambiar Afiliado" at bounding box center [571, 51] width 65 height 16
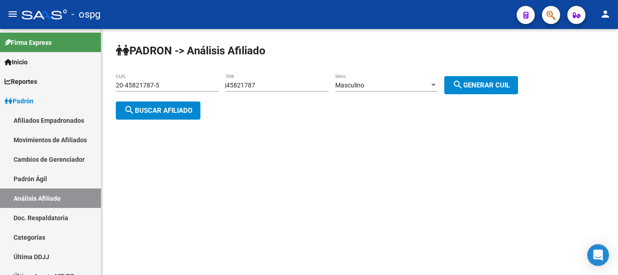
drag, startPoint x: 306, startPoint y: 72, endPoint x: 296, endPoint y: 76, distance: 10.0
click at [299, 75] on div "PADRON -> Análisis Afiliado 20-45821787-5 CUIL | 45821787 DNI Masculino Sexo se…" at bounding box center [359, 88] width 517 height 119
drag, startPoint x: 291, startPoint y: 86, endPoint x: 32, endPoint y: 76, distance: 259.1
click at [62, 86] on mat-sidenav-container "Firma Express Inicio Calendario SSS Instructivos Contacto OS Reportes Ingresos …" at bounding box center [309, 152] width 618 height 246
type input "25889193"
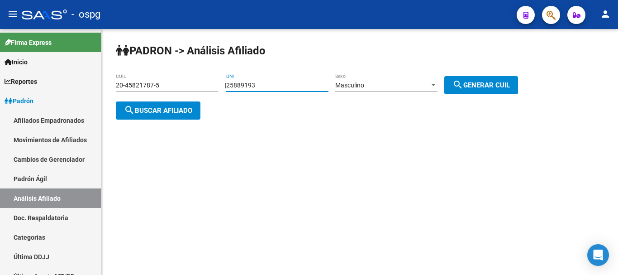
click at [364, 82] on span "Masculino" at bounding box center [349, 84] width 29 height 7
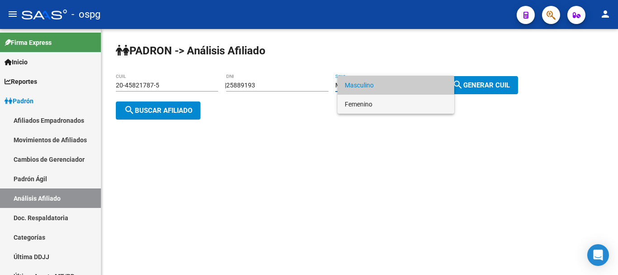
click at [374, 100] on span "Femenino" at bounding box center [396, 104] width 102 height 19
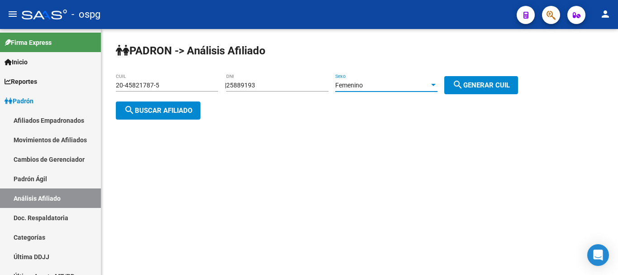
click at [463, 83] on mat-icon "search" at bounding box center [458, 84] width 11 height 11
click at [179, 111] on span "search Buscar afiliado" at bounding box center [158, 110] width 68 height 8
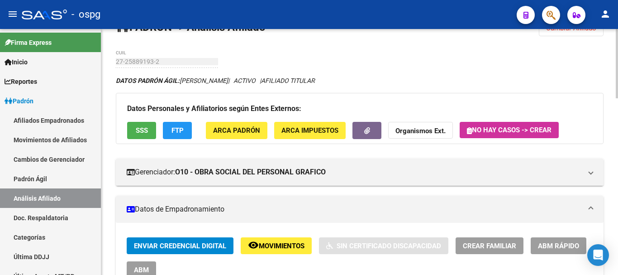
scroll to position [45, 0]
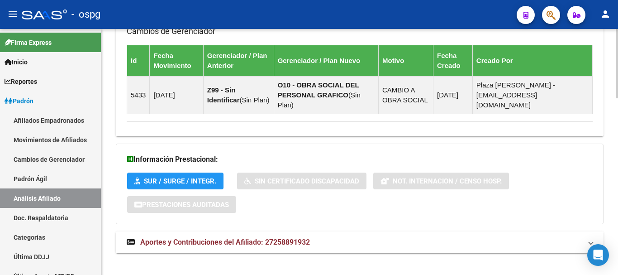
click at [277, 241] on mat-expansion-panel-header "Aportes y Contribuciones del Afiliado: 27258891932" at bounding box center [360, 242] width 488 height 22
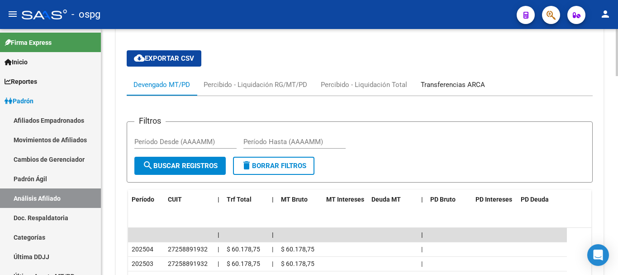
click at [432, 80] on div "Transferencias ARCA" at bounding box center [453, 85] width 64 height 10
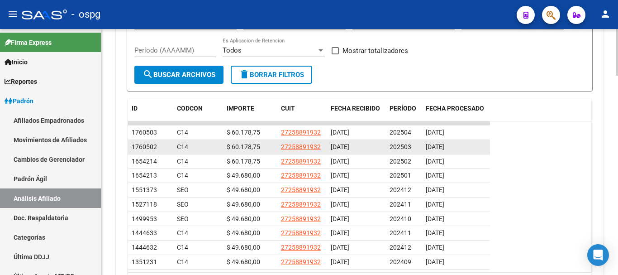
scroll to position [986, 0]
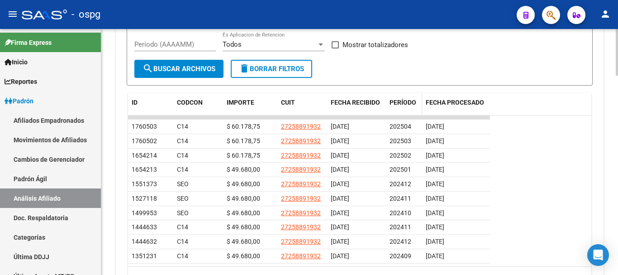
click at [406, 99] on span "PERÍODO" at bounding box center [403, 102] width 27 height 7
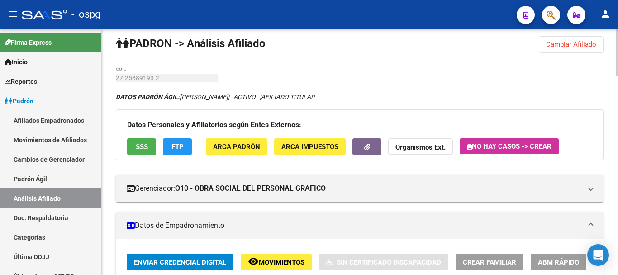
scroll to position [0, 0]
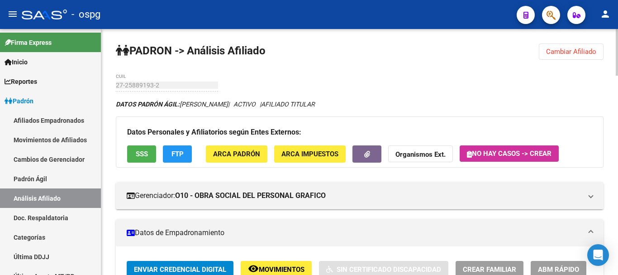
click at [618, 33] on div at bounding box center [617, 52] width 2 height 47
click at [553, 52] on span "Cambiar Afiliado" at bounding box center [571, 52] width 50 height 8
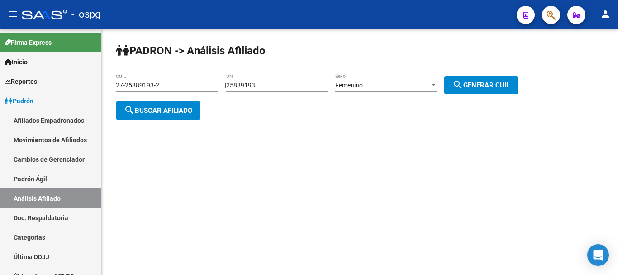
click at [136, 105] on button "search Buscar afiliado" at bounding box center [158, 110] width 85 height 18
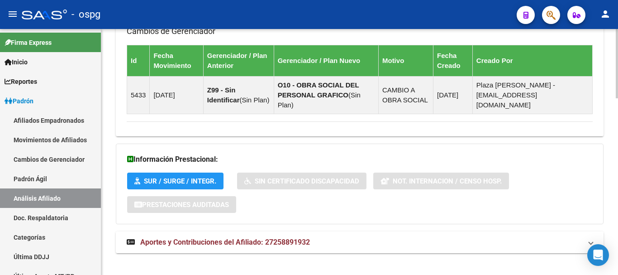
click at [420, 237] on mat-panel-title "Aportes y Contribuciones del Afiliado: 27258891932" at bounding box center [354, 242] width 455 height 10
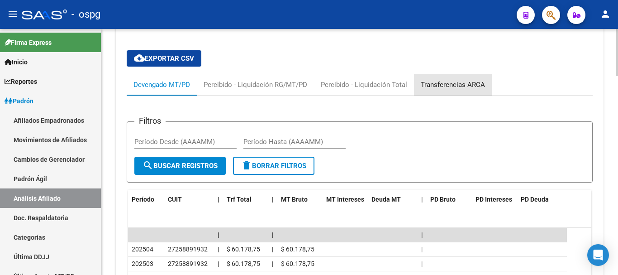
click at [453, 80] on div "Transferencias ARCA" at bounding box center [453, 85] width 64 height 10
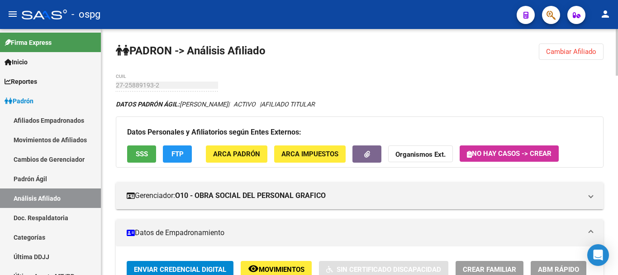
click at [618, 0] on html "menu - ospg person Firma Express Inicio Calendario SSS Instructivos Contacto OS…" at bounding box center [309, 137] width 618 height 275
click at [553, 54] on span "Cambiar Afiliado" at bounding box center [571, 52] width 50 height 8
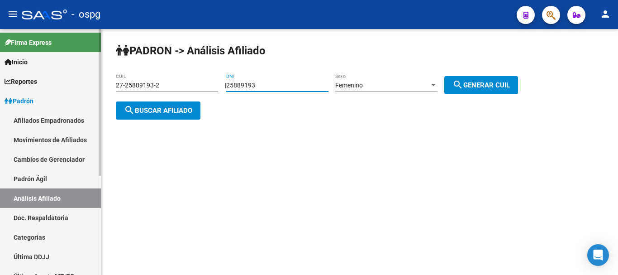
drag, startPoint x: 272, startPoint y: 86, endPoint x: 78, endPoint y: 99, distance: 194.1
click at [97, 111] on mat-sidenav-container "Firma Express Inicio Calendario SSS Instructivos Contacto OS Reportes Ingresos …" at bounding box center [309, 152] width 618 height 246
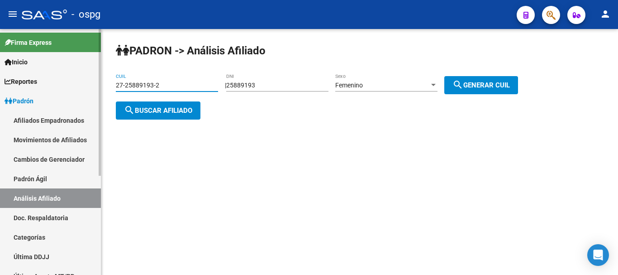
drag, startPoint x: 179, startPoint y: 83, endPoint x: 0, endPoint y: 96, distance: 179.2
click at [0, 96] on mat-sidenav-container "Firma Express Inicio Calendario SSS Instructivos Contacto OS Reportes Ingresos …" at bounding box center [309, 152] width 618 height 246
type input "20-45821787-5"
click at [179, 119] on div "PADRON -> Análisis Afiliado 20-45821787-5 CUIL | 25889193 DNI Femenino Sexo sea…" at bounding box center [359, 88] width 517 height 119
click at [180, 114] on span "search Buscar afiliado" at bounding box center [158, 110] width 68 height 8
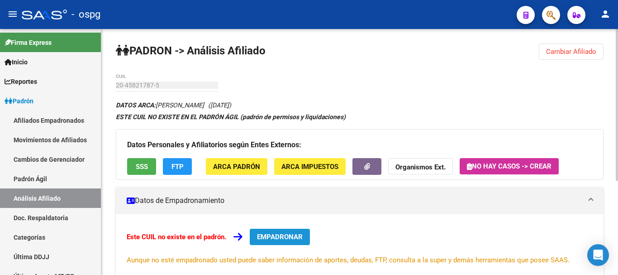
click at [286, 230] on button "EMPADRONAR" at bounding box center [280, 237] width 60 height 16
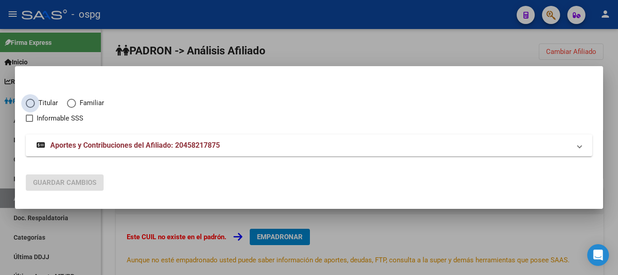
click at [49, 103] on span "Titular" at bounding box center [46, 103] width 23 height 10
click at [35, 103] on input "Titular" at bounding box center [30, 103] width 9 height 9
radio input "true"
checkbox input "true"
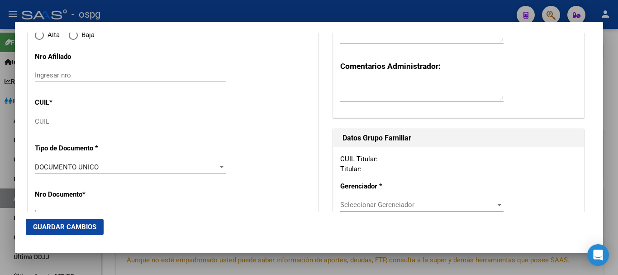
scroll to position [136, 0]
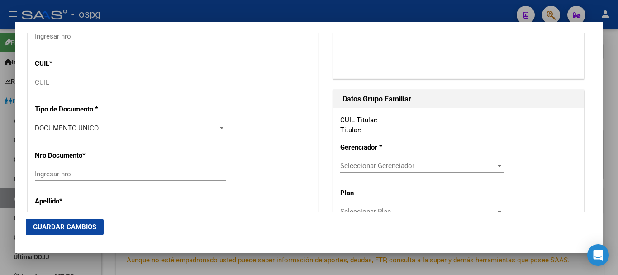
type input "20-45821787-5"
type input "45821787"
type input "[PERSON_NAME]"
type input "[DATE]"
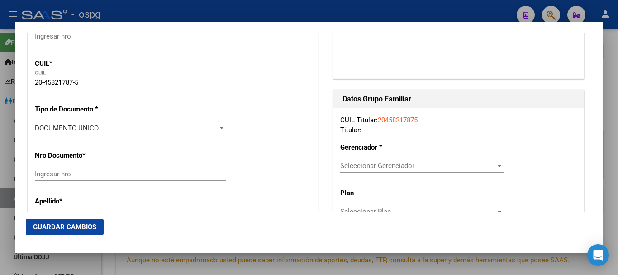
type input "[PERSON_NAME]"
type input "1822"
type input "LOMAS VALENTINAS"
type input "910"
type input "0"
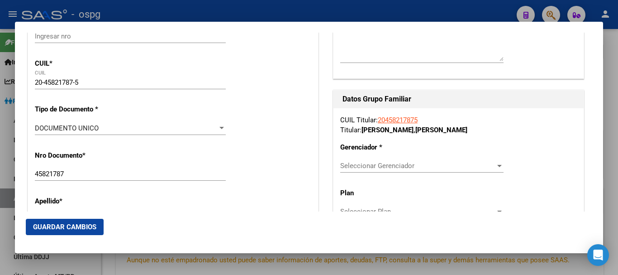
type input "[PERSON_NAME]"
radio input "true"
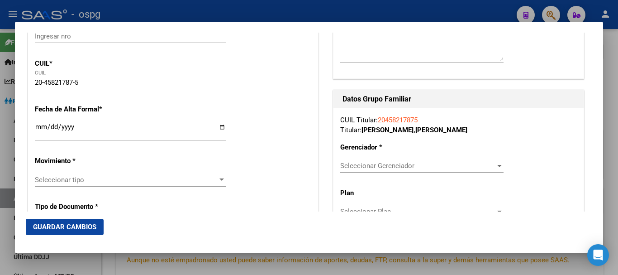
click at [77, 127] on input "Ingresar fecha" at bounding box center [130, 130] width 191 height 14
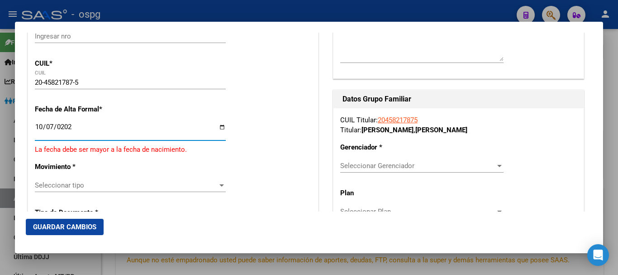
type input "[DATE]"
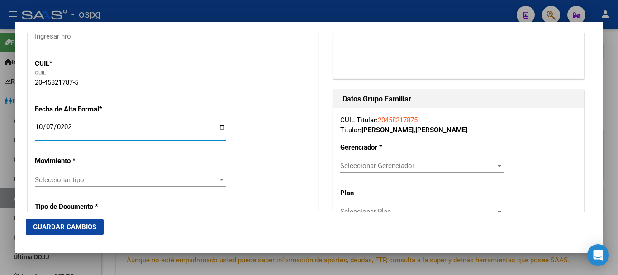
click at [65, 186] on div "Seleccionar tipo Seleccionar tipo" at bounding box center [130, 180] width 191 height 14
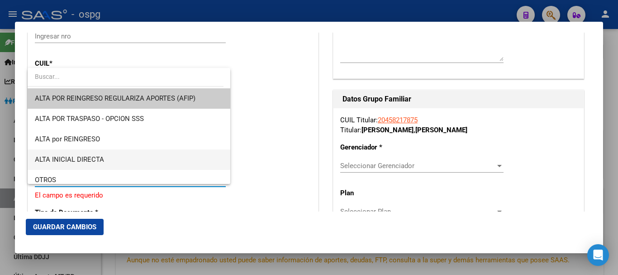
click at [124, 158] on span "ALTA INICIAL DIRECTA" at bounding box center [129, 159] width 188 height 20
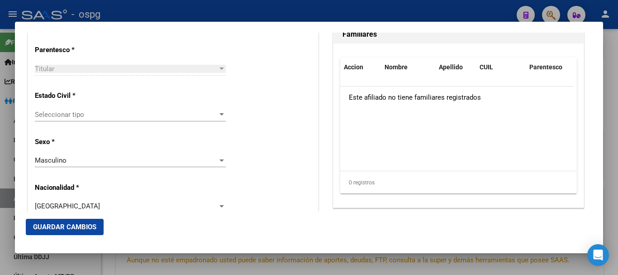
scroll to position [543, 0]
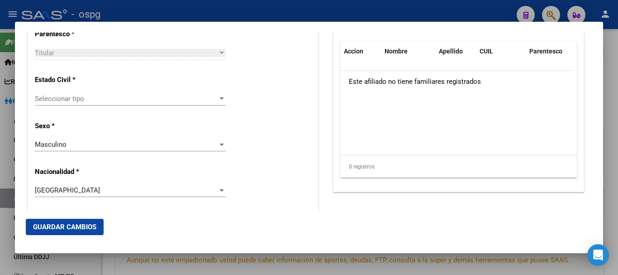
click at [80, 103] on div "Seleccionar tipo Seleccionar tipo" at bounding box center [130, 99] width 191 height 14
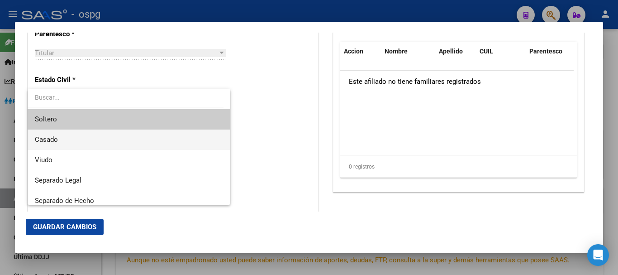
click at [77, 131] on span "Casado" at bounding box center [129, 139] width 188 height 20
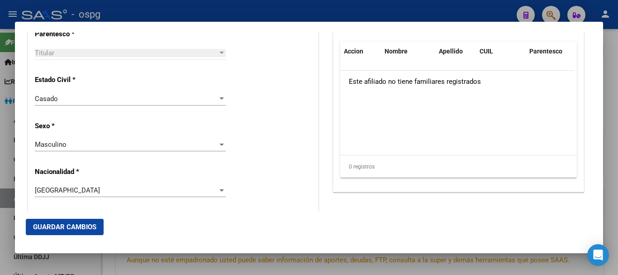
click at [81, 105] on div "Casado Seleccionar tipo" at bounding box center [130, 99] width 191 height 14
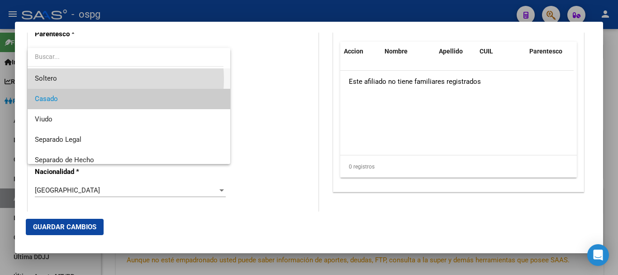
click at [92, 79] on span "Soltero" at bounding box center [129, 78] width 188 height 20
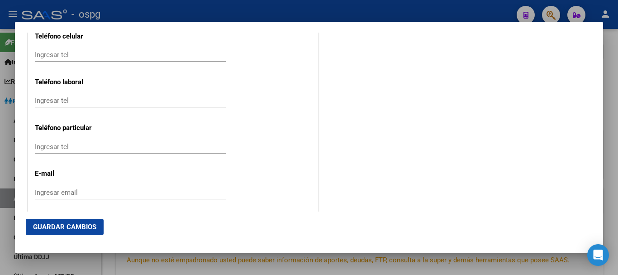
scroll to position [1177, 0]
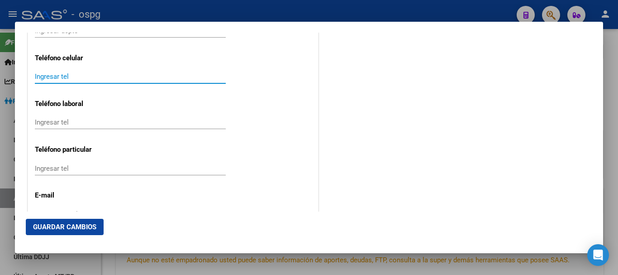
click at [76, 74] on input "Ingresar tel" at bounding box center [130, 76] width 191 height 8
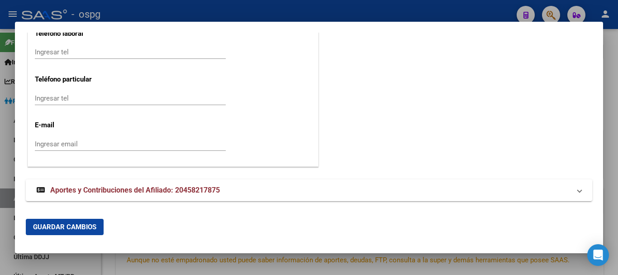
type input "1153493691"
click at [113, 138] on div "Ingresar email" at bounding box center [130, 144] width 191 height 14
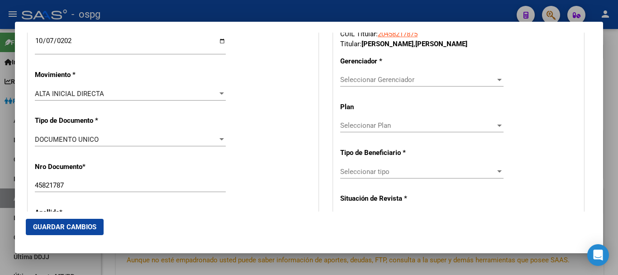
scroll to position [206, 0]
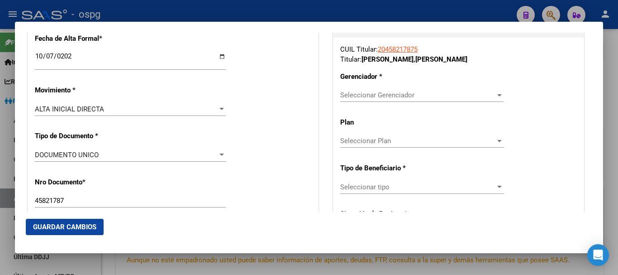
type input "[EMAIL_ADDRESS][DOMAIN_NAME]"
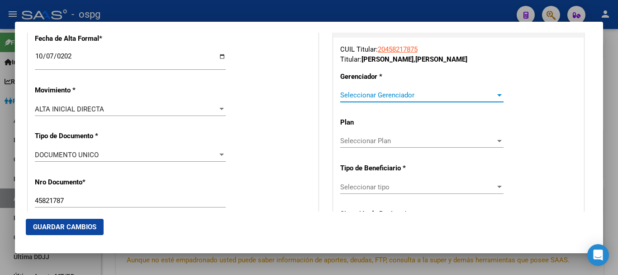
click at [382, 92] on span "Seleccionar Gerenciador" at bounding box center [417, 95] width 155 height 8
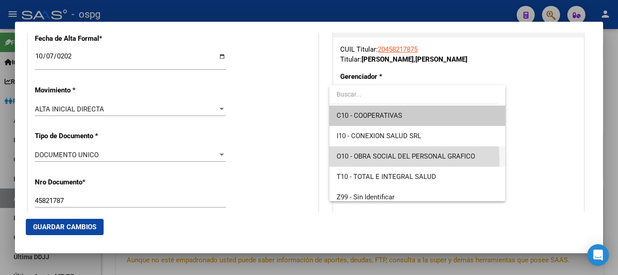
click at [377, 161] on span "O10 - OBRA SOCIAL DEL PERSONAL GRAFICO" at bounding box center [417, 156] width 161 height 20
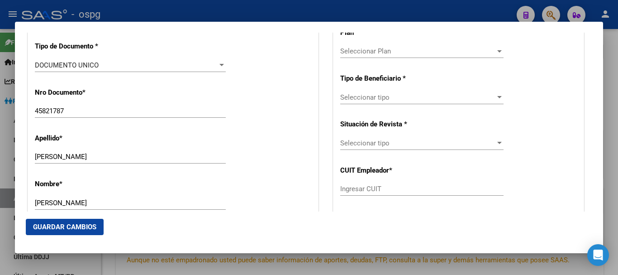
scroll to position [297, 0]
click at [370, 103] on div "Seleccionar tipo Seleccionar tipo" at bounding box center [421, 101] width 163 height 22
click at [370, 94] on span "Seleccionar tipo" at bounding box center [417, 96] width 155 height 8
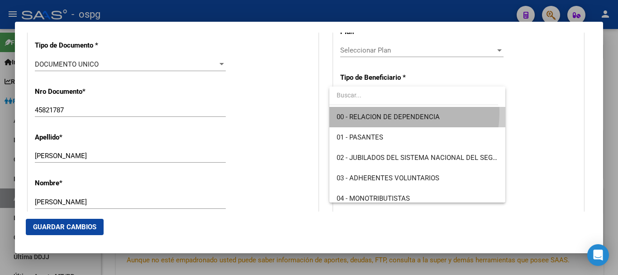
click at [383, 111] on span "00 - RELACION DE DEPENDENCIA" at bounding box center [417, 117] width 161 height 20
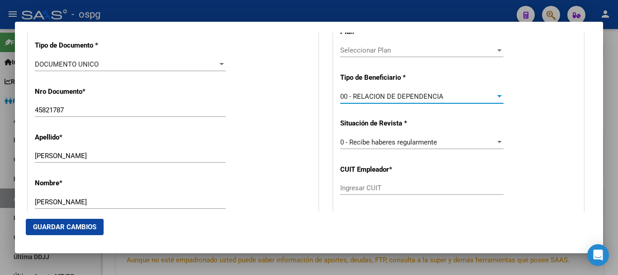
type input "20-30453922-5"
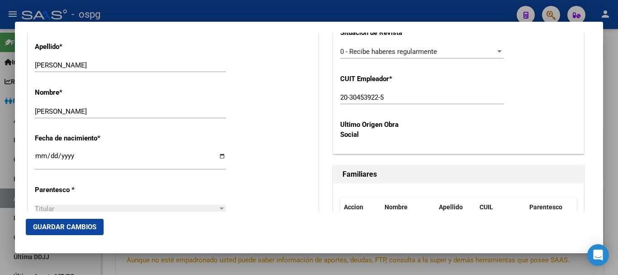
click at [80, 228] on span "Guardar Cambios" at bounding box center [64, 227] width 63 height 8
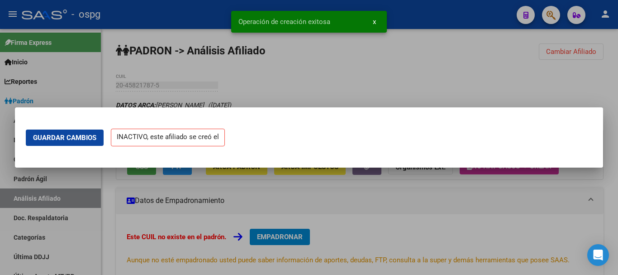
scroll to position [0, 0]
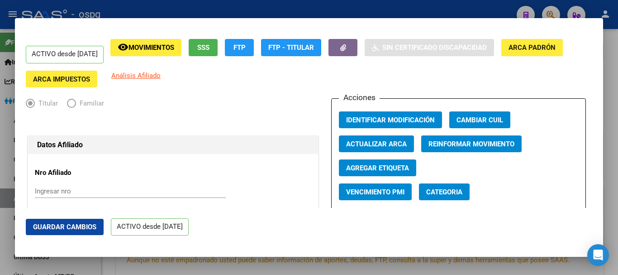
click at [472, 13] on div at bounding box center [309, 137] width 618 height 275
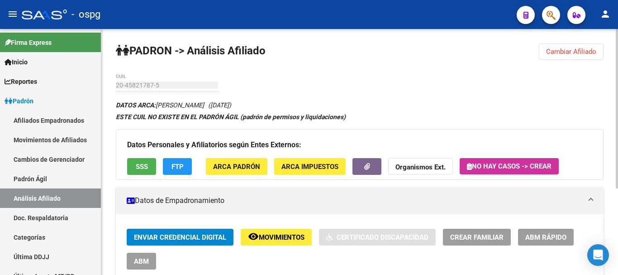
click at [361, 164] on button "button" at bounding box center [367, 166] width 29 height 17
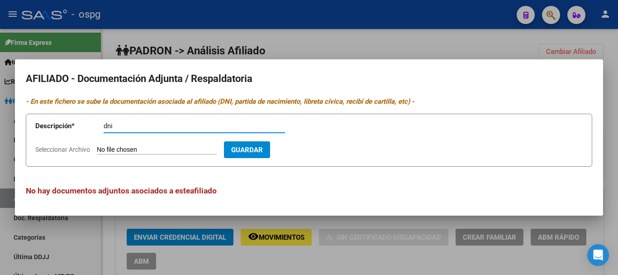
type input "dni"
click at [61, 148] on span "Seleccionar Archivo" at bounding box center [62, 149] width 55 height 7
click at [97, 148] on input "Seleccionar Archivo" at bounding box center [157, 150] width 120 height 9
type input "C:\fakepath\dni [PERSON_NAME].pdf"
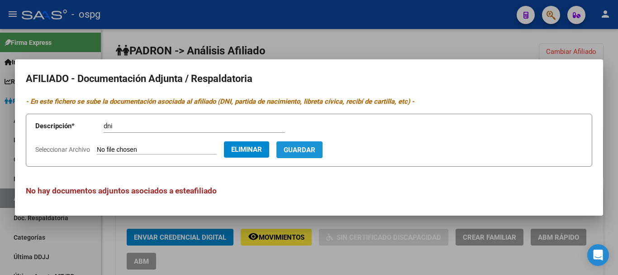
click at [315, 153] on span "Guardar" at bounding box center [300, 150] width 32 height 8
click at [50, 149] on span "Seleccionar Archivo" at bounding box center [62, 149] width 55 height 7
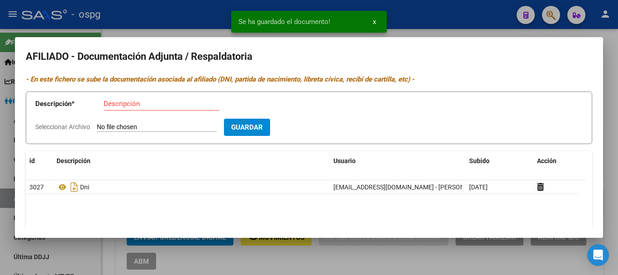
click at [52, 166] on span at bounding box center [51, 160] width 4 height 19
click at [75, 124] on span "Seleccionar Archivo" at bounding box center [62, 126] width 55 height 7
click at [97, 124] on input "Seleccionar Archivo" at bounding box center [157, 127] width 120 height 9
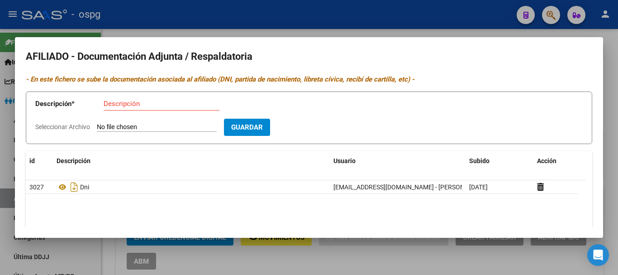
type input "C:\fakepath\[PERSON_NAME].pdf"
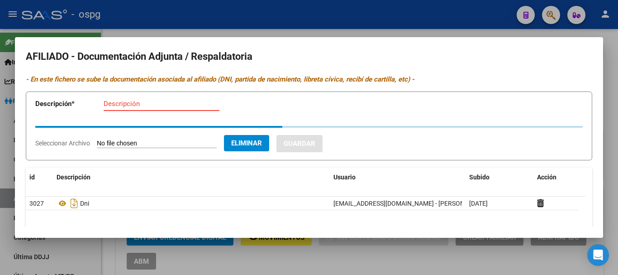
click at [137, 102] on input "Descripción" at bounding box center [162, 104] width 116 height 8
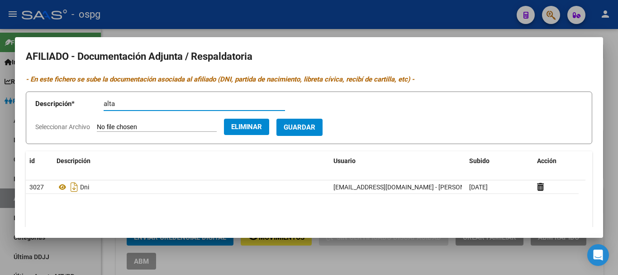
type input "alta"
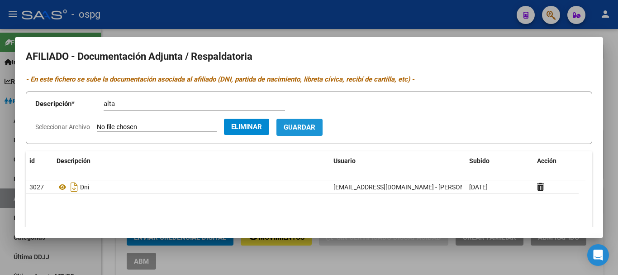
click at [312, 123] on span "Guardar" at bounding box center [300, 127] width 32 height 8
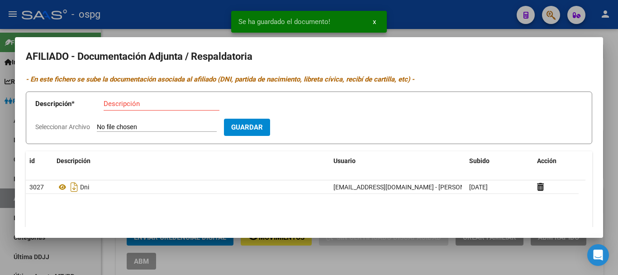
click at [62, 130] on span "Seleccionar Archivo" at bounding box center [62, 126] width 55 height 7
click at [97, 130] on input "Seleccionar Archivo" at bounding box center [157, 127] width 120 height 9
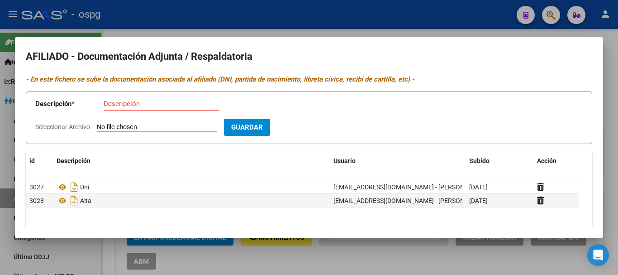
type input "C:\fakepath\[PERSON_NAME] acta.pdf"
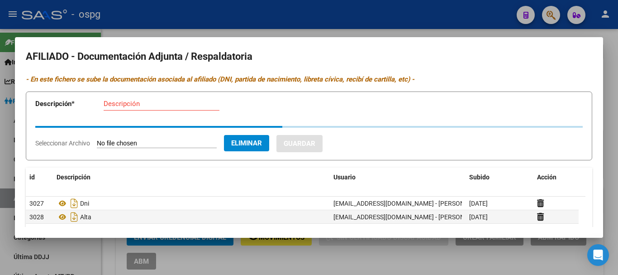
click at [133, 107] on input "Descripción" at bounding box center [162, 104] width 116 height 8
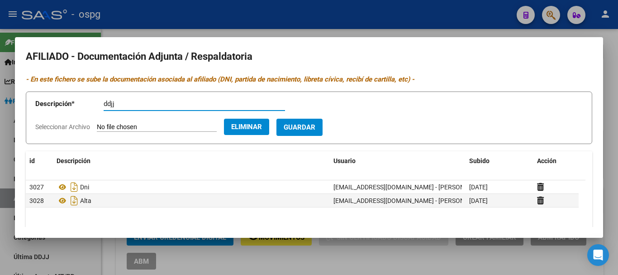
type input "ddjj"
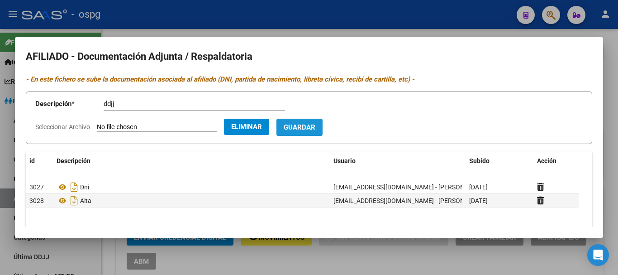
click at [315, 124] on span "Guardar" at bounding box center [300, 128] width 32 height 8
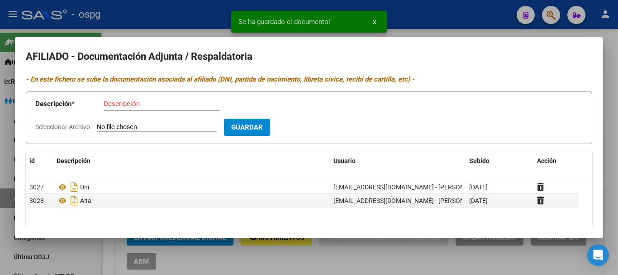
click at [73, 123] on span "Seleccionar Archivo" at bounding box center [62, 126] width 55 height 7
click at [97, 123] on input "Seleccionar Archivo" at bounding box center [157, 127] width 120 height 9
type input "C:\fakepath\[PERSON_NAME].pdf"
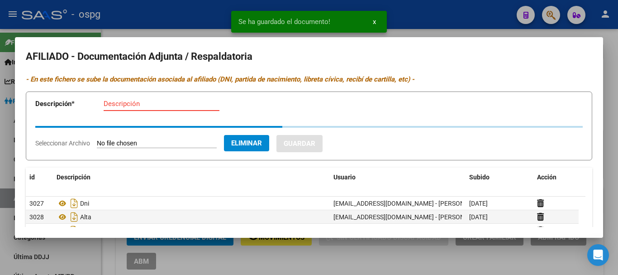
click at [127, 107] on input "Descripción" at bounding box center [162, 104] width 116 height 8
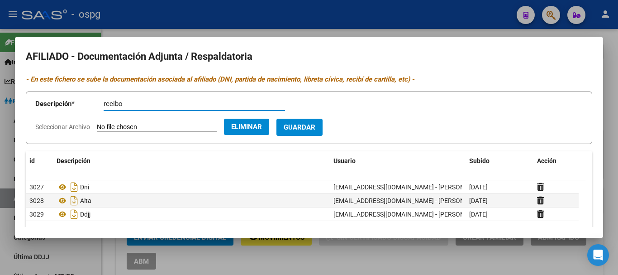
type input "recibo"
drag, startPoint x: 290, startPoint y: 132, endPoint x: 324, endPoint y: 132, distance: 33.9
click at [324, 132] on form "Descripción * recibo Descripción Seleccionar Archivo Eliminar Guardar" at bounding box center [309, 117] width 567 height 53
click at [315, 131] on span "Guardar" at bounding box center [300, 128] width 32 height 8
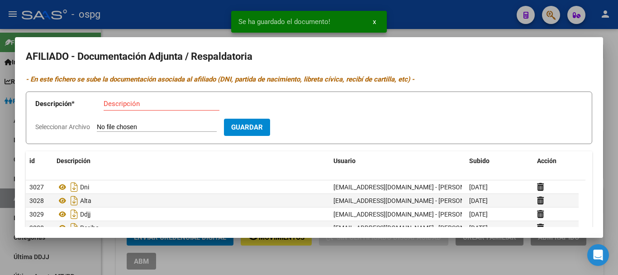
click at [401, 44] on mat-dialog-container "AFILIADO - Documentación Adjunta / Respaldatoria - En este fichero se sube la d…" at bounding box center [309, 137] width 588 height 200
click at [406, 33] on div at bounding box center [309, 137] width 618 height 275
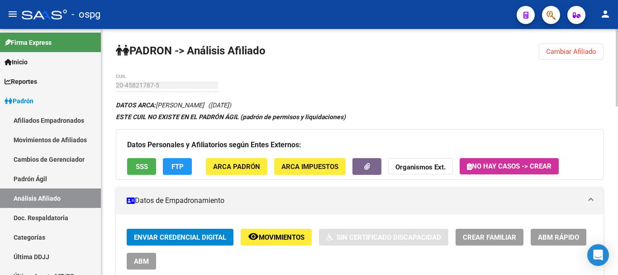
click at [555, 51] on span "Cambiar Afiliado" at bounding box center [571, 52] width 50 height 8
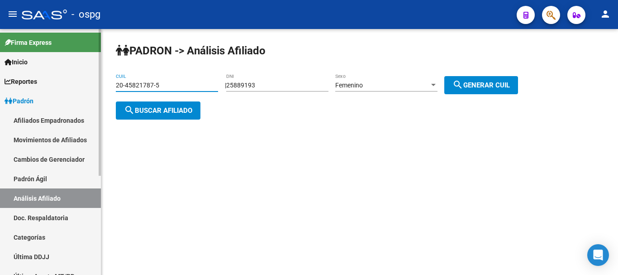
drag, startPoint x: 173, startPoint y: 87, endPoint x: 0, endPoint y: 97, distance: 173.2
click at [0, 97] on mat-sidenav-container "Firma Express Inicio Calendario SSS Instructivos Contacto OS Reportes Ingresos …" at bounding box center [309, 152] width 618 height 246
type input "20-28517278-1"
click at [149, 118] on button "search Buscar afiliado" at bounding box center [158, 110] width 85 height 18
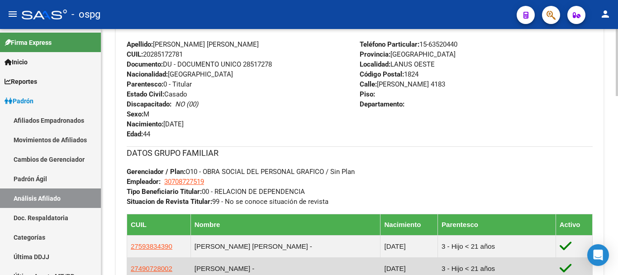
scroll to position [543, 0]
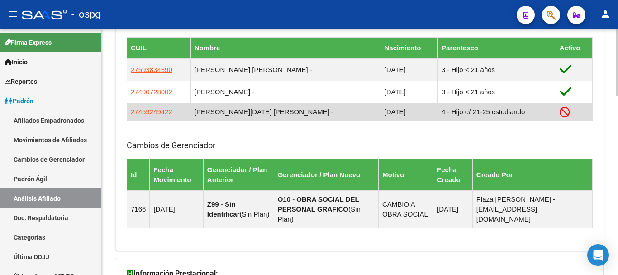
click at [156, 107] on app-link-go-to "27459249422" at bounding box center [152, 112] width 42 height 10
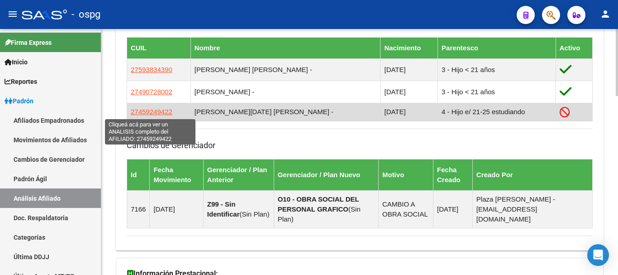
click at [155, 111] on span "27459249422" at bounding box center [152, 112] width 42 height 8
type textarea "27459249422"
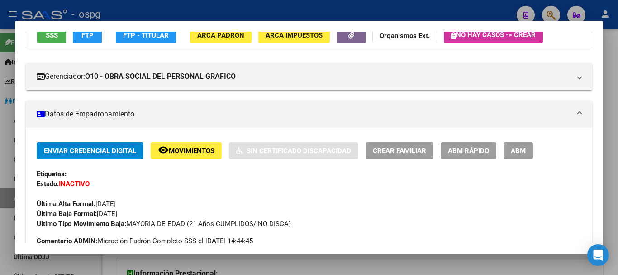
scroll to position [181, 0]
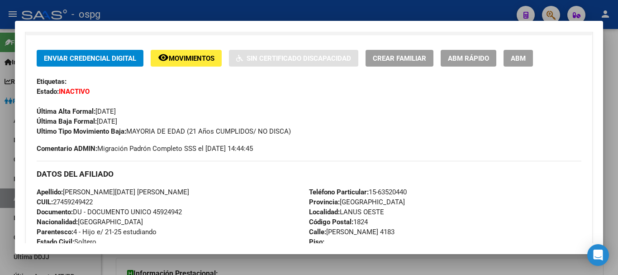
click at [519, 61] on span "ABM" at bounding box center [518, 58] width 15 height 8
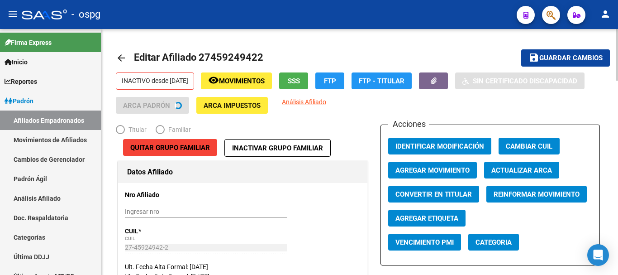
radio input "true"
type input "30-70872751-9"
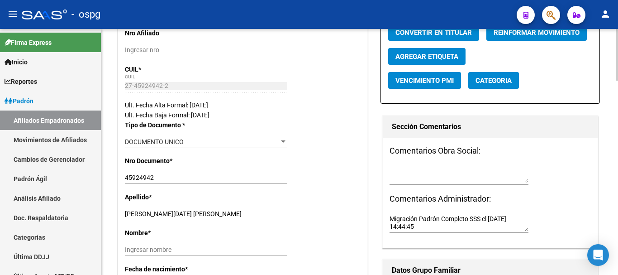
scroll to position [181, 0]
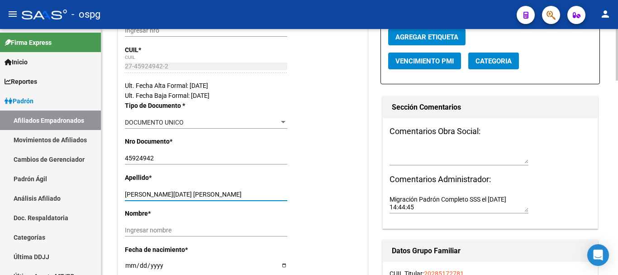
drag, startPoint x: 163, startPoint y: 196, endPoint x: 248, endPoint y: 199, distance: 85.2
click at [248, 199] on div "[PERSON_NAME][DATE] [PERSON_NAME] Ingresar apellido" at bounding box center [206, 194] width 162 height 13
type input "[PERSON_NAME]"
click at [161, 231] on input "Ingresar nombre" at bounding box center [206, 230] width 162 height 8
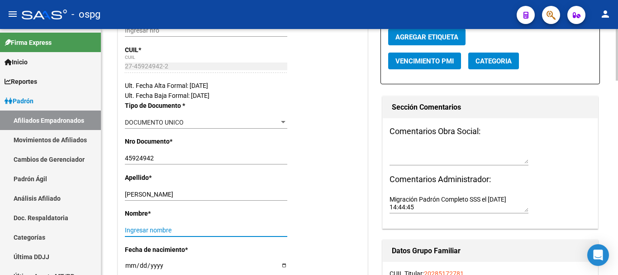
paste input ", [DATE][PERSON_NAME]"
drag, startPoint x: 128, startPoint y: 229, endPoint x: 86, endPoint y: 235, distance: 42.9
click at [86, 235] on mat-sidenav-container "Firma Express Inicio Calendario SSS Instructivos Contacto OS Reportes Ingresos …" at bounding box center [309, 152] width 618 height 246
type input "[DATE][PERSON_NAME]"
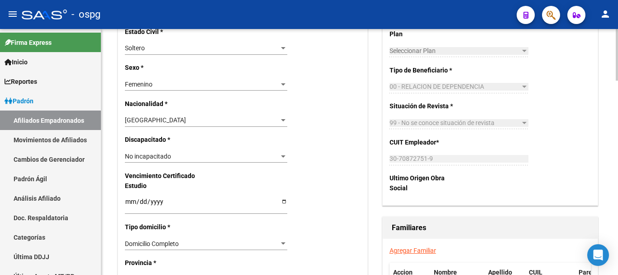
scroll to position [498, 0]
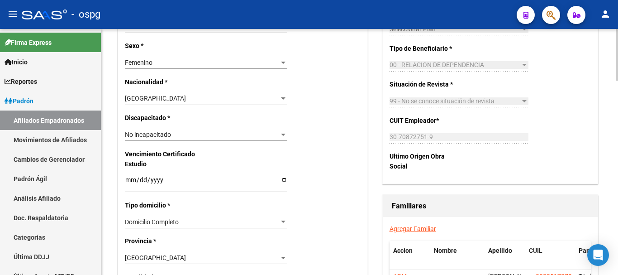
click at [130, 185] on input "Ingresar fecha" at bounding box center [206, 183] width 162 height 14
type input "[DATE]"
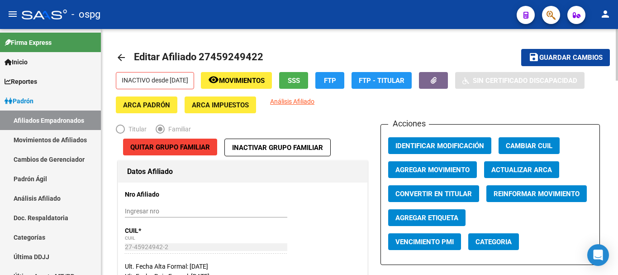
scroll to position [0, 0]
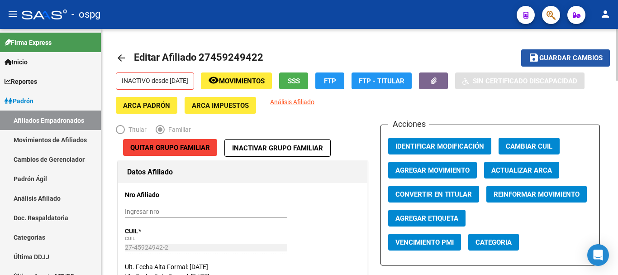
click at [568, 60] on span "Guardar cambios" at bounding box center [570, 58] width 63 height 8
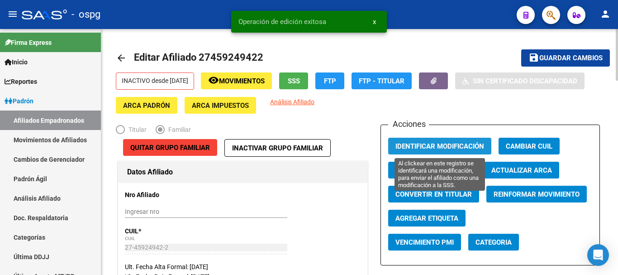
click at [432, 144] on span "Identificar Modificación" at bounding box center [440, 146] width 89 height 8
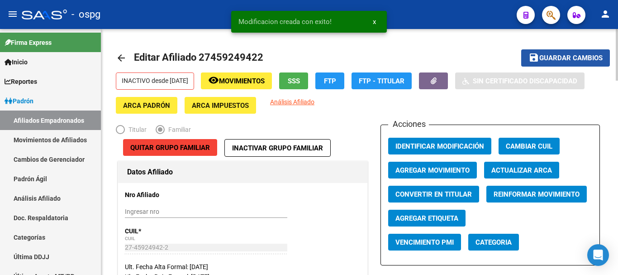
click at [587, 55] on span "Guardar cambios" at bounding box center [570, 58] width 63 height 8
click at [124, 57] on mat-icon "arrow_back" at bounding box center [121, 57] width 11 height 11
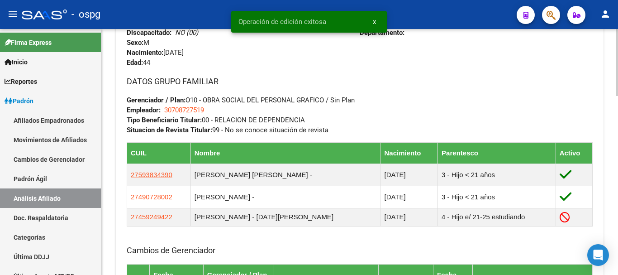
scroll to position [498, 0]
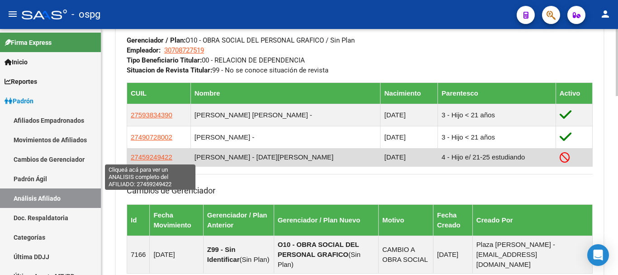
click at [156, 160] on span "27459249422" at bounding box center [152, 157] width 42 height 8
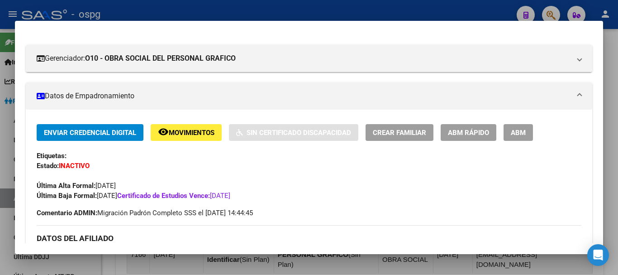
scroll to position [181, 0]
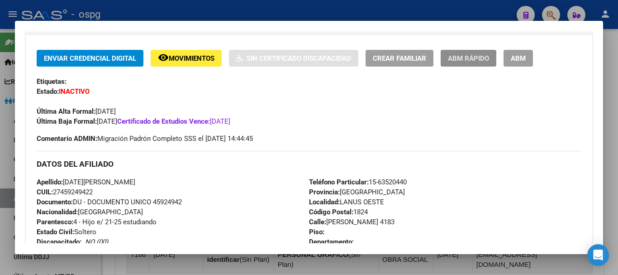
click at [468, 58] on span "ABM Rápido" at bounding box center [468, 58] width 41 height 8
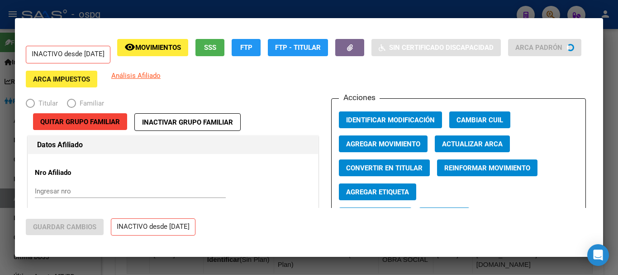
radio input "true"
type input "30-70872751-9"
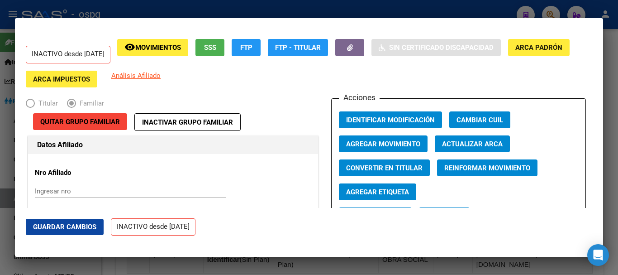
drag, startPoint x: 469, startPoint y: 170, endPoint x: 374, endPoint y: 138, distance: 99.9
click at [374, 138] on div "Acciones Identificar Modificación Cambiar CUIL Agregar Movimiento Actualizar AR…" at bounding box center [458, 168] width 255 height 141
click at [375, 138] on button "Agregar Movimiento" at bounding box center [383, 143] width 89 height 17
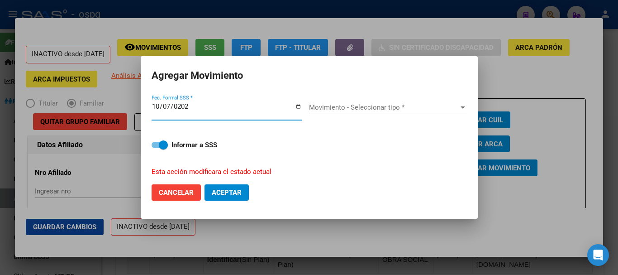
type input "[DATE]"
click at [429, 101] on div "Movimiento - Seleccionar tipo * Movimiento - Seleccionar tipo *" at bounding box center [388, 107] width 158 height 14
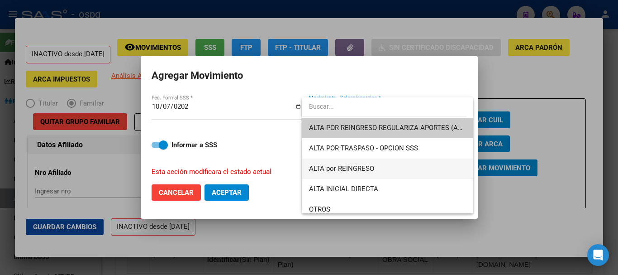
click at [424, 167] on span "ALTA por REINGRESO" at bounding box center [387, 168] width 157 height 20
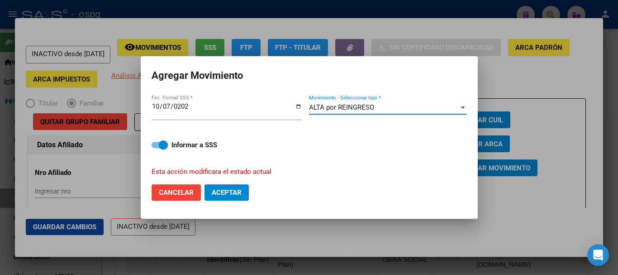
click at [228, 186] on button "Aceptar" at bounding box center [227, 192] width 44 height 16
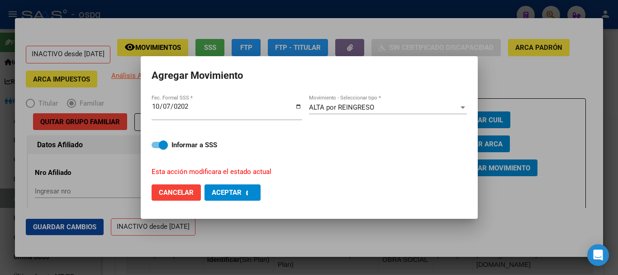
checkbox input "false"
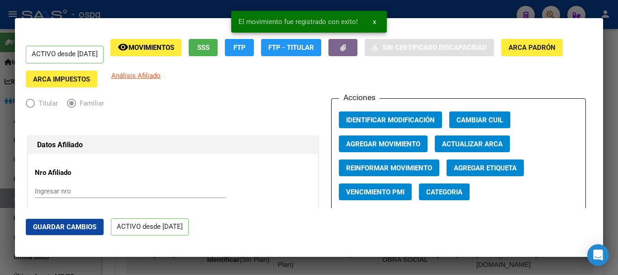
click at [453, 0] on div at bounding box center [309, 137] width 618 height 275
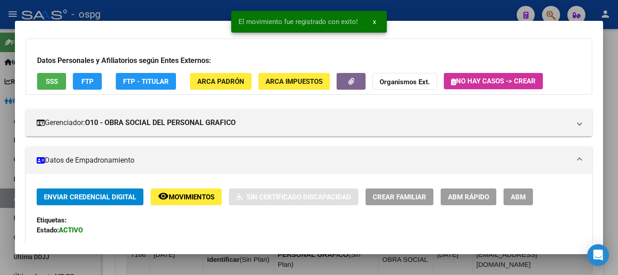
scroll to position [0, 0]
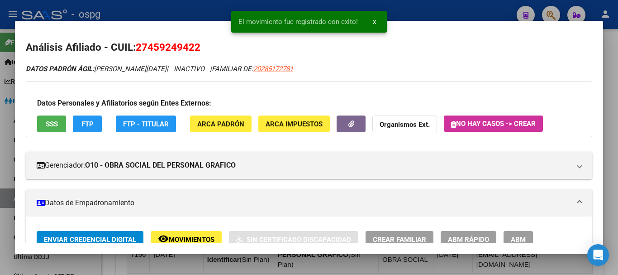
click at [457, 15] on div at bounding box center [309, 137] width 618 height 275
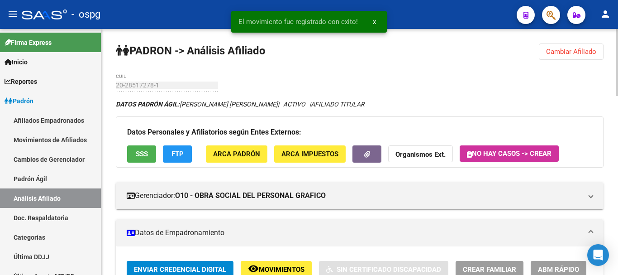
click at [563, 49] on span "Cambiar Afiliado" at bounding box center [571, 52] width 50 height 8
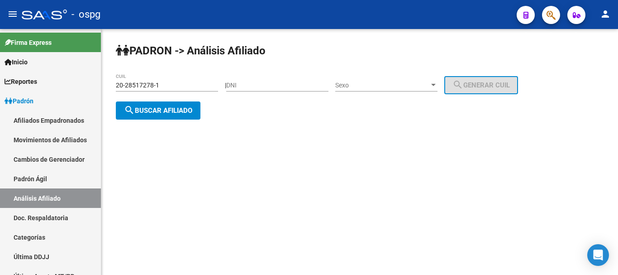
click at [144, 110] on span "search Buscar afiliado" at bounding box center [158, 110] width 68 height 8
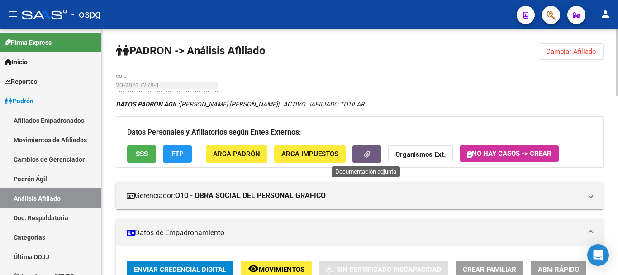
click at [374, 151] on button "button" at bounding box center [367, 153] width 29 height 17
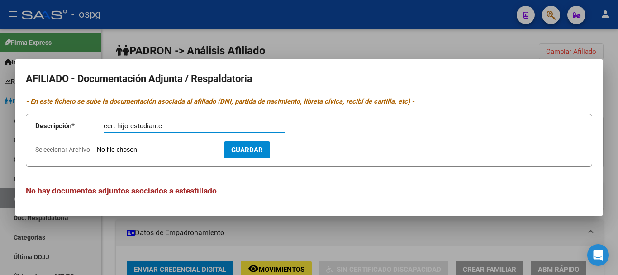
type input "cert hijo estudiante"
click at [62, 150] on span "Seleccionar Archivo" at bounding box center [62, 149] width 55 height 7
click at [97, 150] on input "Seleccionar Archivo" at bounding box center [157, 150] width 120 height 9
type input "C:\fakepath\20251007154048899.pdf"
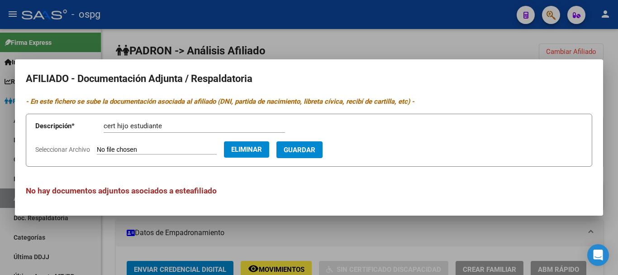
click at [315, 149] on span "Guardar" at bounding box center [300, 150] width 32 height 8
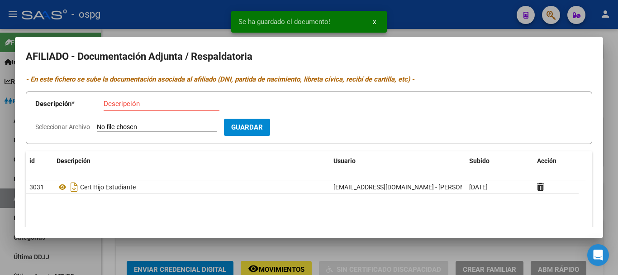
click at [392, 32] on div "Se ha guardado el documento! x" at bounding box center [308, 21] width 177 height 43
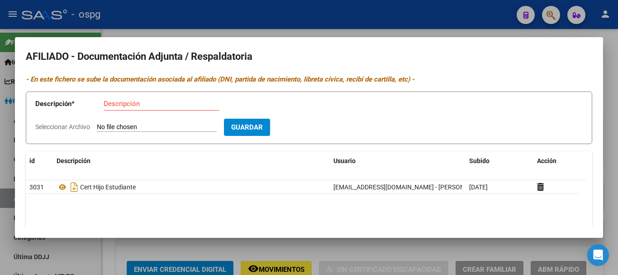
click at [186, 25] on div at bounding box center [309, 137] width 618 height 275
